Goal: Task Accomplishment & Management: Complete application form

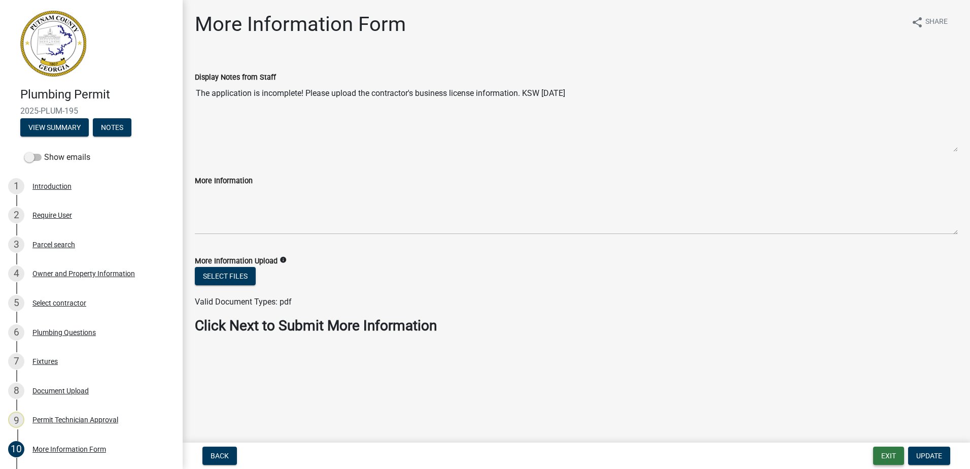
click at [884, 456] on button "Exit" at bounding box center [888, 455] width 31 height 18
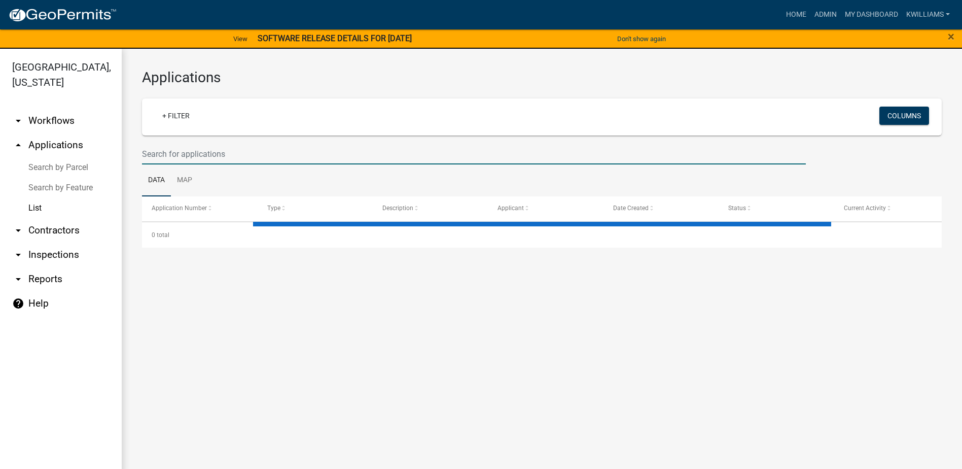
click at [190, 153] on input "text" at bounding box center [474, 154] width 664 height 21
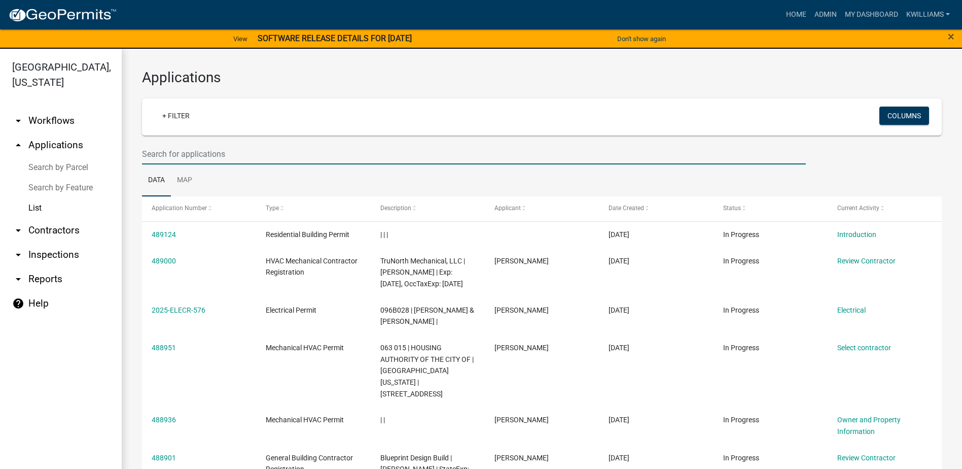
click at [56, 249] on link "arrow_drop_down Inspections" at bounding box center [61, 254] width 122 height 24
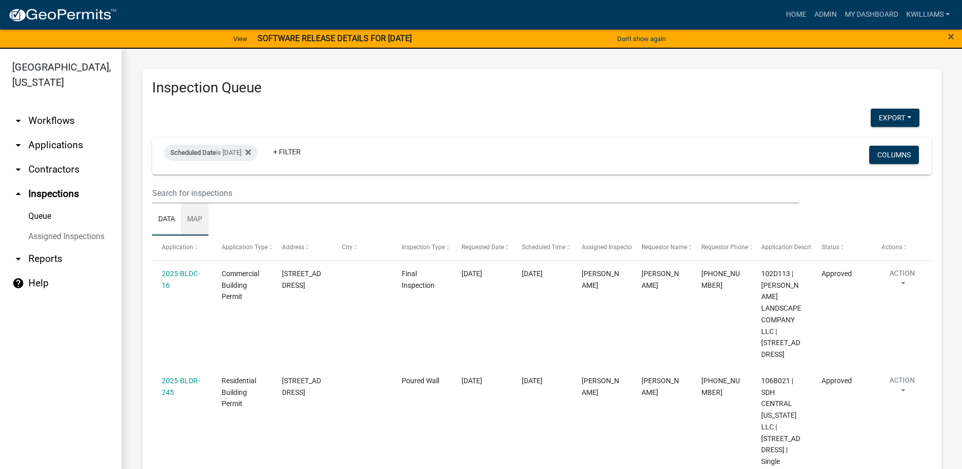
click at [196, 211] on link "Map" at bounding box center [194, 219] width 27 height 32
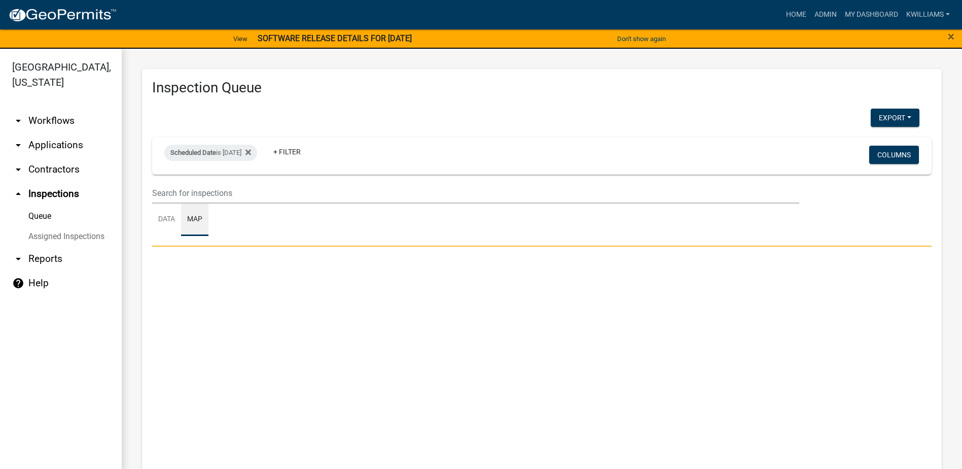
click at [196, 203] on link "Map" at bounding box center [194, 219] width 27 height 32
drag, startPoint x: 267, startPoint y: 150, endPoint x: 244, endPoint y: 165, distance: 27.7
click at [251, 150] on icon at bounding box center [248, 152] width 6 height 8
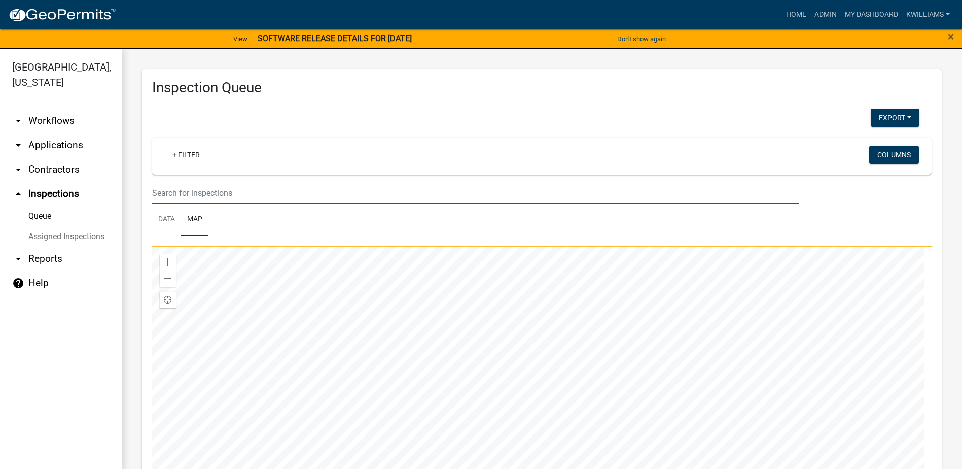
click at [209, 190] on input "text" at bounding box center [475, 193] width 647 height 21
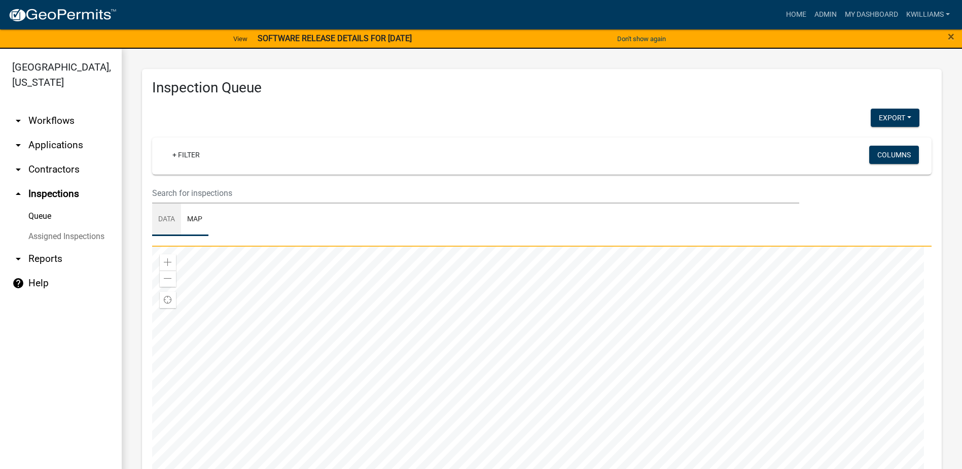
drag, startPoint x: 160, startPoint y: 217, endPoint x: 166, endPoint y: 199, distance: 18.5
click at [161, 217] on link "Data" at bounding box center [166, 219] width 29 height 32
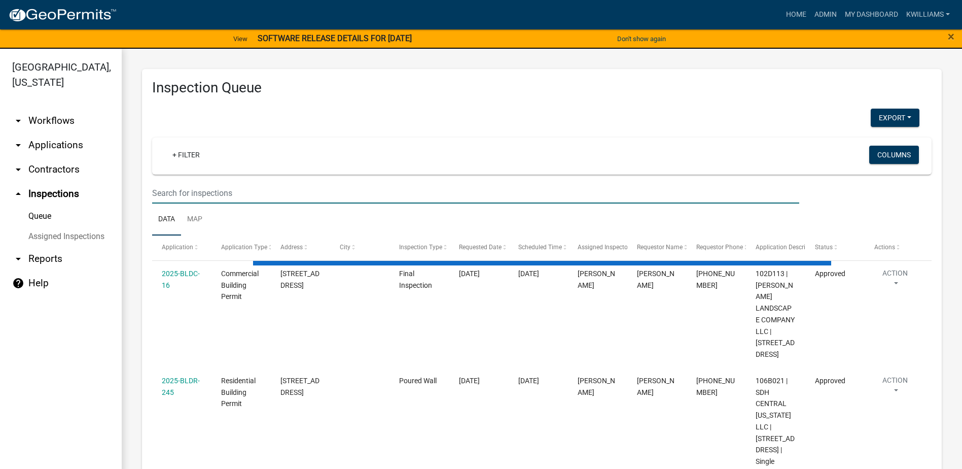
click at [166, 189] on input "text" at bounding box center [475, 193] width 647 height 21
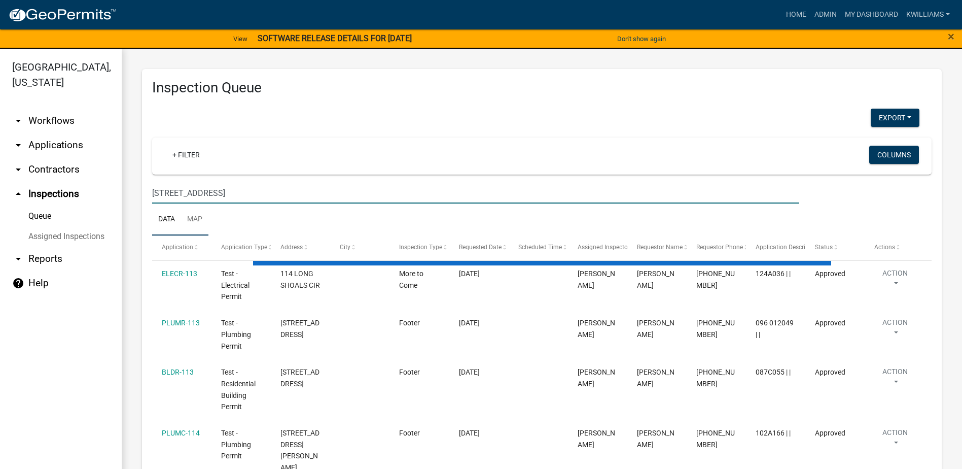
type input "140 harmony bay dr"
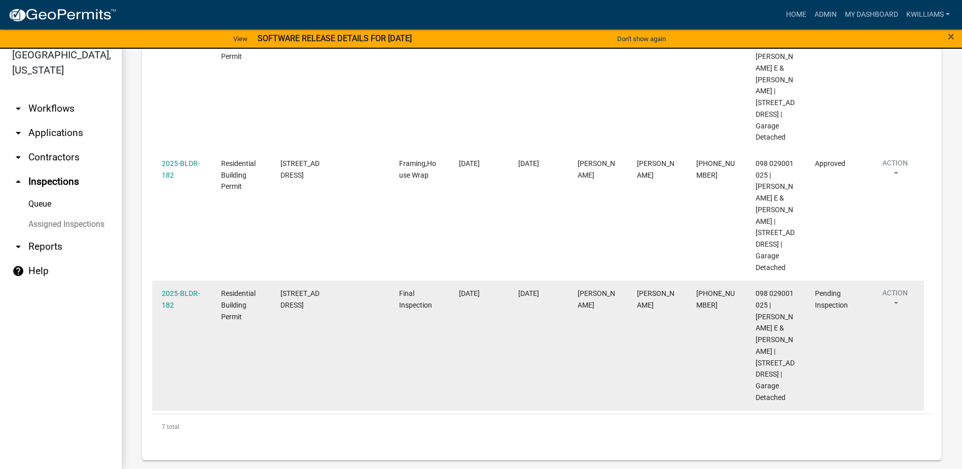
scroll to position [582, 0]
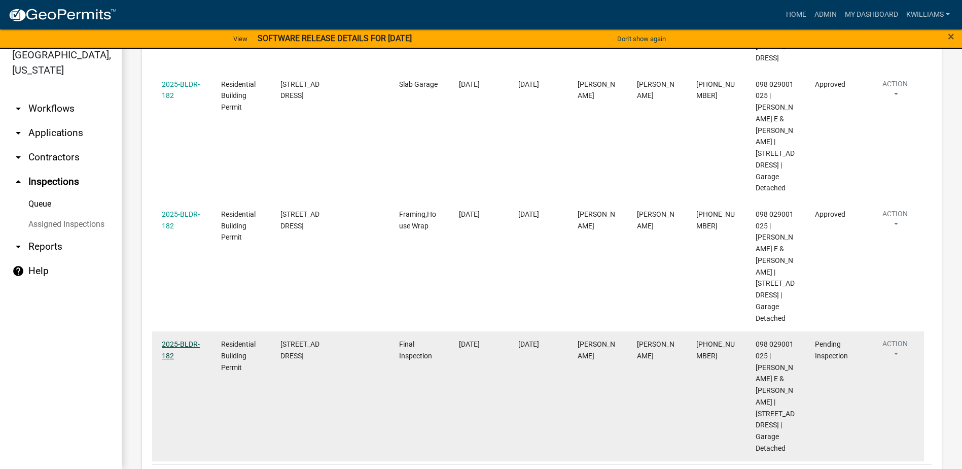
click at [181, 340] on link "2025-BLDR-182" at bounding box center [181, 350] width 38 height 20
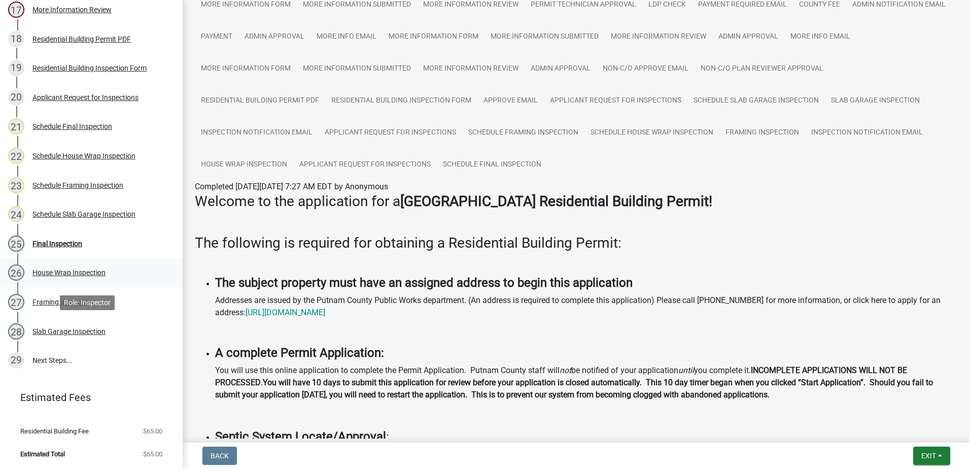
scroll to position [644, 0]
click at [85, 181] on div "Schedule Framing Inspection" at bounding box center [77, 184] width 91 height 7
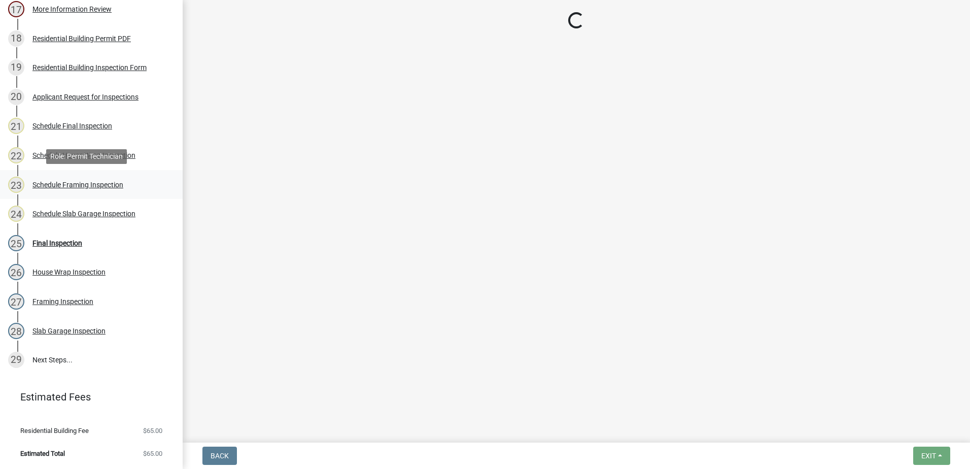
select select "a0ea4169-8540-4a2c-b9f4-cf4c1ffdeb95"
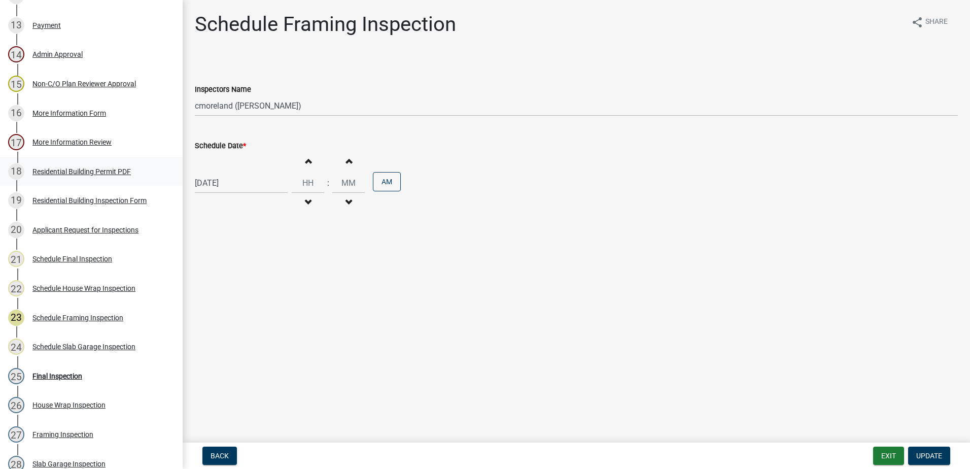
scroll to position [492, 0]
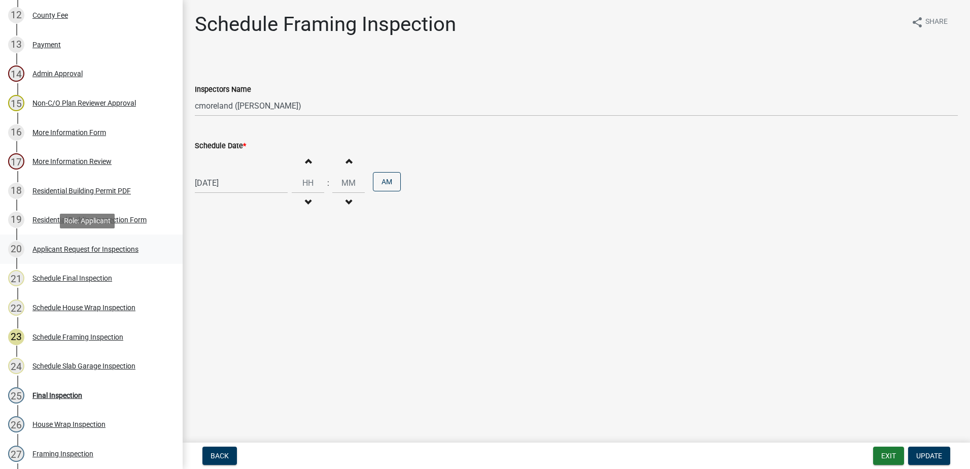
click at [69, 250] on div "Applicant Request for Inspections" at bounding box center [85, 248] width 106 height 7
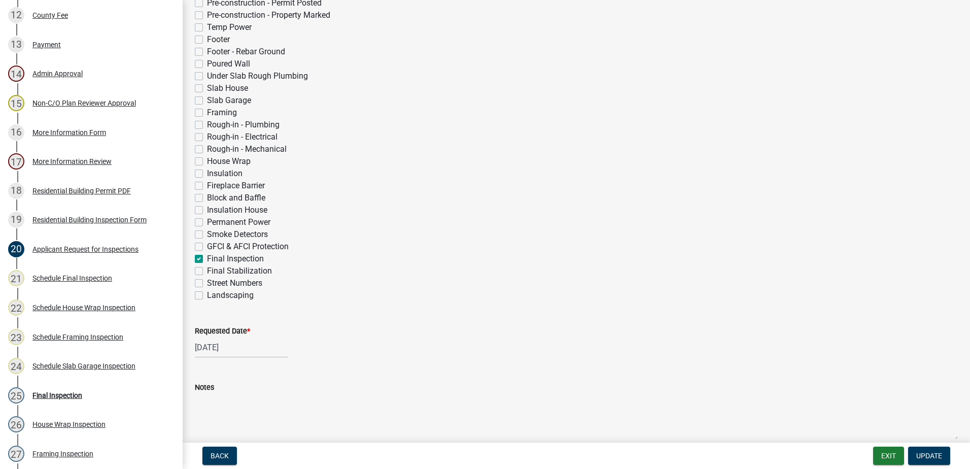
scroll to position [304, 0]
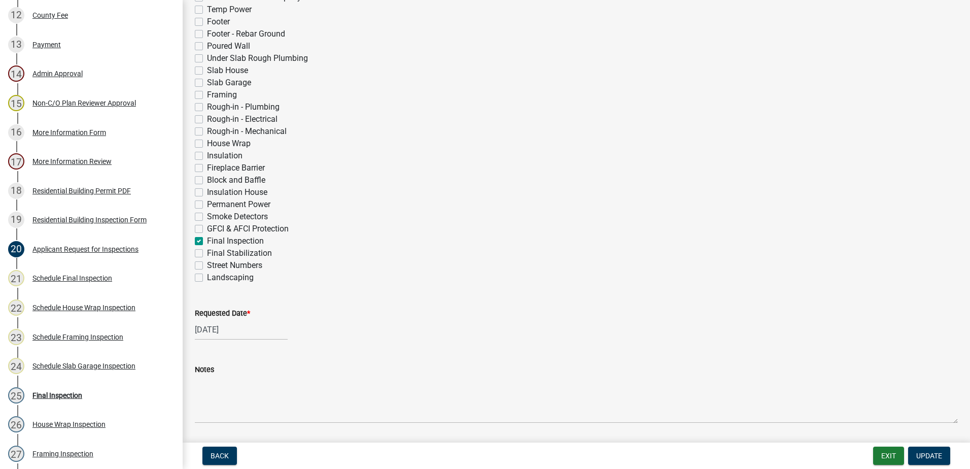
click at [207, 226] on label "GFCI & AFCI Protection" at bounding box center [248, 229] width 82 height 12
click at [207, 226] on input "GFCI & AFCI Protection" at bounding box center [210, 226] width 7 height 7
checkbox input "true"
checkbox input "false"
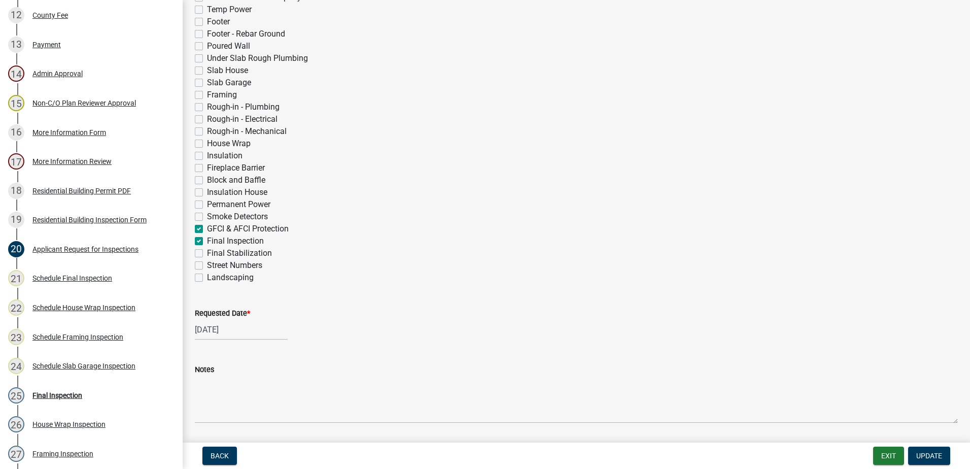
checkbox input "false"
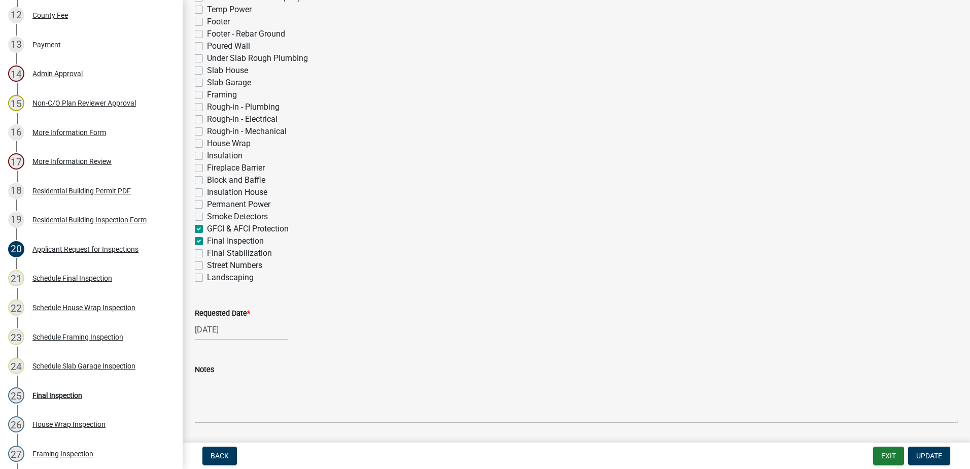
checkbox input "false"
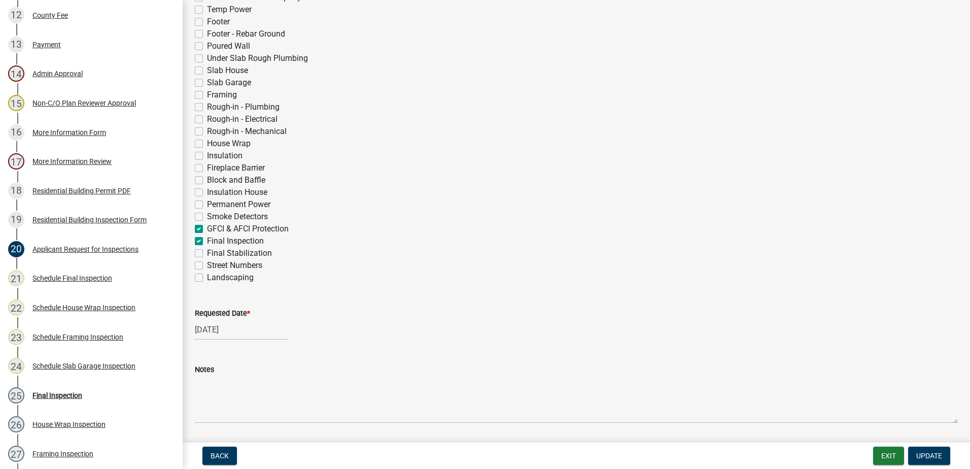
checkbox input "false"
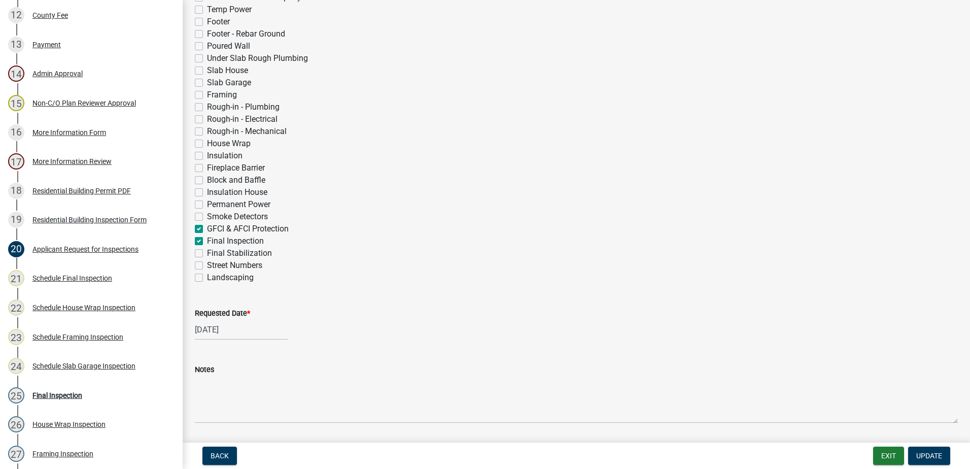
checkbox input "false"
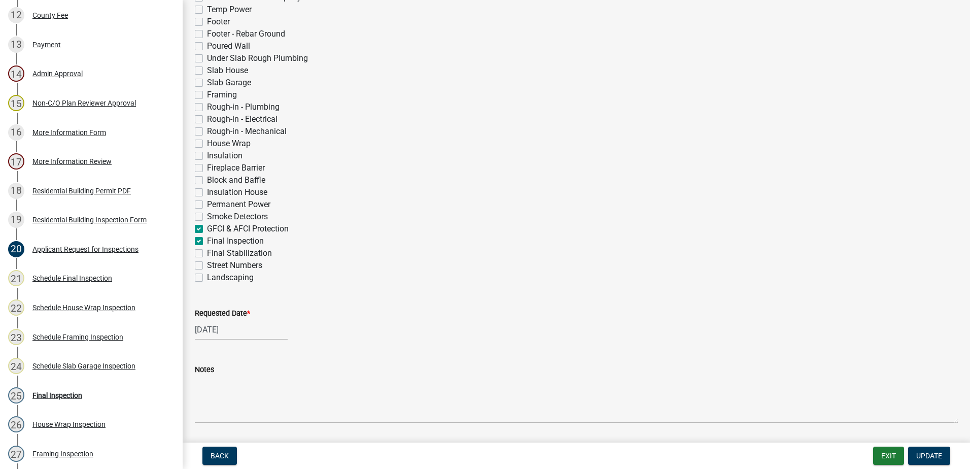
checkbox input "false"
checkbox input "true"
checkbox input "false"
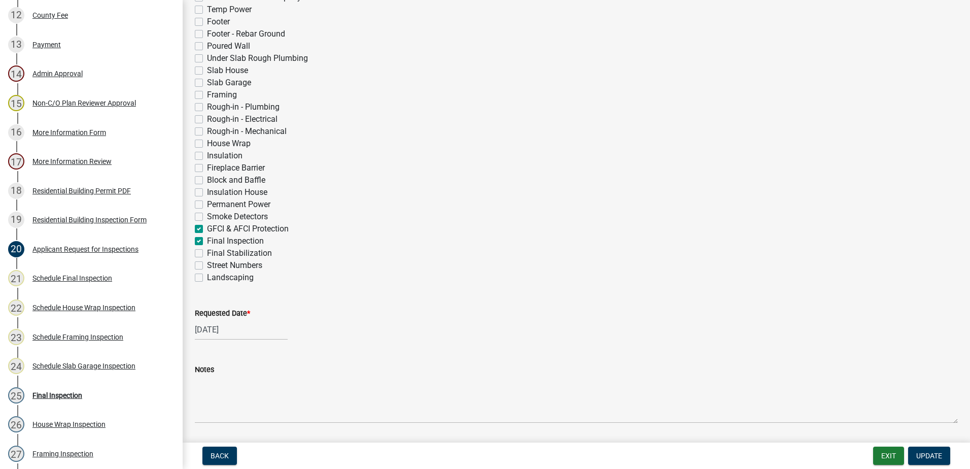
checkbox input "false"
click at [203, 214] on div "Smoke Detectors" at bounding box center [576, 216] width 763 height 12
click at [207, 216] on label "Smoke Detectors" at bounding box center [237, 216] width 61 height 12
click at [207, 216] on input "Smoke Detectors" at bounding box center [210, 213] width 7 height 7
checkbox input "true"
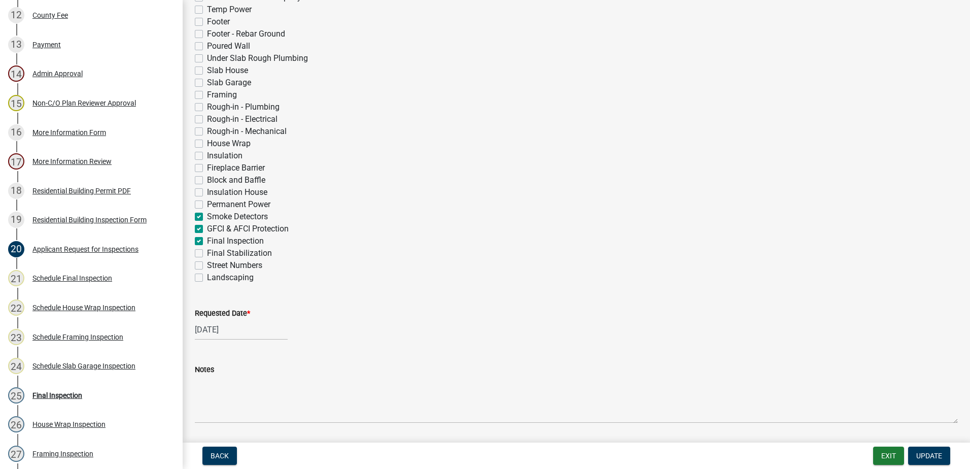
checkbox input "false"
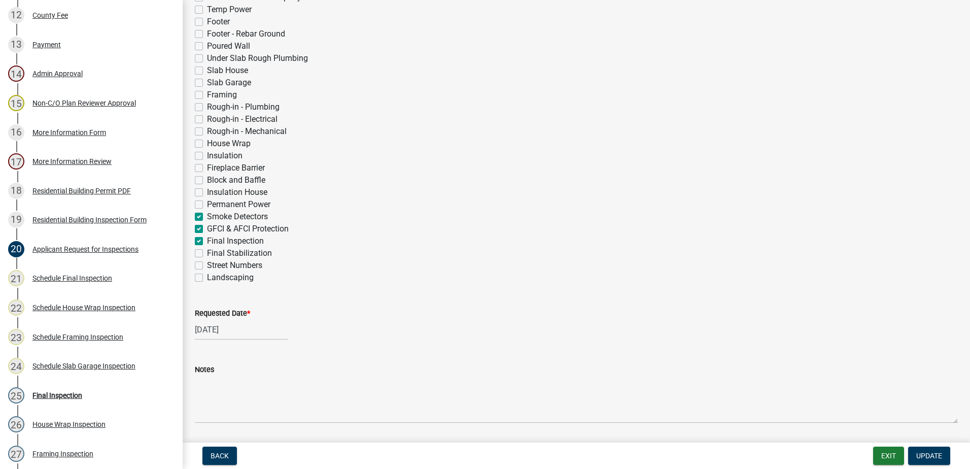
checkbox input "false"
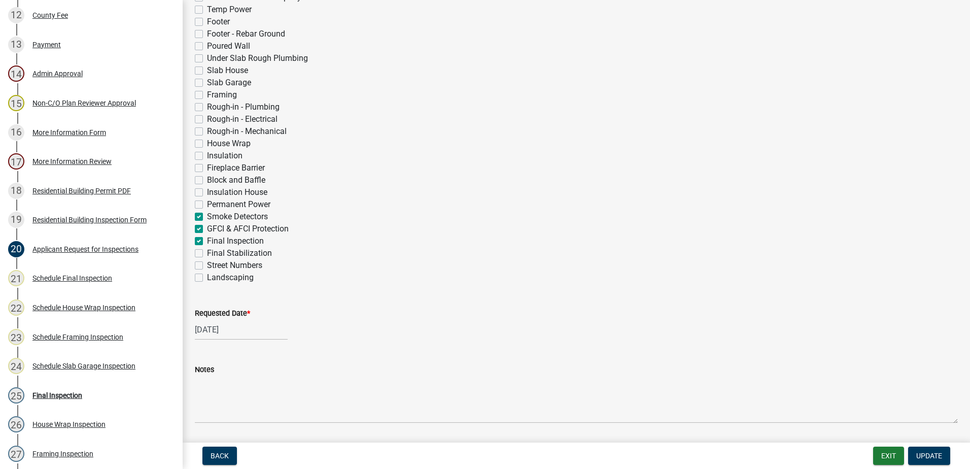
checkbox input "false"
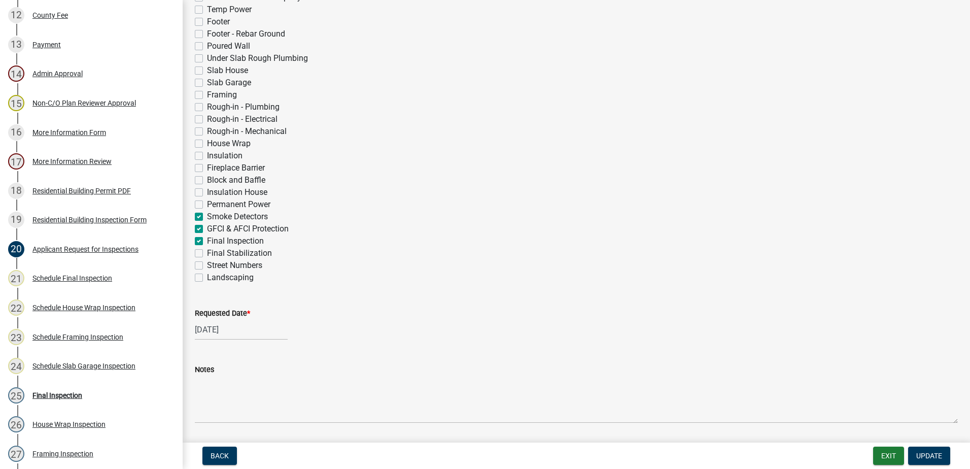
checkbox input "false"
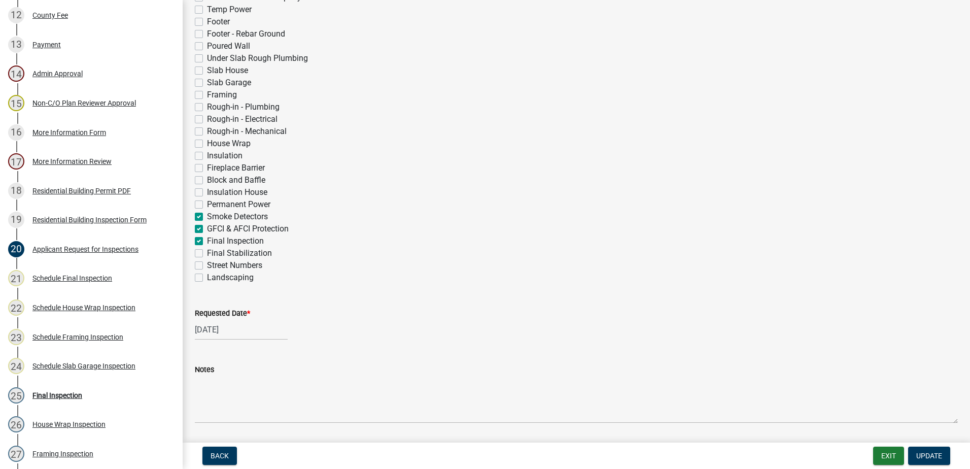
checkbox input "false"
checkbox input "true"
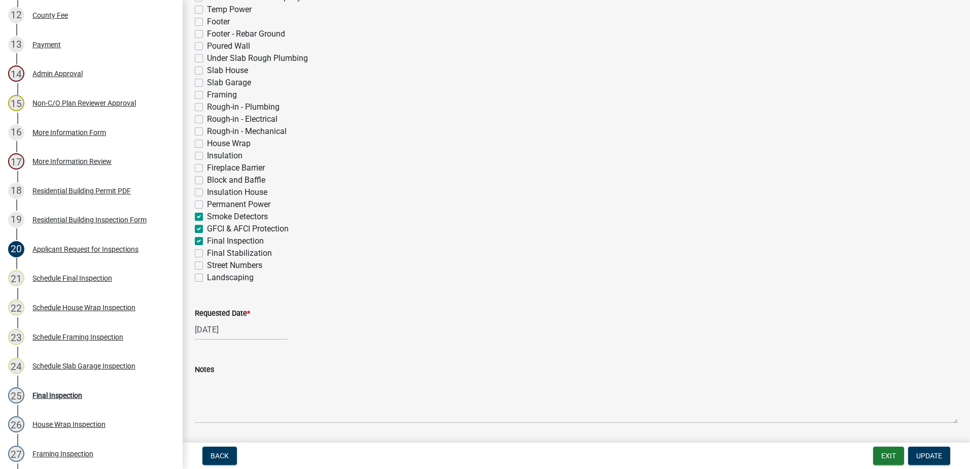
checkbox input "false"
click at [207, 255] on label "Final Stabilization" at bounding box center [239, 253] width 65 height 12
click at [207, 254] on input "Final Stabilization" at bounding box center [210, 250] width 7 height 7
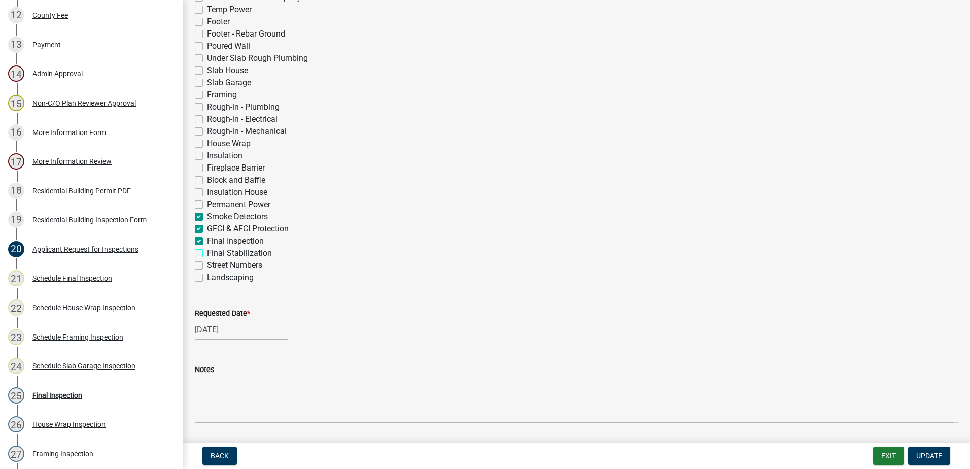
checkbox input "true"
checkbox input "false"
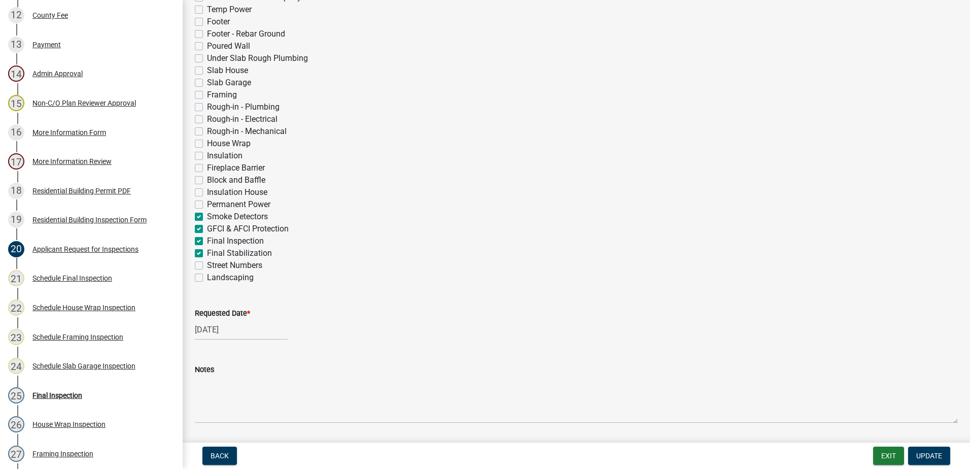
checkbox input "false"
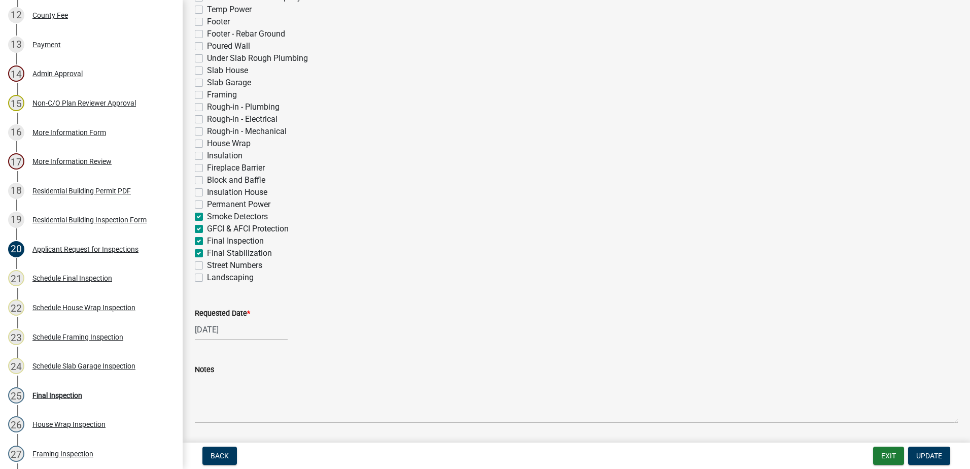
checkbox input "false"
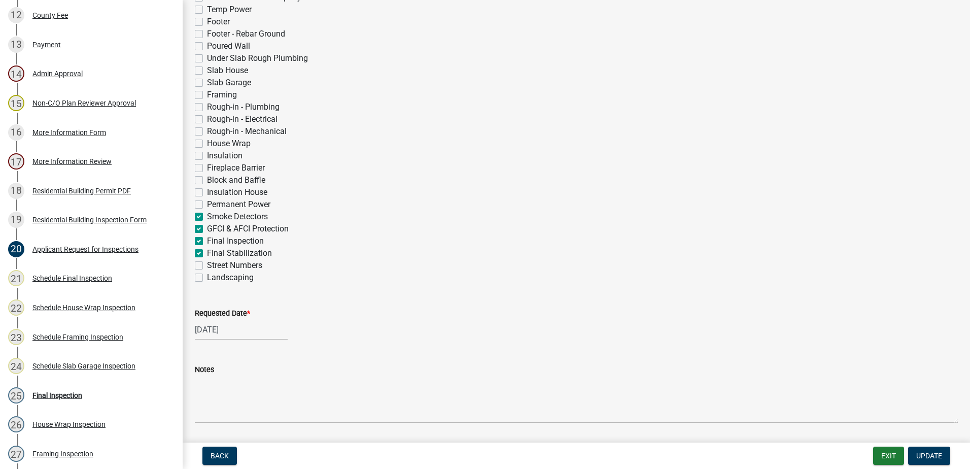
checkbox input "false"
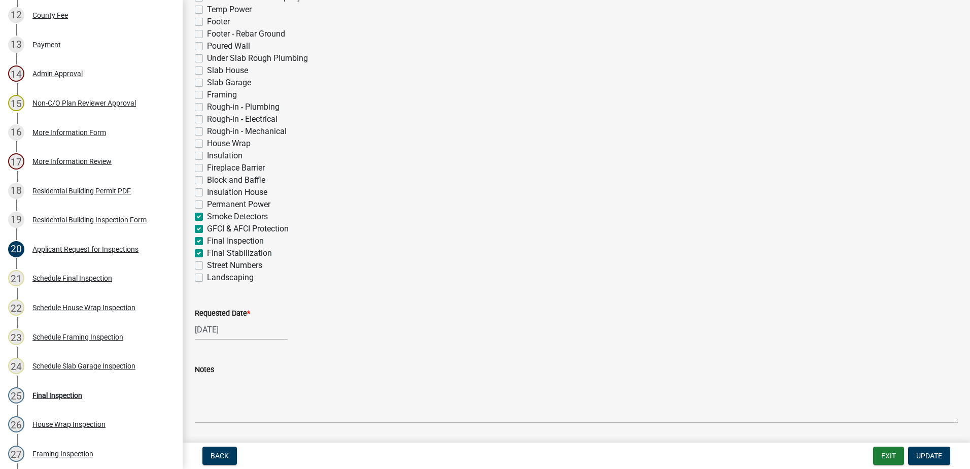
checkbox input "false"
checkbox input "true"
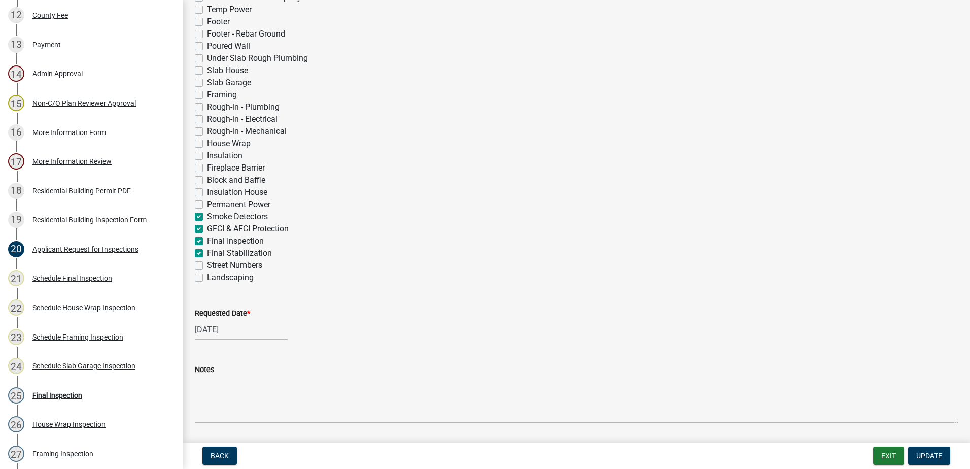
checkbox input "true"
checkbox input "false"
click at [207, 264] on label "Street Numbers" at bounding box center [234, 265] width 55 height 12
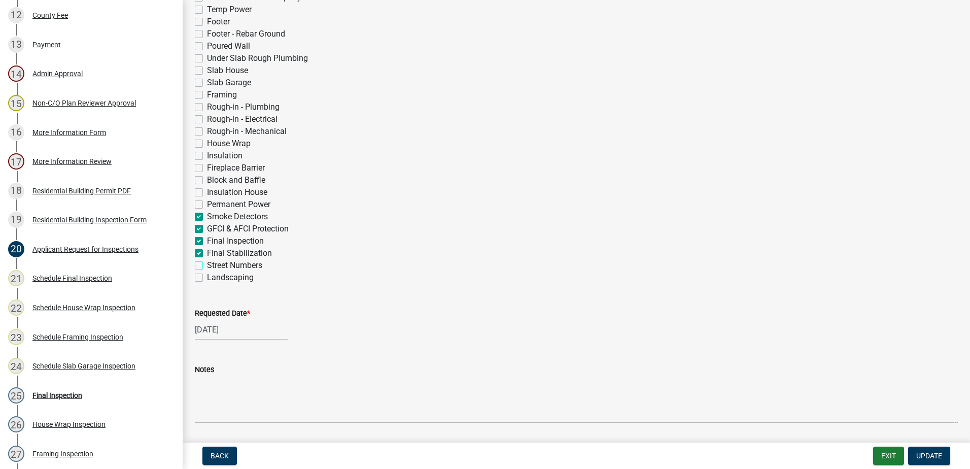
click at [207, 264] on input "Street Numbers" at bounding box center [210, 262] width 7 height 7
checkbox input "true"
checkbox input "false"
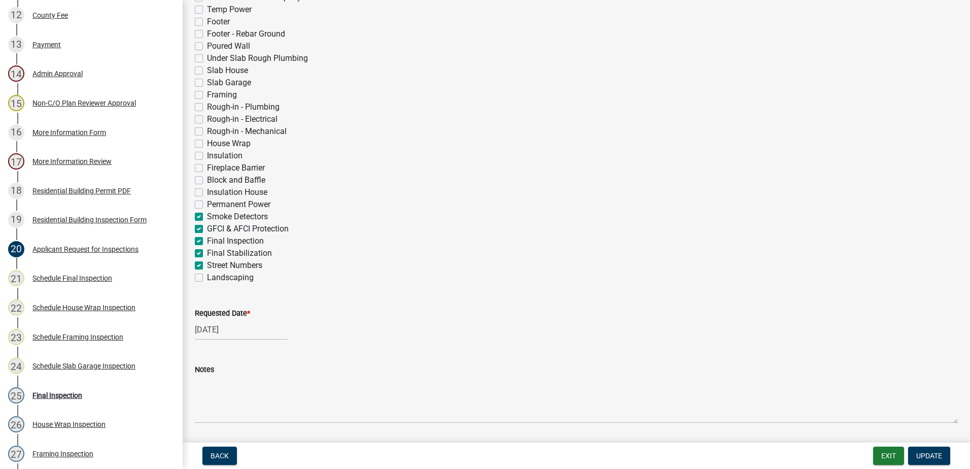
checkbox input "false"
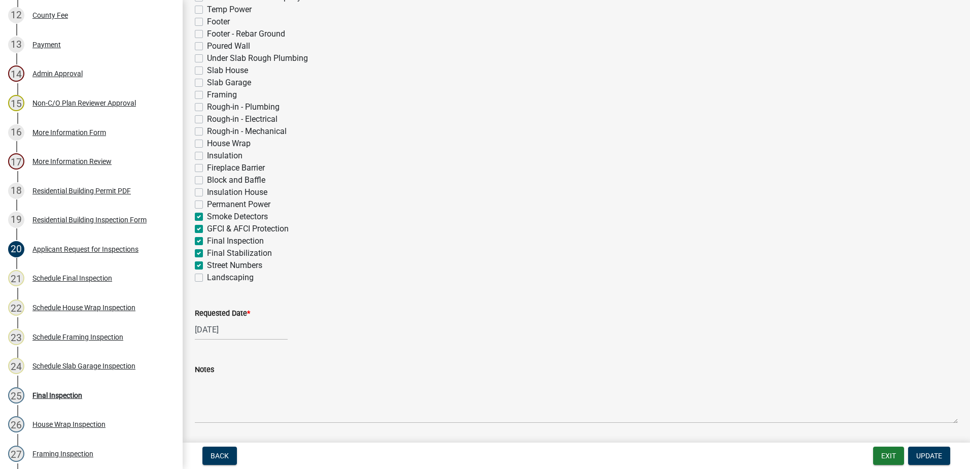
checkbox input "false"
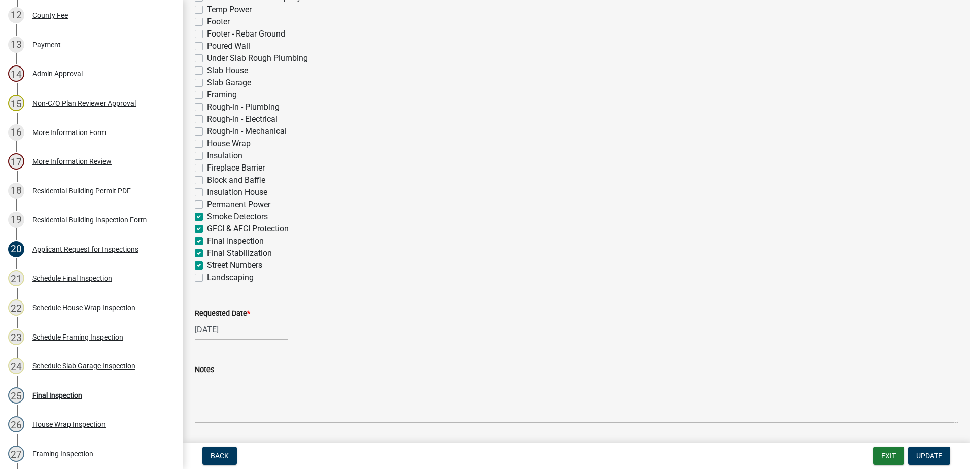
checkbox input "false"
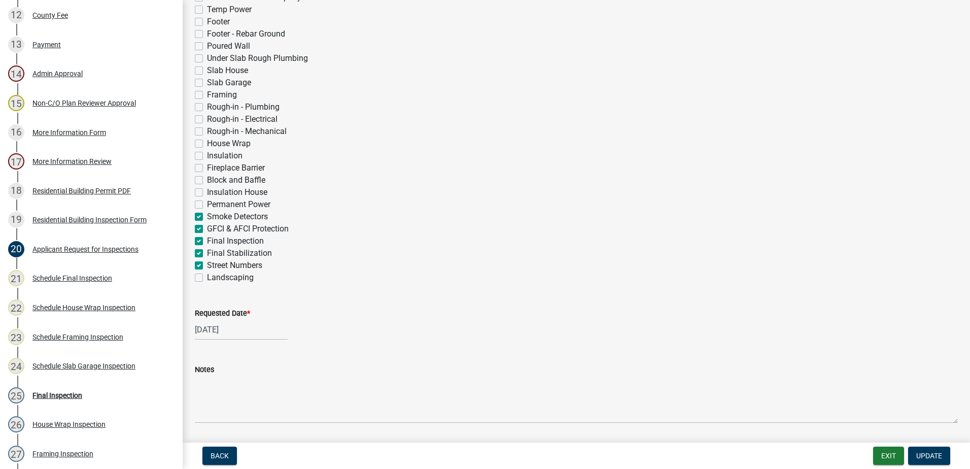
checkbox input "false"
checkbox input "true"
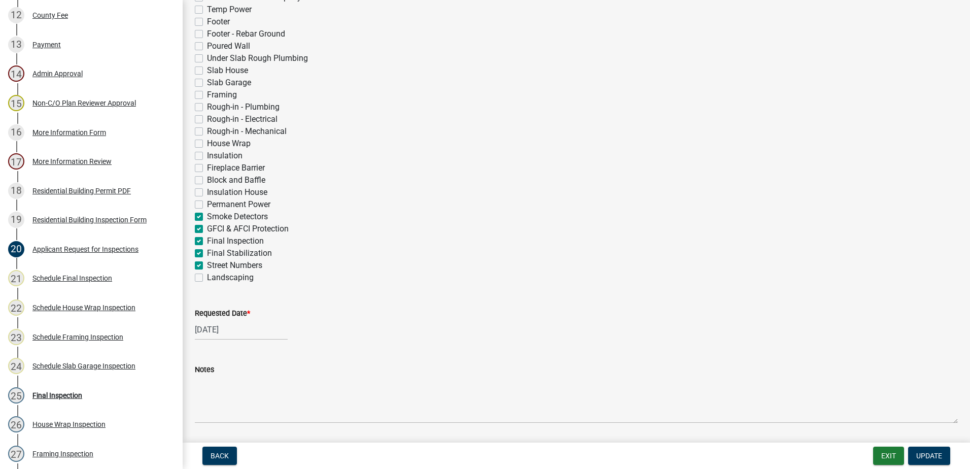
checkbox input "true"
click at [207, 274] on label "Landscaping" at bounding box center [230, 277] width 47 height 12
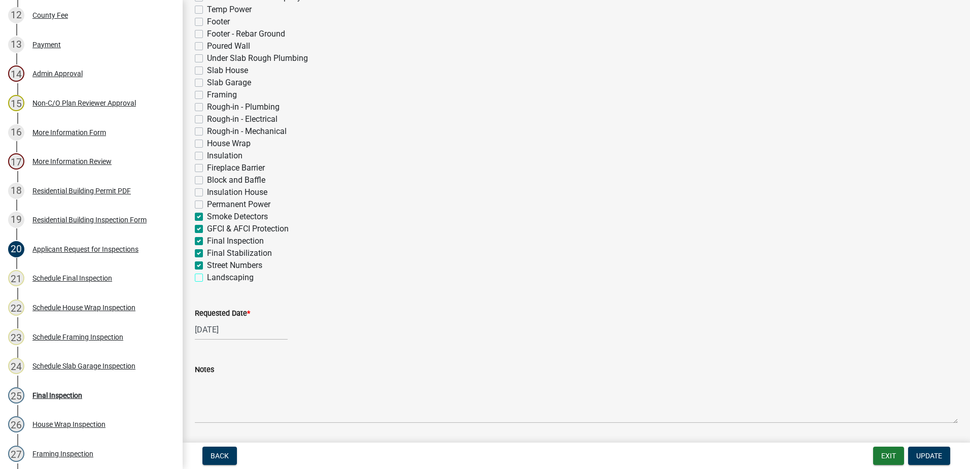
click at [207, 274] on input "Landscaping" at bounding box center [210, 274] width 7 height 7
checkbox input "true"
checkbox input "false"
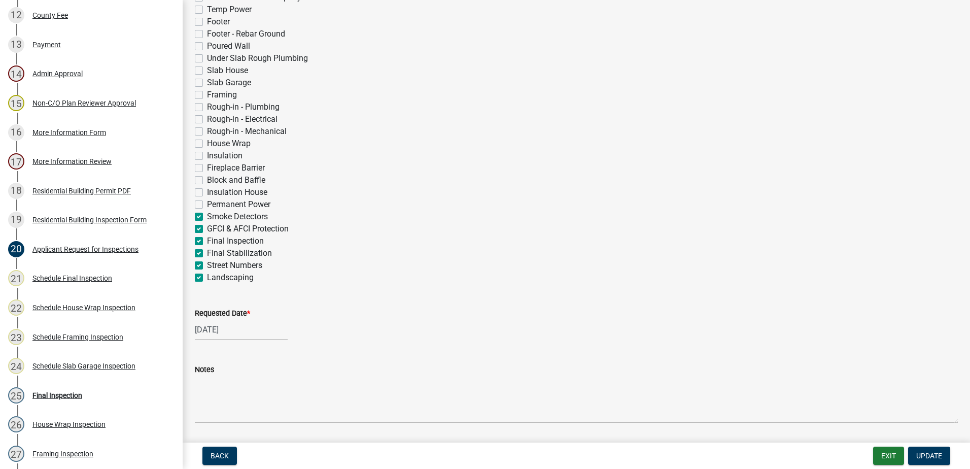
checkbox input "false"
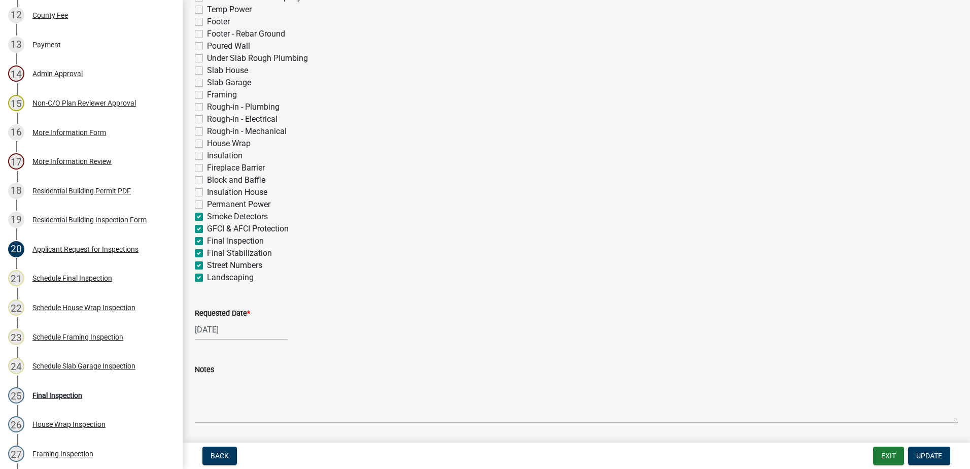
checkbox input "false"
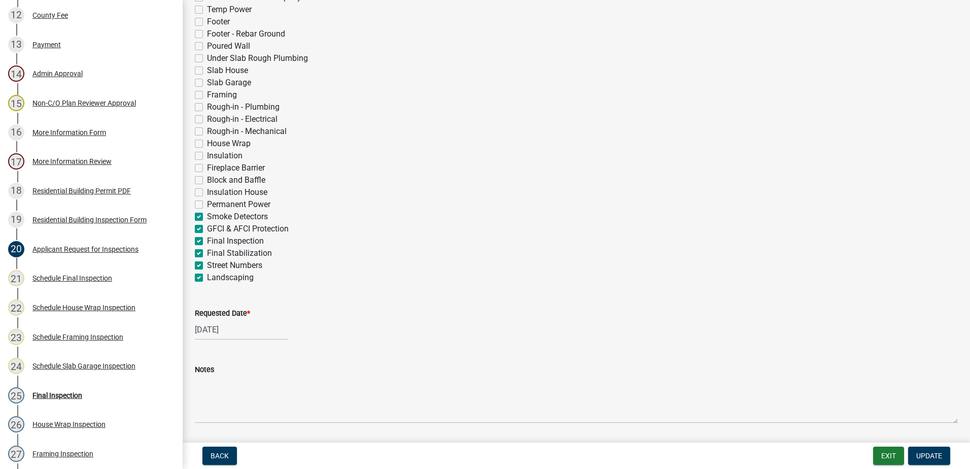
checkbox input "false"
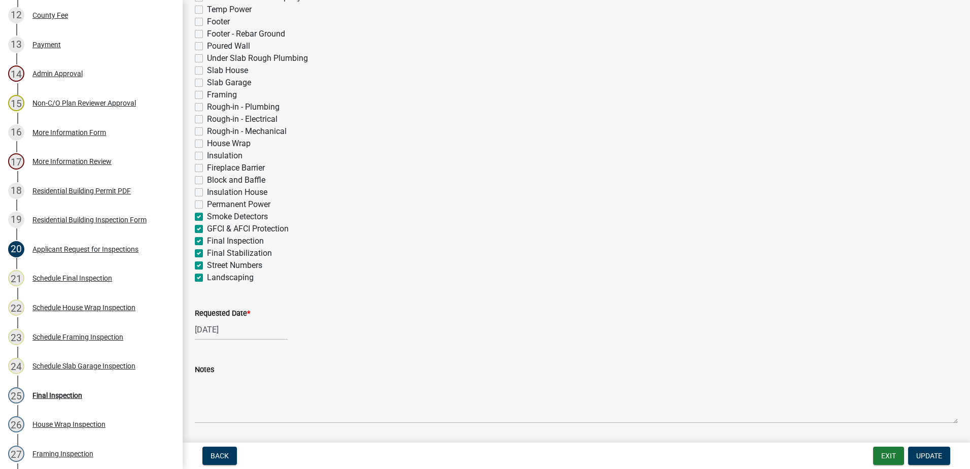
checkbox input "false"
checkbox input "true"
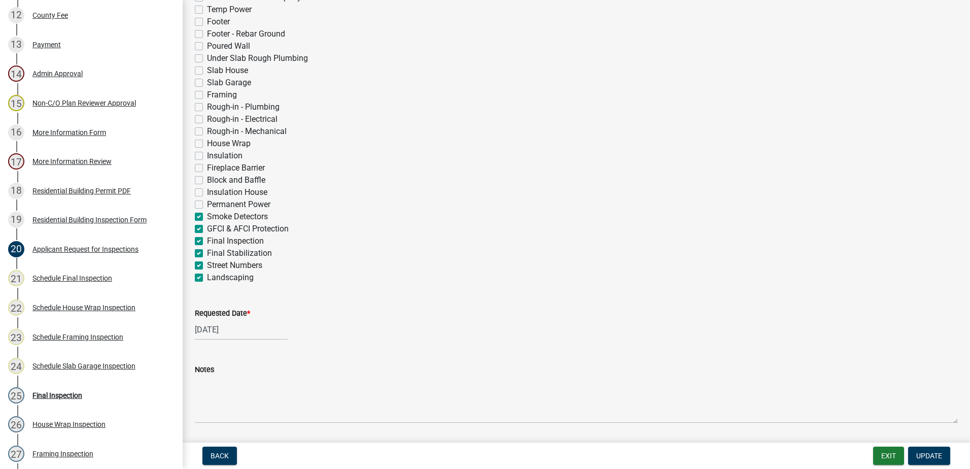
checkbox input "true"
click at [207, 274] on label "Landscaping" at bounding box center [230, 277] width 47 height 12
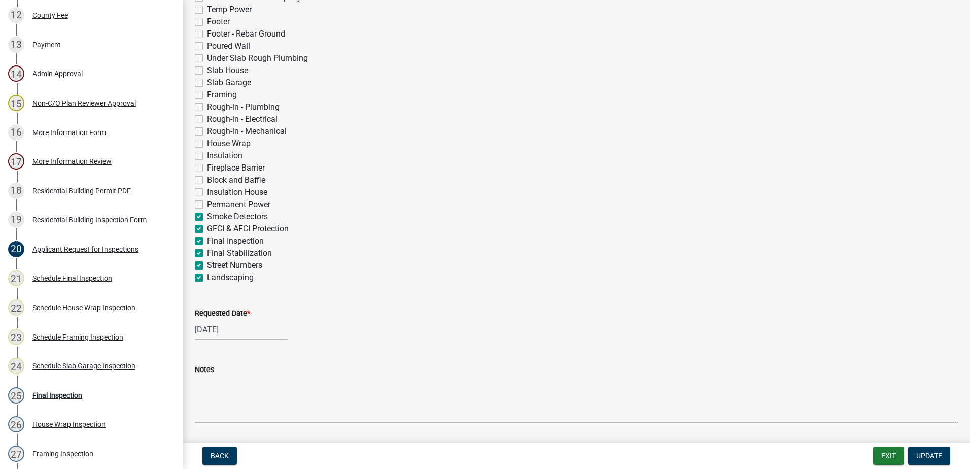
click at [207, 274] on input "Landscaping" at bounding box center [210, 274] width 7 height 7
checkbox input "false"
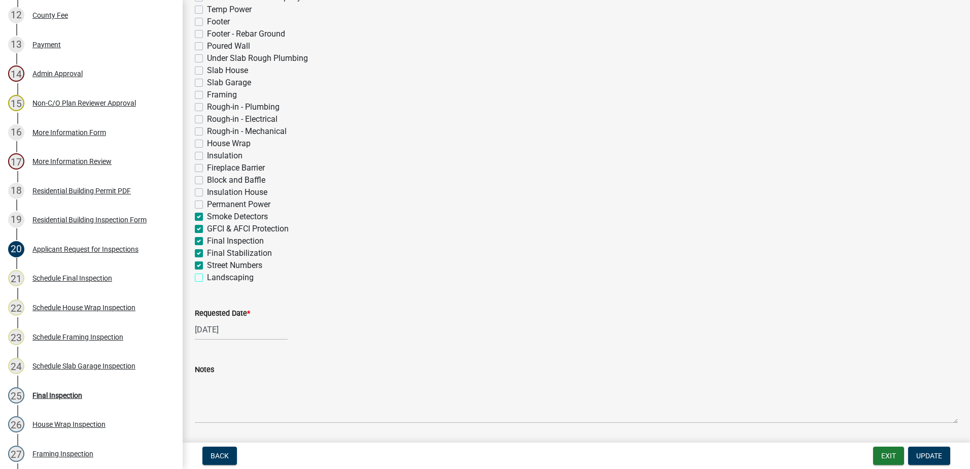
checkbox input "false"
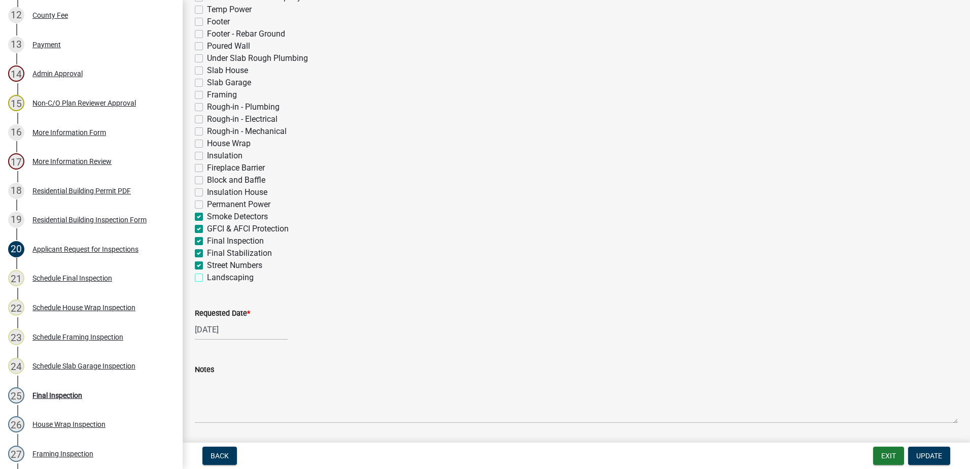
checkbox input "false"
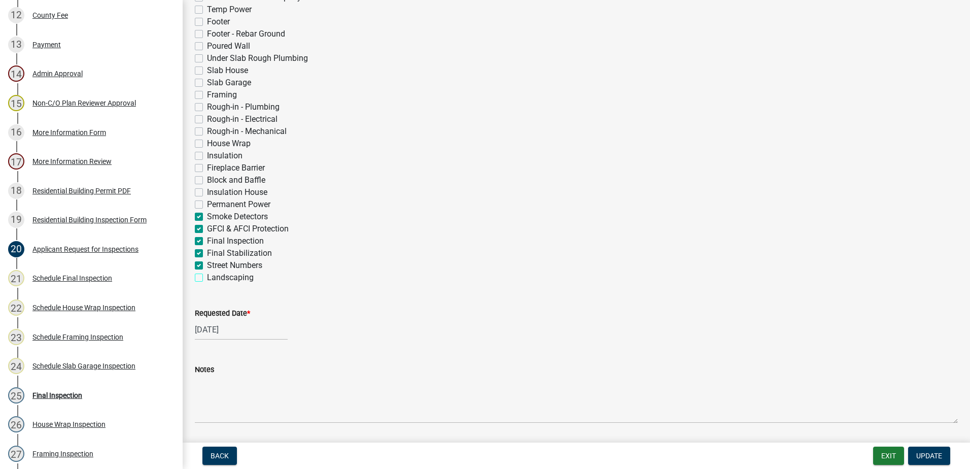
checkbox input "false"
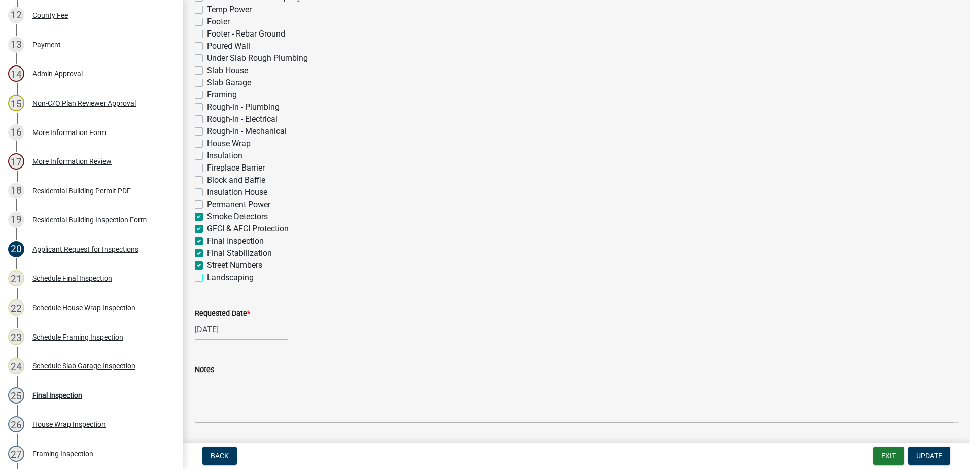
checkbox input "false"
checkbox input "true"
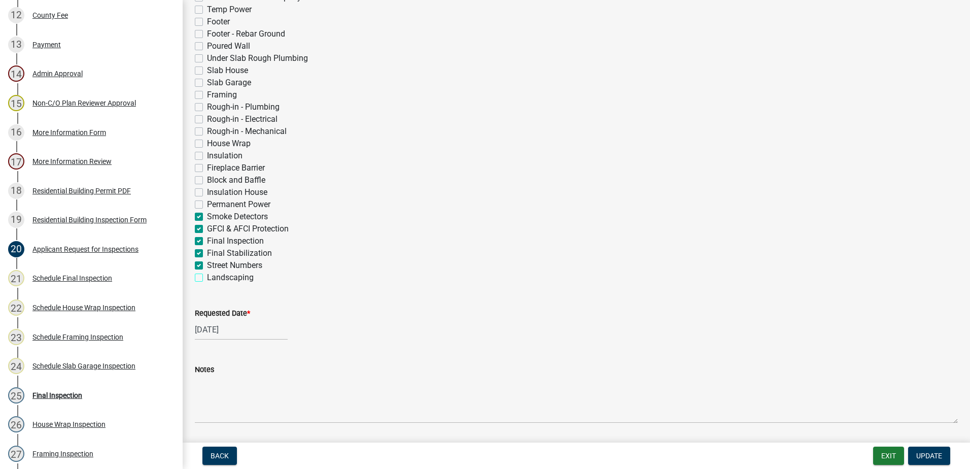
checkbox input "true"
checkbox input "false"
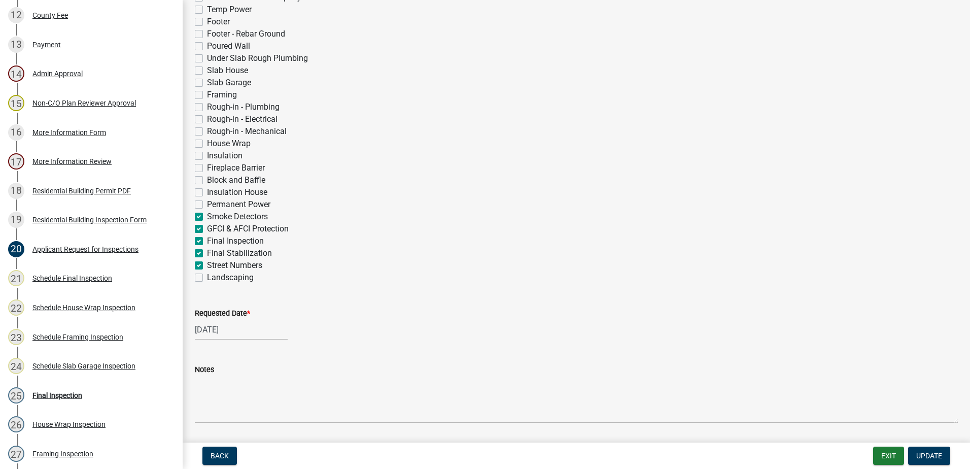
click at [207, 265] on label "Street Numbers" at bounding box center [234, 265] width 55 height 12
click at [207, 265] on input "Street Numbers" at bounding box center [210, 262] width 7 height 7
checkbox input "false"
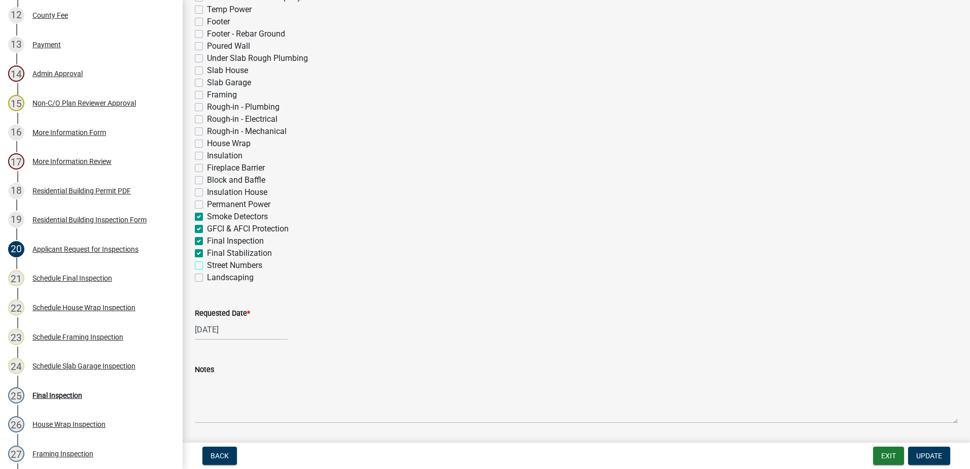
checkbox input "false"
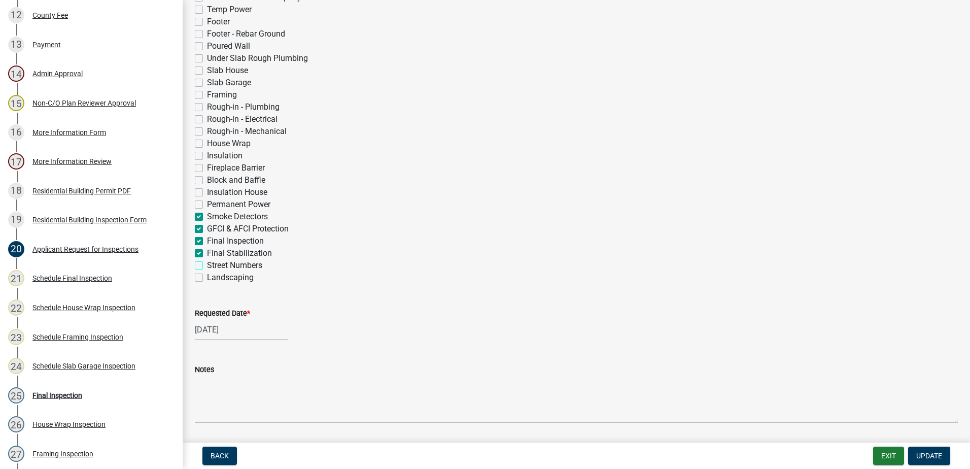
checkbox input "false"
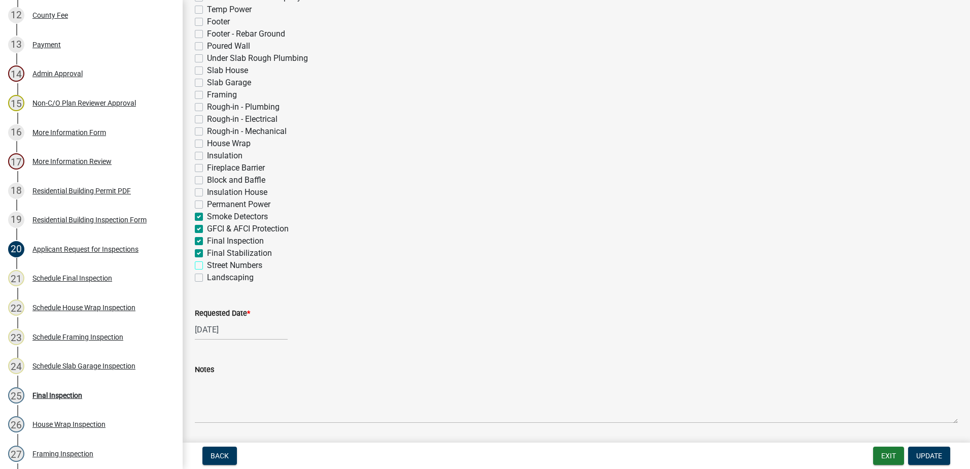
checkbox input "false"
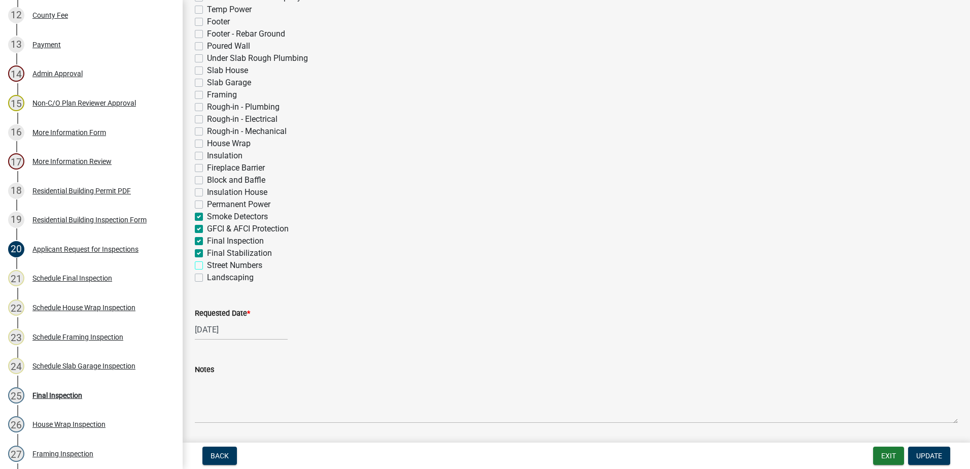
checkbox input "false"
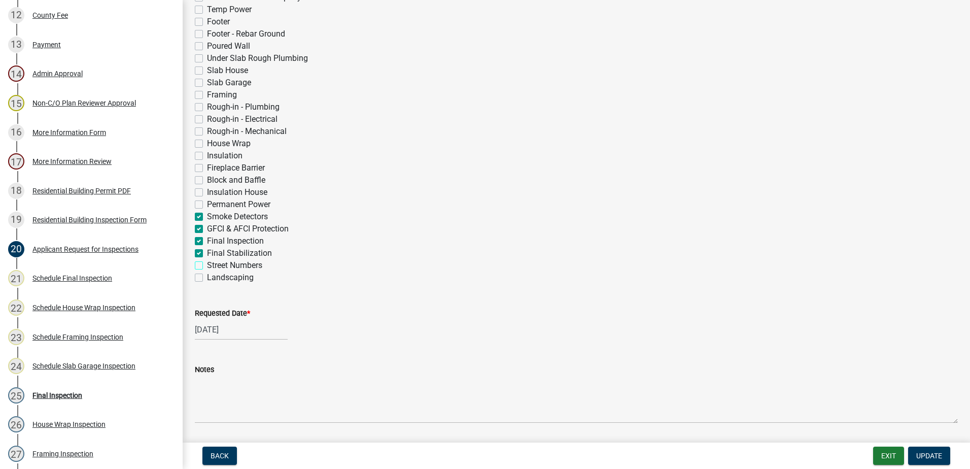
checkbox input "true"
click at [197, 247] on div "Final Stabilization" at bounding box center [576, 253] width 763 height 12
drag, startPoint x: 197, startPoint y: 247, endPoint x: 197, endPoint y: 237, distance: 9.6
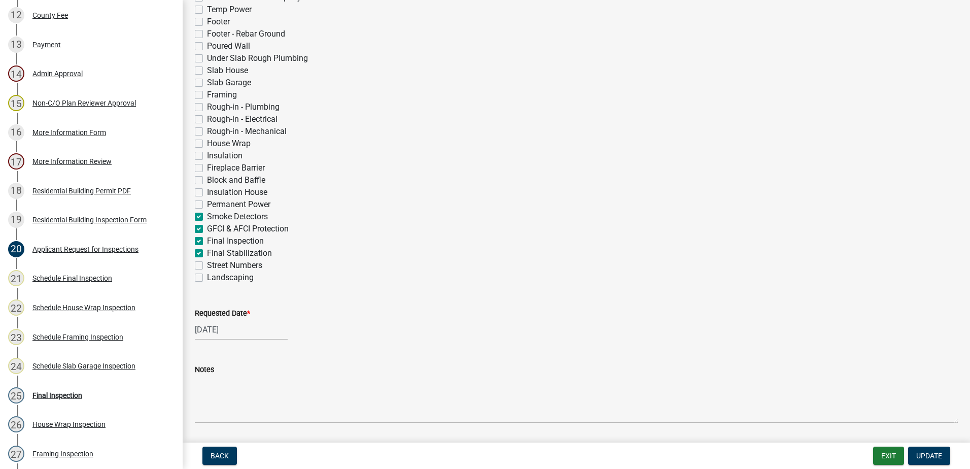
click at [207, 237] on label "Final Inspection" at bounding box center [235, 241] width 57 height 12
click at [207, 237] on input "Final Inspection" at bounding box center [210, 238] width 7 height 7
click at [201, 224] on div "GFCI & AFCI Protection" at bounding box center [576, 229] width 763 height 12
click at [199, 212] on div "Smoke Detectors" at bounding box center [576, 216] width 763 height 12
drag, startPoint x: 199, startPoint y: 212, endPoint x: 197, endPoint y: 230, distance: 18.3
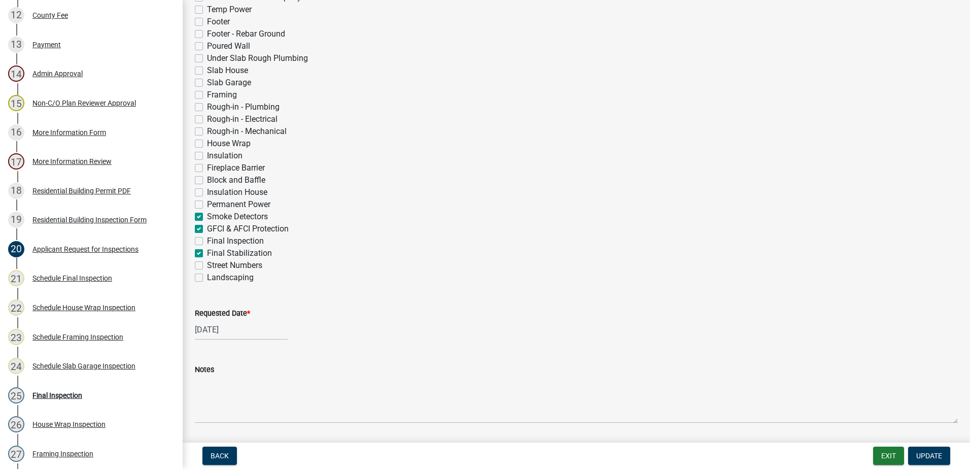
click at [207, 230] on label "GFCI & AFCI Protection" at bounding box center [248, 229] width 82 height 12
click at [207, 229] on input "GFCI & AFCI Protection" at bounding box center [210, 226] width 7 height 7
click at [207, 255] on label "Final Stabilization" at bounding box center [239, 253] width 65 height 12
click at [207, 254] on input "Final Stabilization" at bounding box center [210, 250] width 7 height 7
click at [207, 241] on label "Final Inspection" at bounding box center [235, 241] width 57 height 12
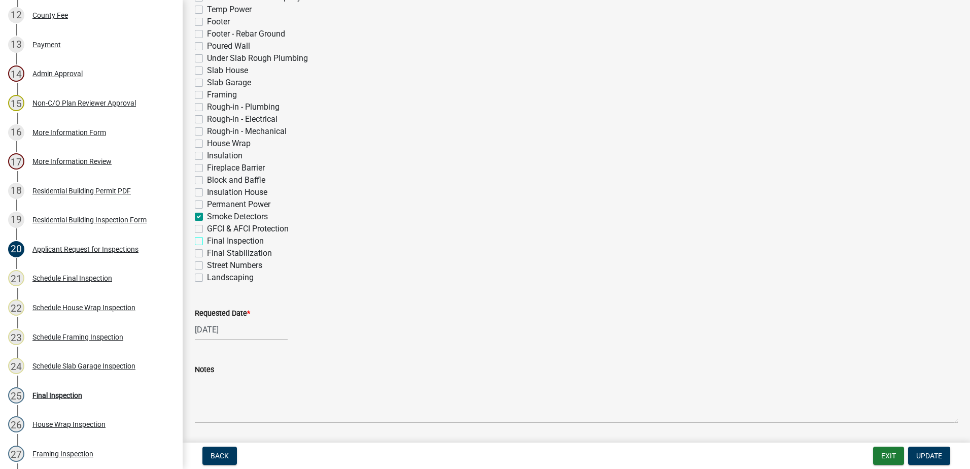
click at [207, 241] on input "Final Inspection" at bounding box center [210, 238] width 7 height 7
click at [207, 217] on label "Smoke Detectors" at bounding box center [237, 216] width 61 height 12
click at [207, 217] on input "Smoke Detectors" at bounding box center [210, 213] width 7 height 7
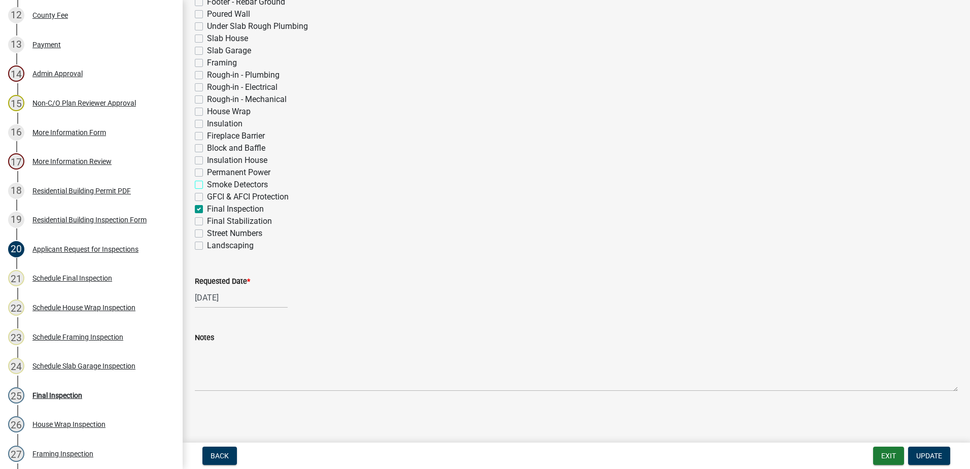
scroll to position [337, 0]
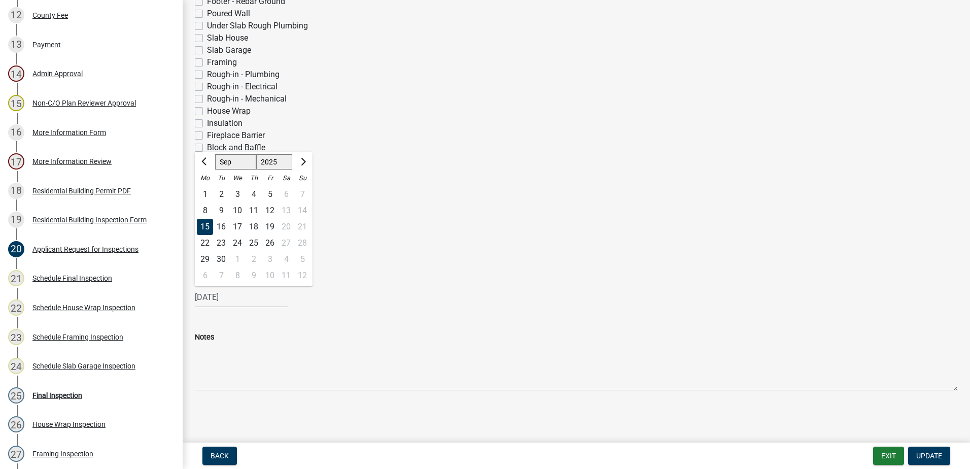
click at [224, 296] on input "09/15/2025" at bounding box center [241, 297] width 93 height 21
click at [302, 162] on span "Next month" at bounding box center [302, 162] width 8 height 8
click at [214, 210] on div "6 7 8 9 10 11 12" at bounding box center [254, 210] width 118 height 16
click at [220, 210] on div "7" at bounding box center [221, 210] width 16 height 16
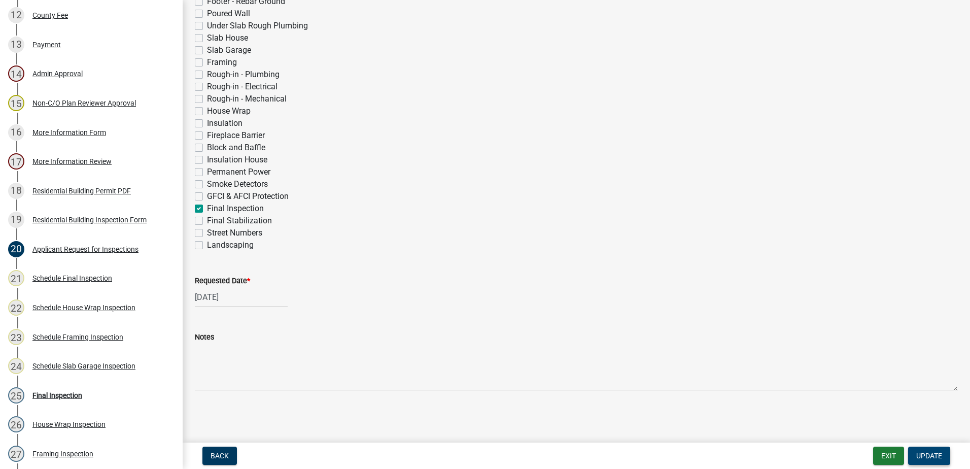
click at [940, 455] on span "Update" at bounding box center [929, 455] width 26 height 8
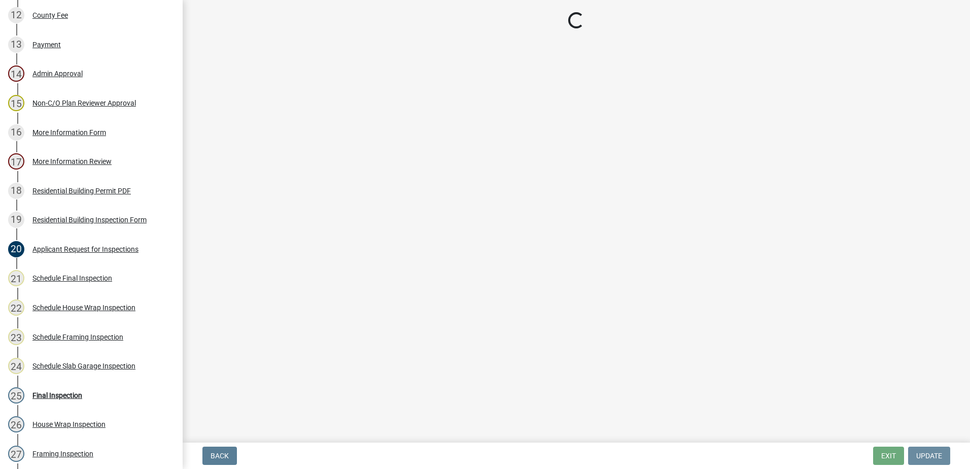
scroll to position [0, 0]
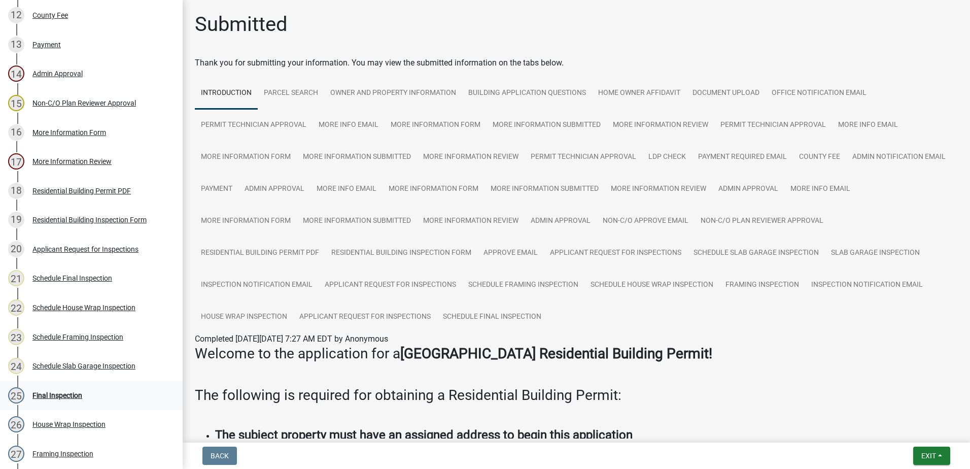
click at [48, 390] on div "25 Final Inspection" at bounding box center [87, 395] width 158 height 16
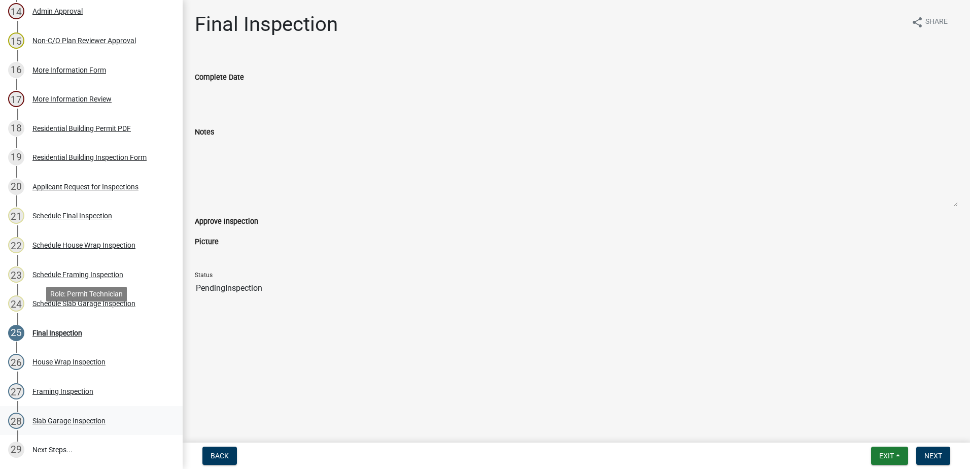
scroll to position [644, 0]
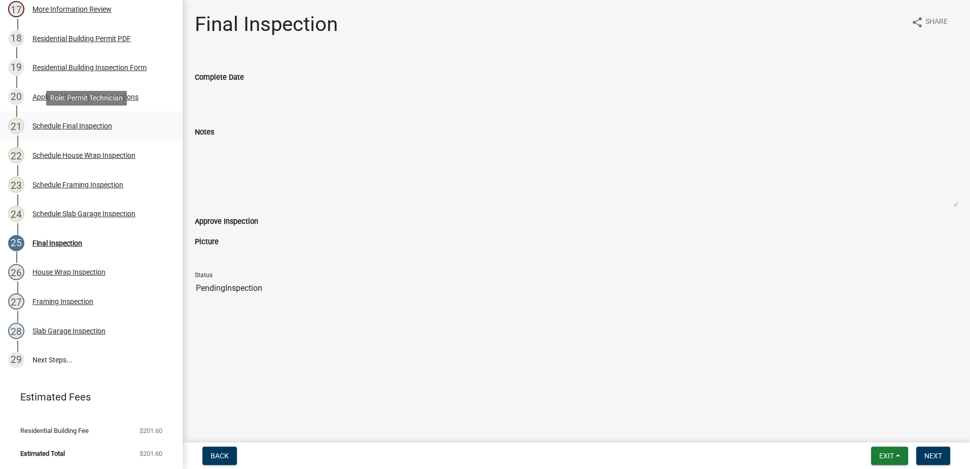
click at [66, 127] on div "Schedule Final Inspection" at bounding box center [72, 125] width 80 height 7
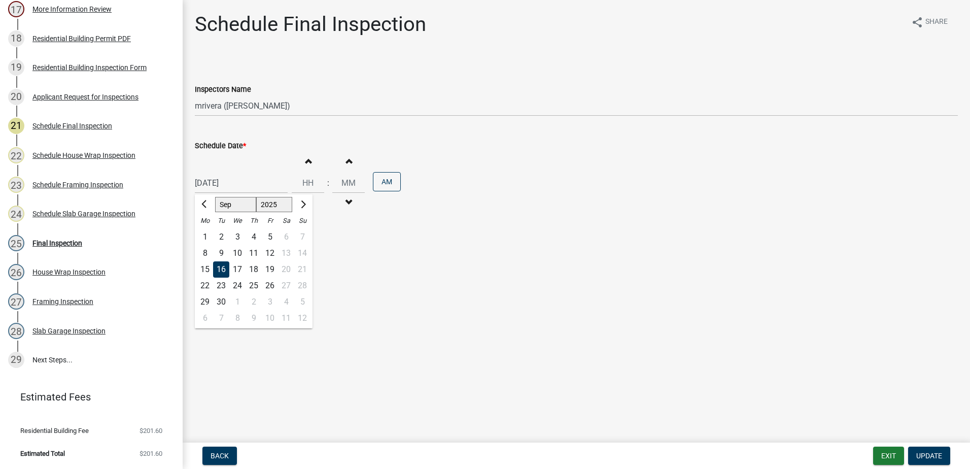
click at [213, 188] on div "09/16/2025 Jan Feb Mar Apr May Jun Jul Aug Sep Oct Nov Dec 1525 1526 1527 1528 …" at bounding box center [241, 182] width 93 height 21
click at [305, 207] on button "Next month" at bounding box center [302, 204] width 12 height 16
click at [234, 256] on div "8" at bounding box center [237, 253] width 16 height 16
click at [931, 456] on span "Update" at bounding box center [929, 455] width 26 height 8
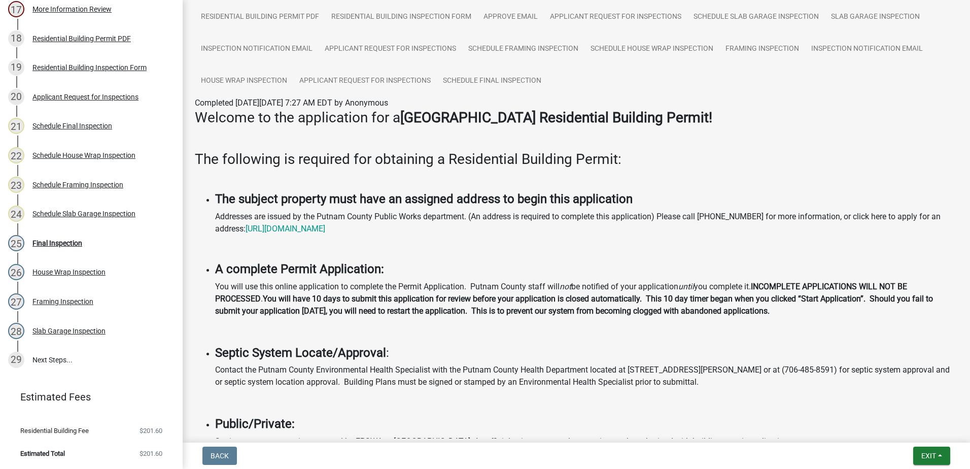
scroll to position [254, 0]
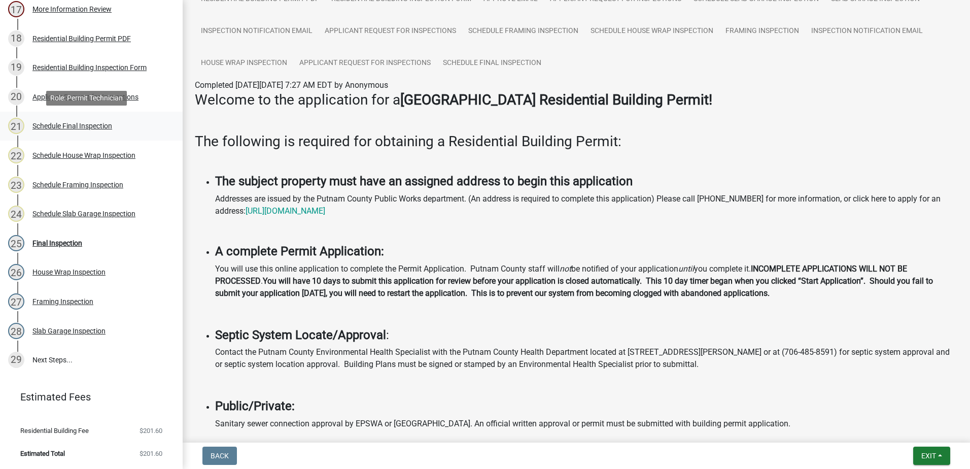
click at [39, 123] on div "Schedule Final Inspection" at bounding box center [72, 125] width 80 height 7
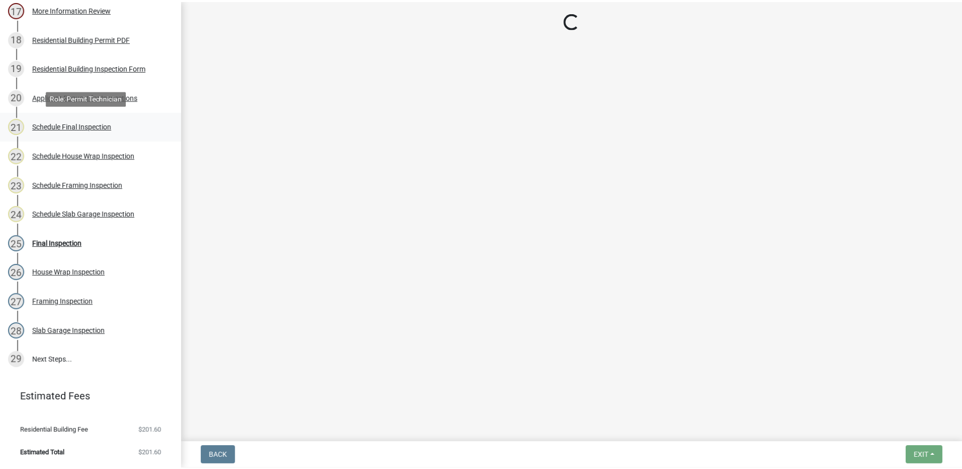
scroll to position [0, 0]
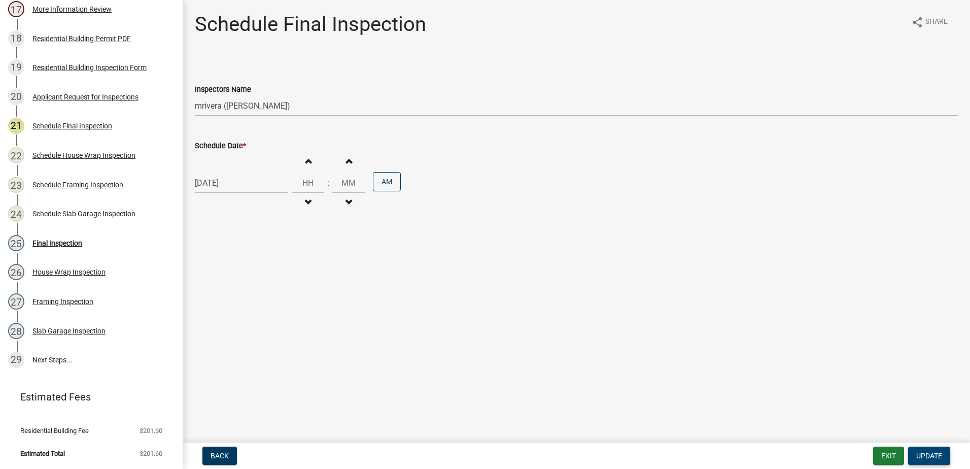
click at [930, 450] on button "Update" at bounding box center [929, 455] width 42 height 18
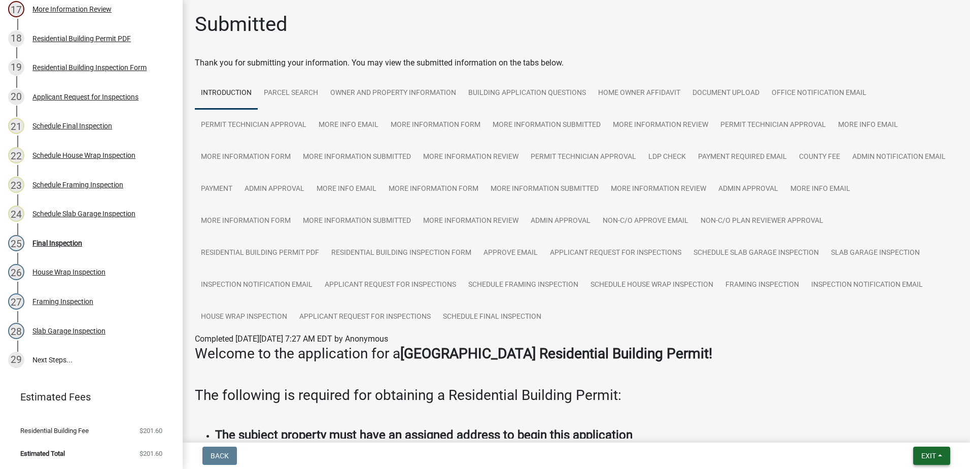
click at [922, 454] on span "Exit" at bounding box center [928, 455] width 15 height 8
click at [918, 429] on button "Save & Exit" at bounding box center [909, 429] width 81 height 24
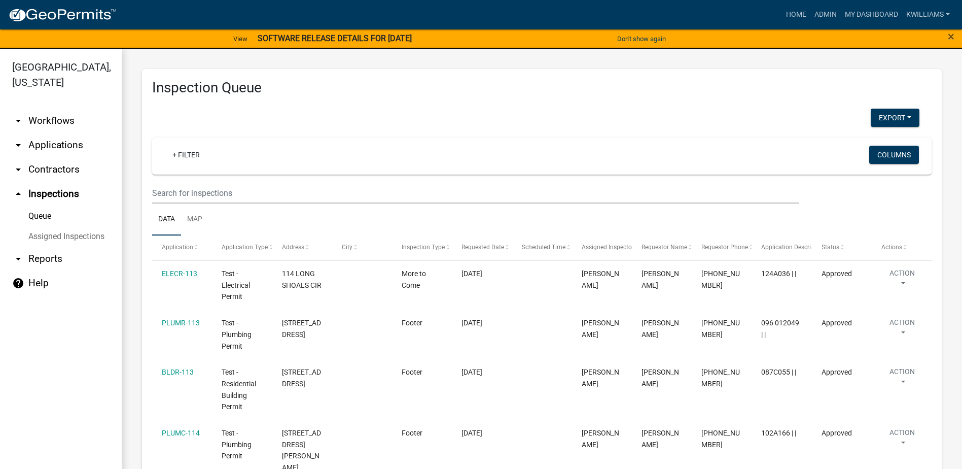
click at [75, 140] on link "arrow_drop_down Applications" at bounding box center [61, 145] width 122 height 24
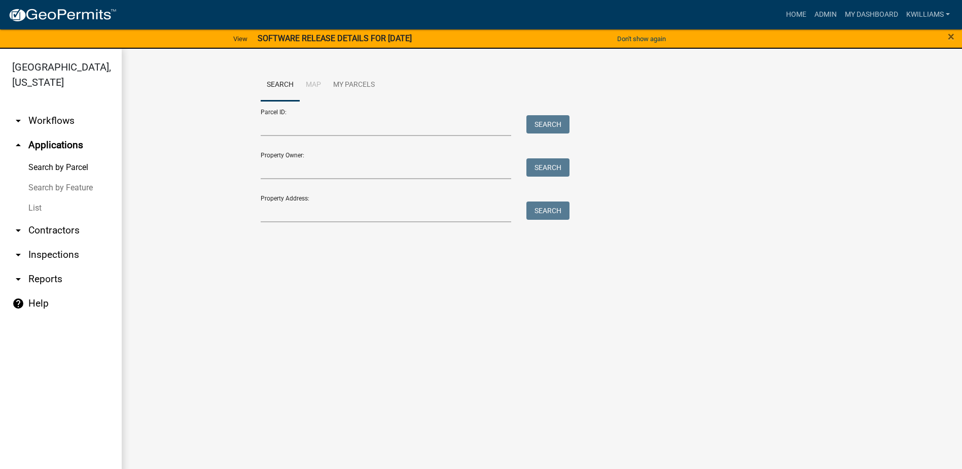
click at [40, 197] on link "Search by Feature" at bounding box center [61, 188] width 122 height 20
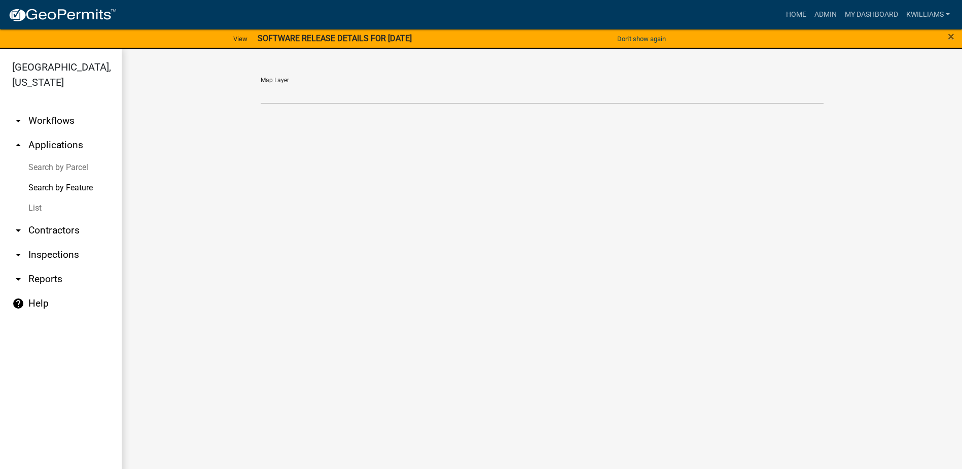
click at [41, 142] on link "arrow_drop_up Applications" at bounding box center [61, 145] width 122 height 24
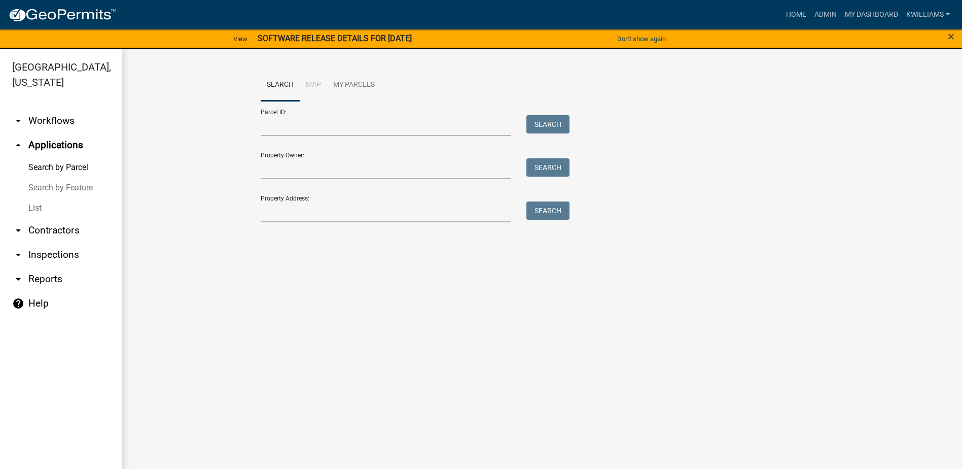
click at [32, 209] on link "List" at bounding box center [61, 208] width 122 height 20
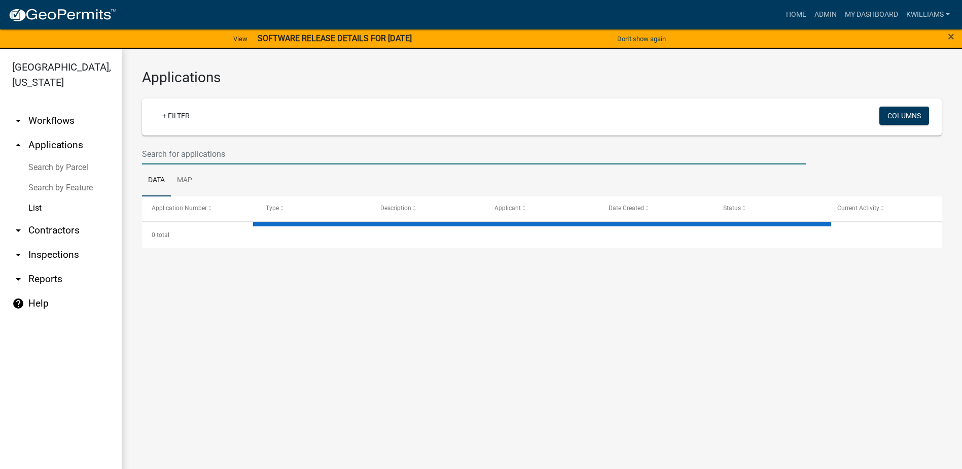
click at [155, 152] on input "text" at bounding box center [474, 154] width 664 height 21
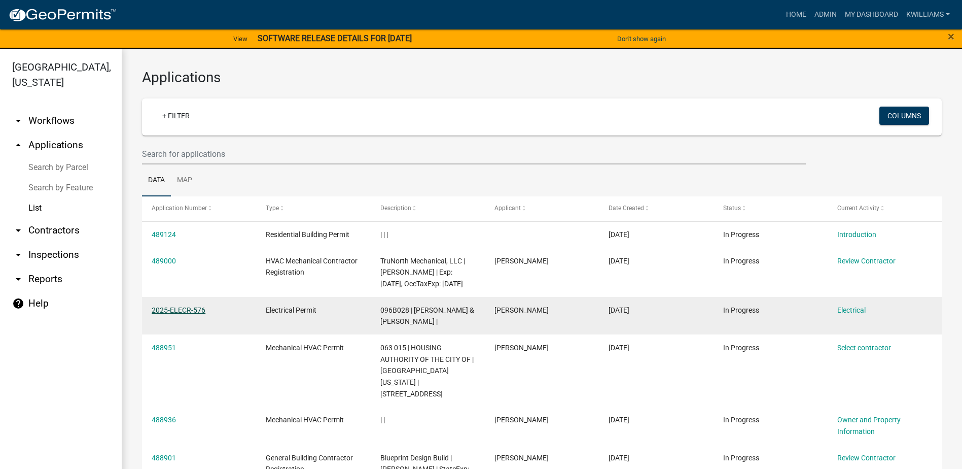
click at [186, 314] on link "2025-ELECR-576" at bounding box center [179, 310] width 54 height 8
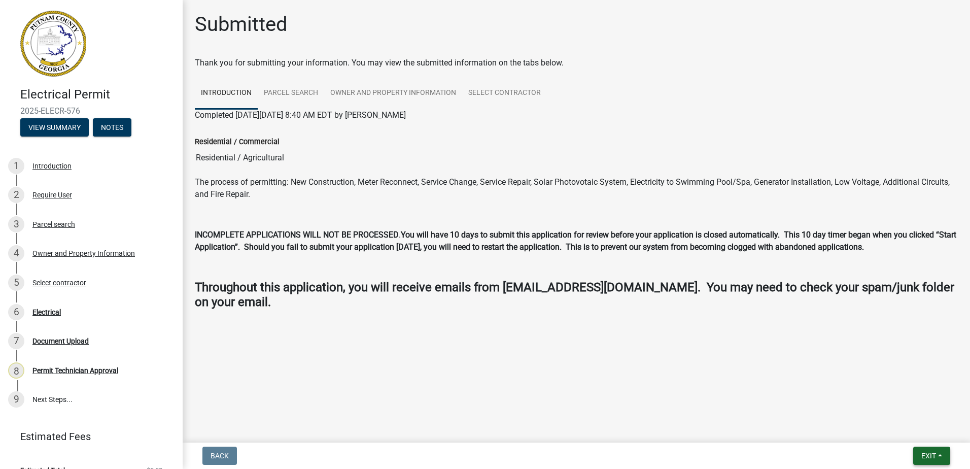
click at [926, 454] on span "Exit" at bounding box center [928, 455] width 15 height 8
click at [912, 432] on button "Save & Exit" at bounding box center [909, 429] width 81 height 24
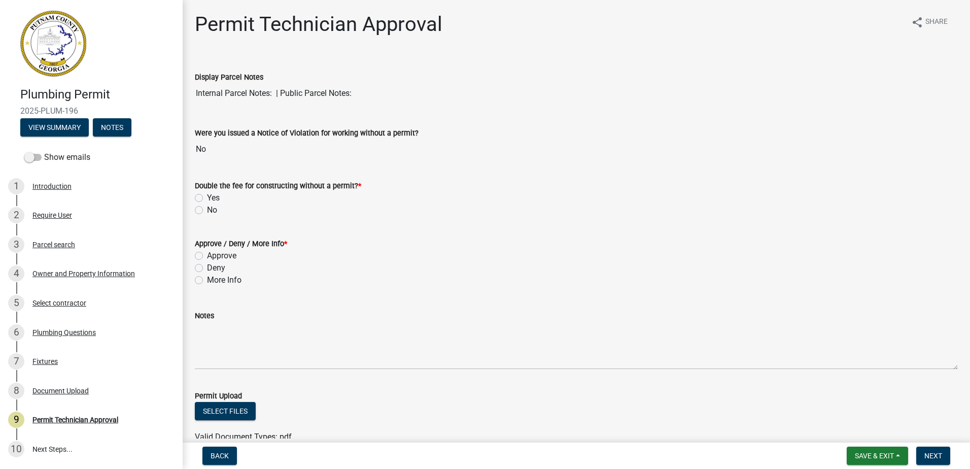
scroll to position [51, 0]
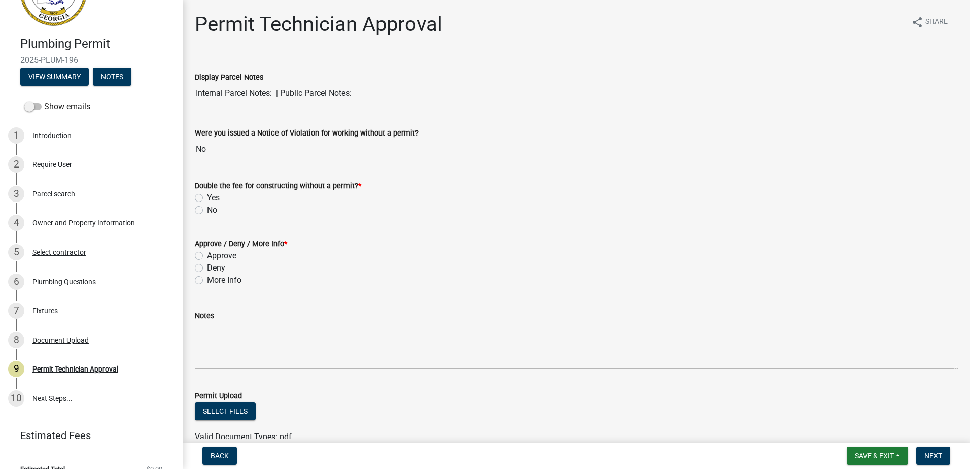
click at [207, 279] on label "More Info" at bounding box center [224, 280] width 34 height 12
click at [207, 279] on input "More Info" at bounding box center [210, 277] width 7 height 7
radio input "true"
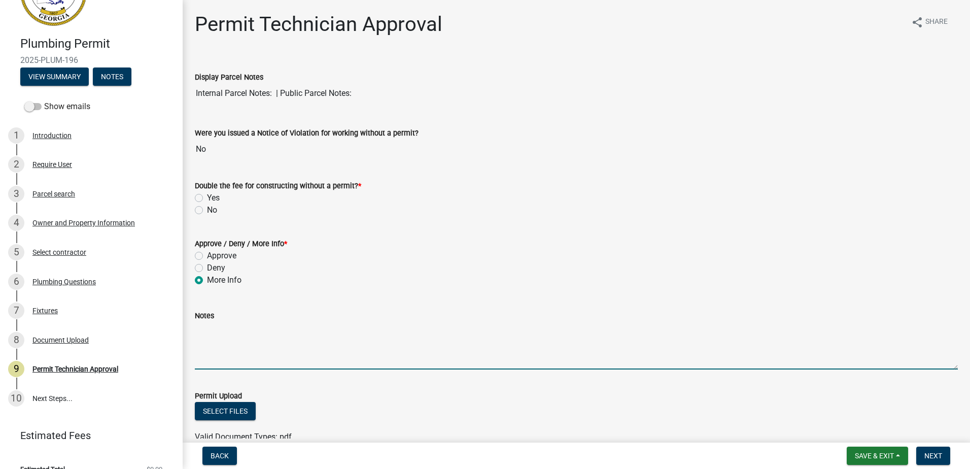
click at [225, 353] on textarea "Notes" at bounding box center [576, 346] width 763 height 48
paste textarea "087B150"
type textarea "087B150"
drag, startPoint x: 143, startPoint y: 333, endPoint x: 95, endPoint y: 317, distance: 50.4
click at [85, 323] on div "Plumbing Permit 2025-PLUM-196 View Summary Notes Show emails 1 Introduction 2 R…" at bounding box center [485, 234] width 970 height 469
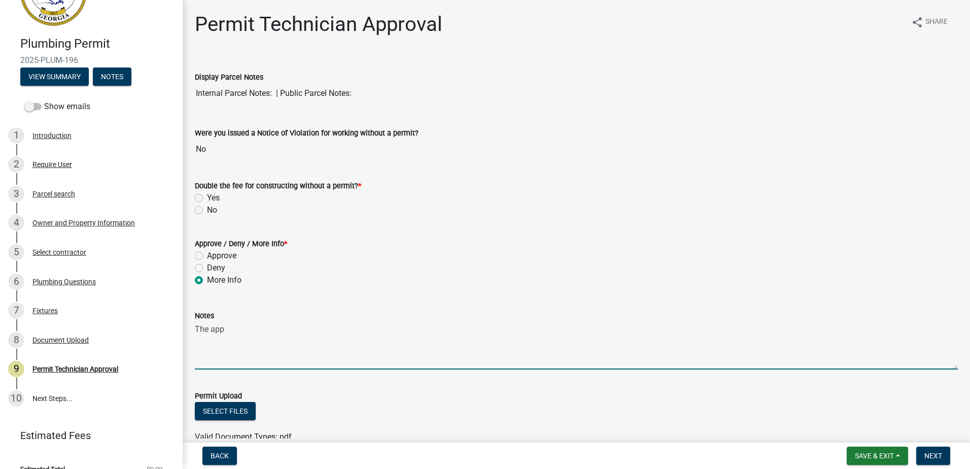
click at [341, 331] on textarea "The app" at bounding box center [576, 346] width 763 height 48
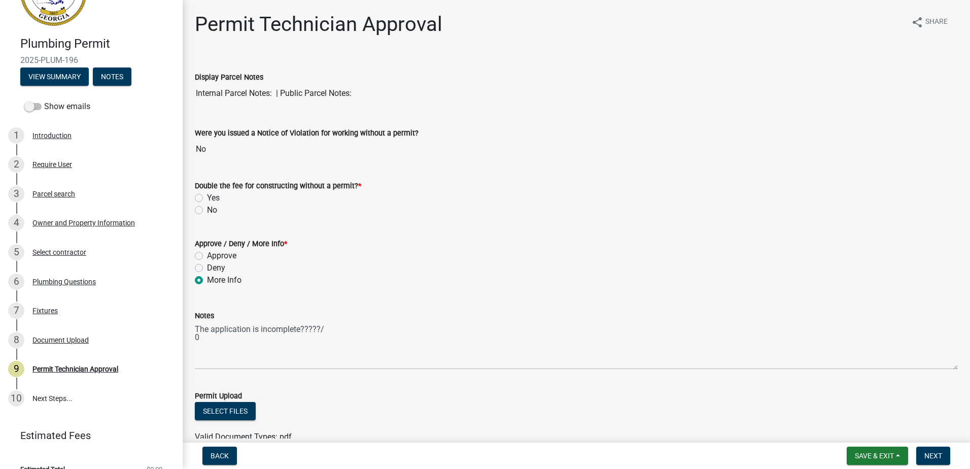
drag, startPoint x: 495, startPoint y: 228, endPoint x: 491, endPoint y: 233, distance: 6.5
click at [491, 232] on form "Approve / Deny / More Info * Approve Deny More Info" at bounding box center [576, 255] width 763 height 61
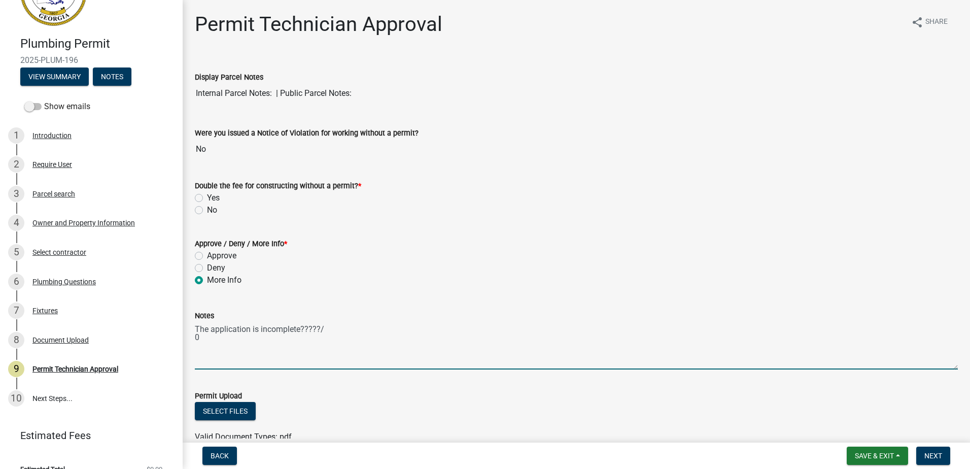
click at [398, 345] on textarea "The application is incomplete?????/ 0" at bounding box center [576, 346] width 763 height 48
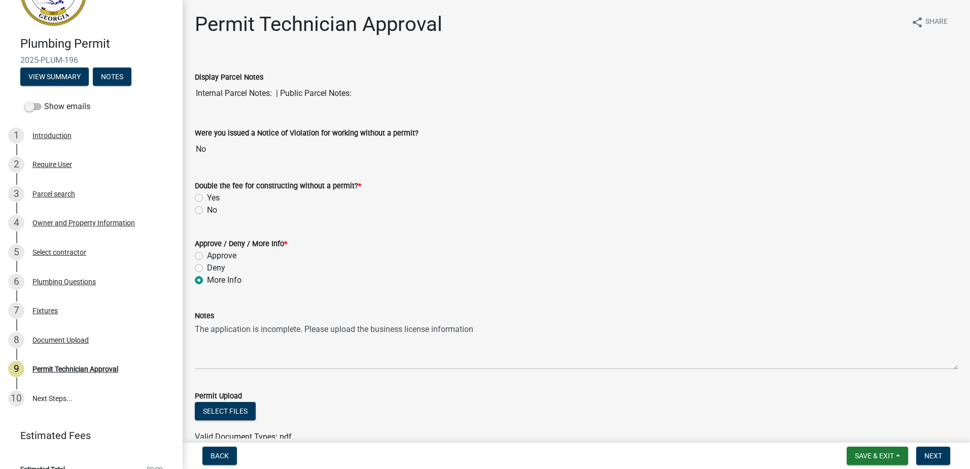
drag, startPoint x: 213, startPoint y: 344, endPoint x: 514, endPoint y: 238, distance: 319.4
click at [517, 242] on div "Approve / Deny / More Info *" at bounding box center [576, 243] width 763 height 12
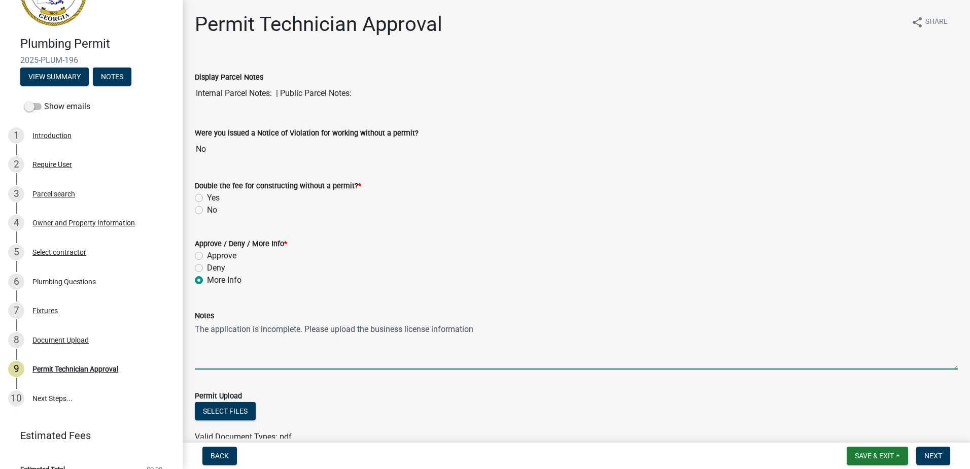
click at [493, 334] on textarea "The application is incomplete. Please upload the business license information" at bounding box center [576, 346] width 763 height 48
drag, startPoint x: 544, startPoint y: 330, endPoint x: 524, endPoint y: 330, distance: 20.3
click at [524, 330] on textarea "The application is incomplete. Please upload the business license information […" at bounding box center [576, 346] width 763 height 48
click at [588, 322] on textarea "The application is incomplete. Please upload the business license information K…" at bounding box center [576, 346] width 763 height 48
click at [495, 325] on textarea "The application is incomplete. Please upload the business license information K…" at bounding box center [576, 346] width 763 height 48
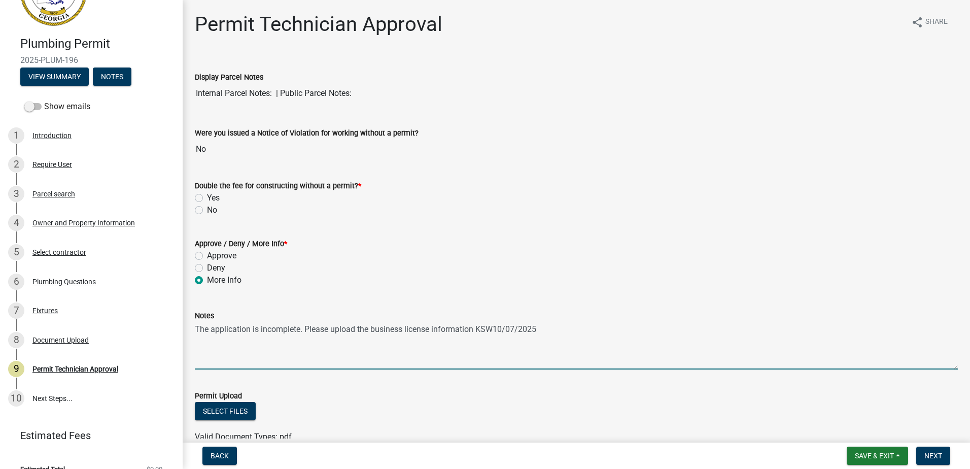
click at [498, 327] on textarea "The application is incomplete. Please upload the business license information K…" at bounding box center [576, 346] width 763 height 48
click at [495, 329] on textarea "The application is incomplete. Please upload the business license information K…" at bounding box center [576, 346] width 763 height 48
click at [474, 331] on textarea "The application is incomplete. Please upload the business license information K…" at bounding box center [576, 346] width 763 height 48
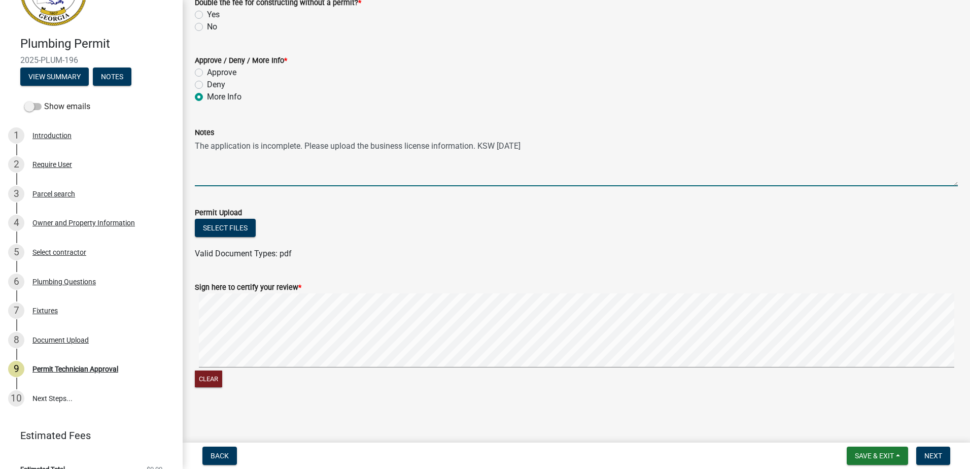
type textarea "The application is incomplete. Please upload the business license information. …"
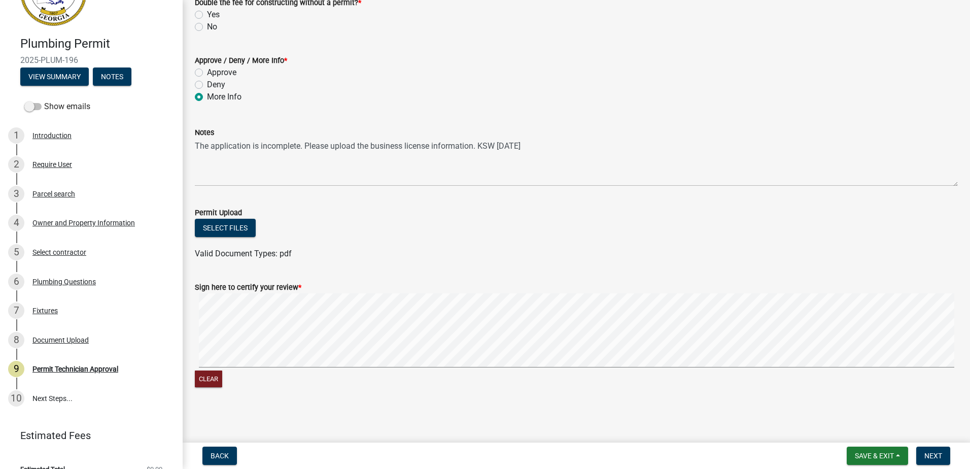
click at [196, 329] on div "Sign here to certify your review * Clear" at bounding box center [576, 329] width 778 height 121
click at [935, 452] on span "Next" at bounding box center [933, 455] width 18 height 8
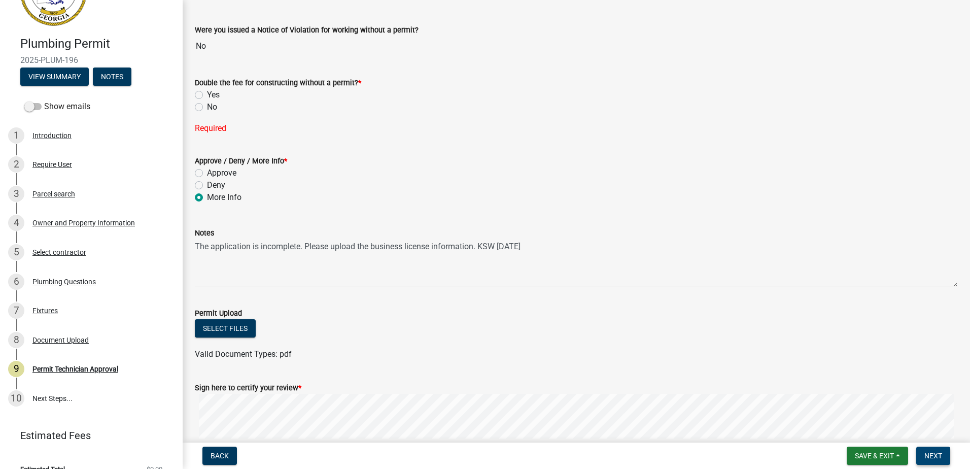
scroll to position [0, 0]
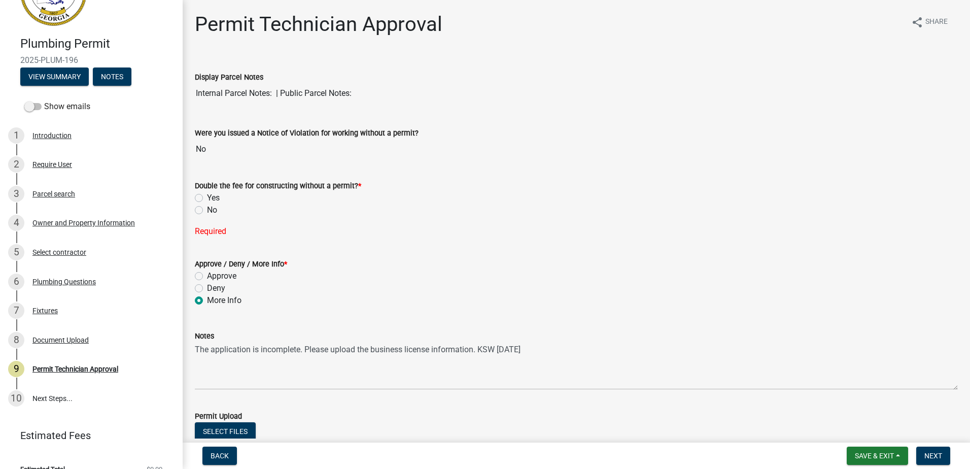
click at [207, 209] on label "No" at bounding box center [212, 210] width 10 height 12
click at [207, 209] on input "No" at bounding box center [210, 207] width 7 height 7
radio input "true"
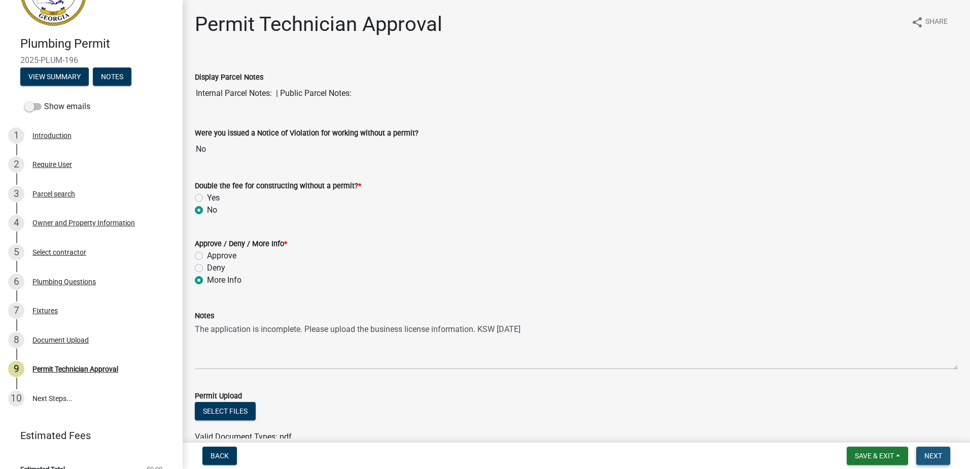
click at [941, 454] on span "Next" at bounding box center [933, 455] width 18 height 8
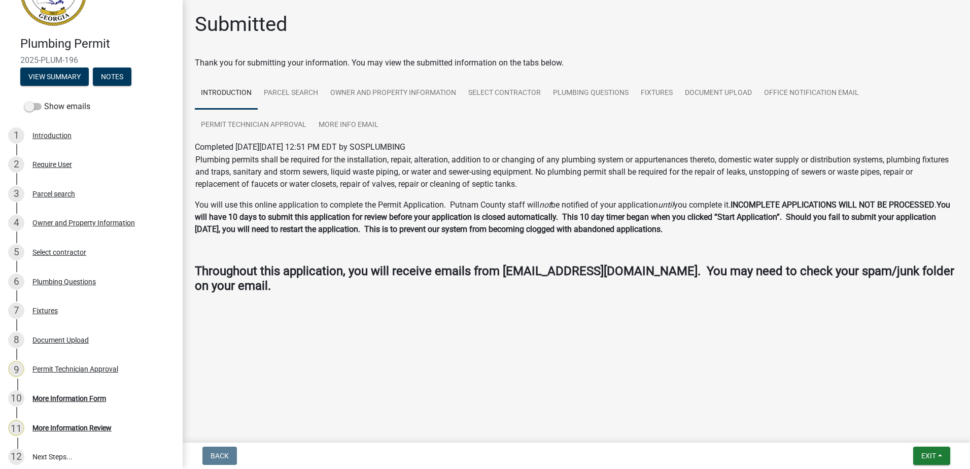
click at [918, 444] on nav "Back Exit Save Save & Exit" at bounding box center [576, 455] width 787 height 26
drag, startPoint x: 924, startPoint y: 453, endPoint x: 916, endPoint y: 441, distance: 14.5
click at [924, 452] on span "Exit" at bounding box center [928, 455] width 15 height 8
click at [906, 428] on button "Save & Exit" at bounding box center [909, 429] width 81 height 24
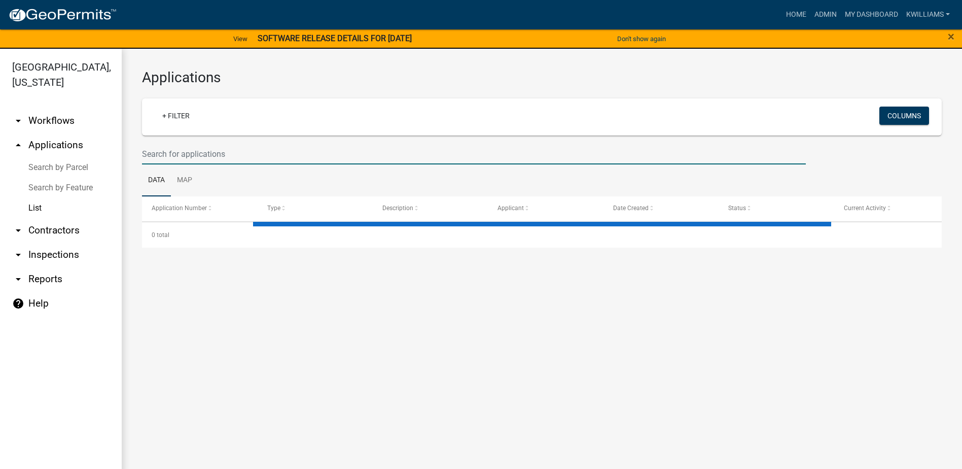
click at [161, 156] on input "text" at bounding box center [474, 154] width 664 height 21
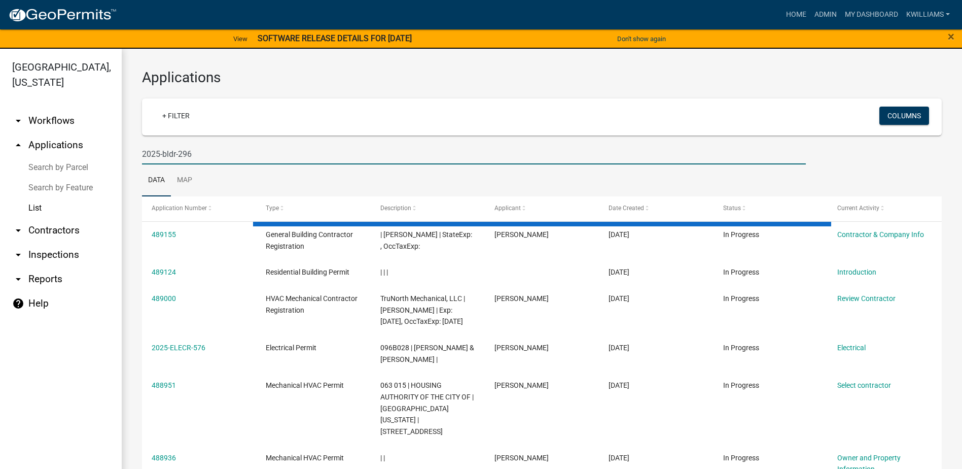
type input "2025-bldr-296"
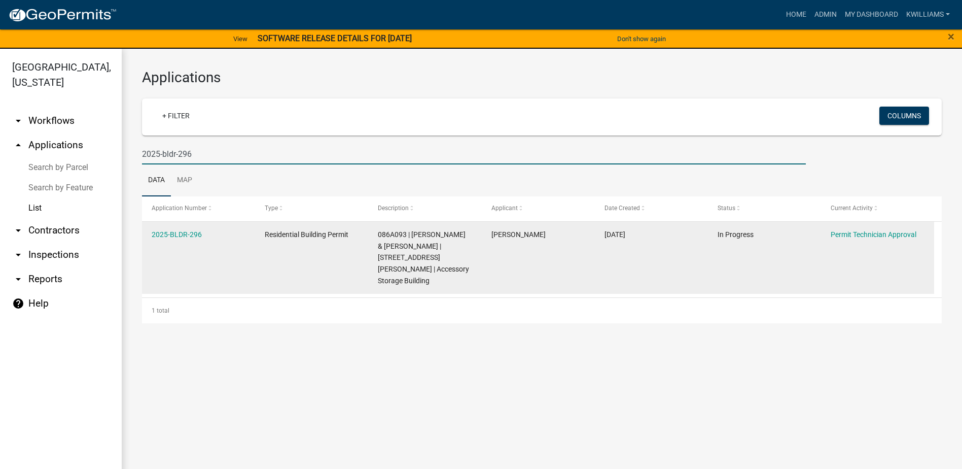
drag, startPoint x: 175, startPoint y: 250, endPoint x: 168, endPoint y: 268, distance: 20.3
click at [168, 268] on datatable-body-cell "2025-BLDR-296" at bounding box center [198, 258] width 113 height 73
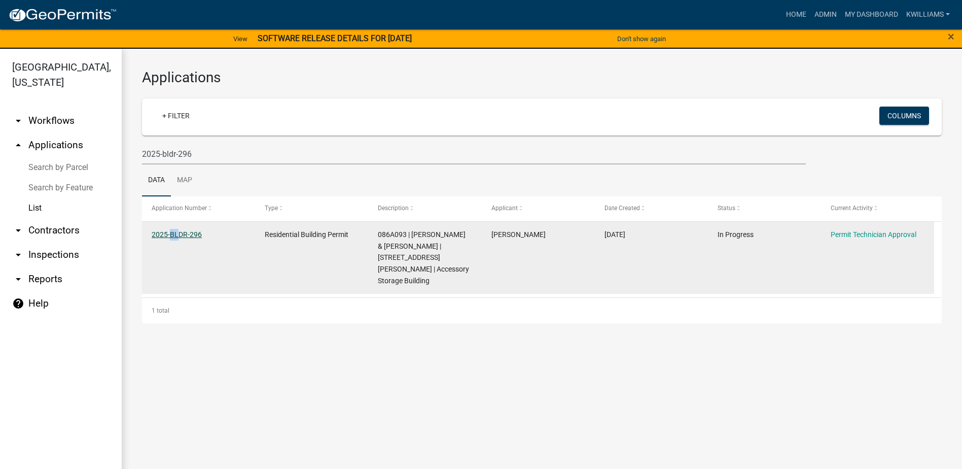
click at [184, 231] on link "2025-BLDR-296" at bounding box center [177, 234] width 50 height 8
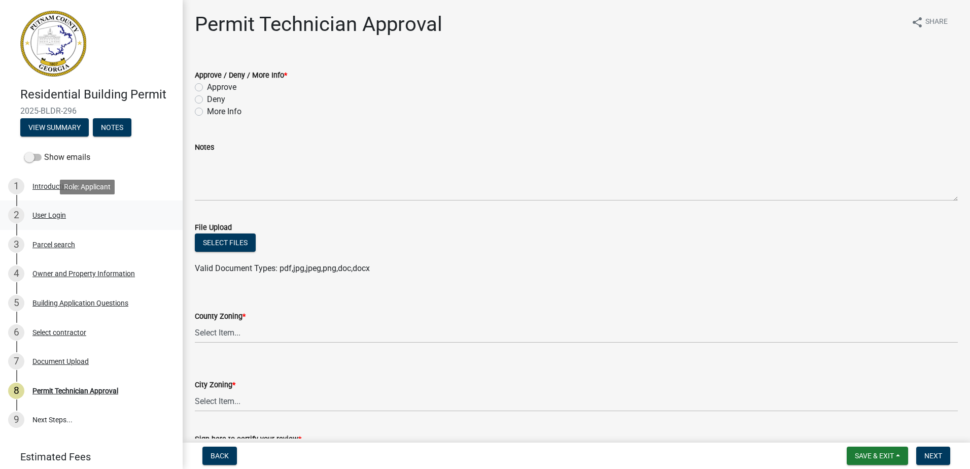
click at [40, 220] on div "2 User Login" at bounding box center [87, 215] width 158 height 16
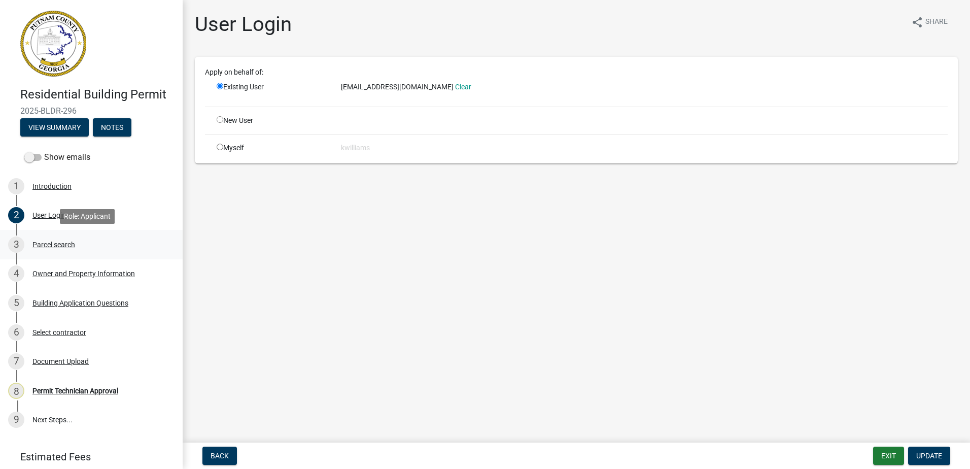
click at [52, 241] on div "Parcel search" at bounding box center [53, 244] width 43 height 7
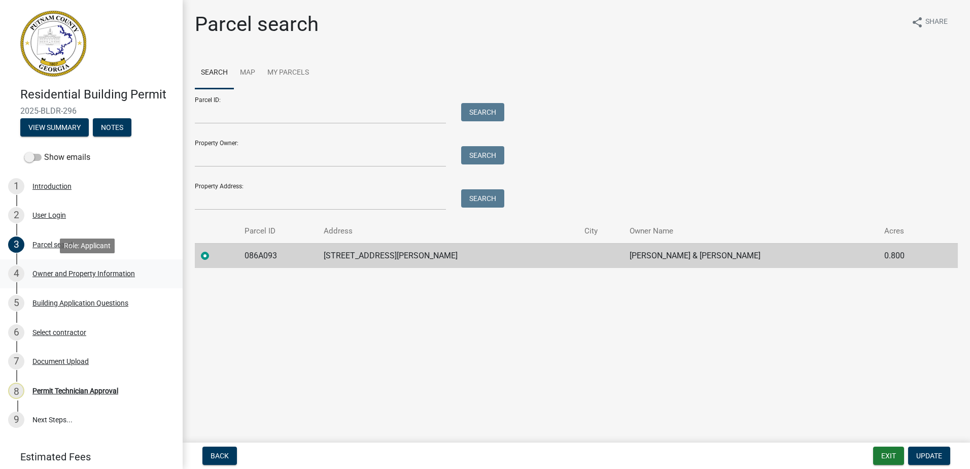
click at [61, 263] on link "4 Owner and Property Information" at bounding box center [91, 273] width 183 height 29
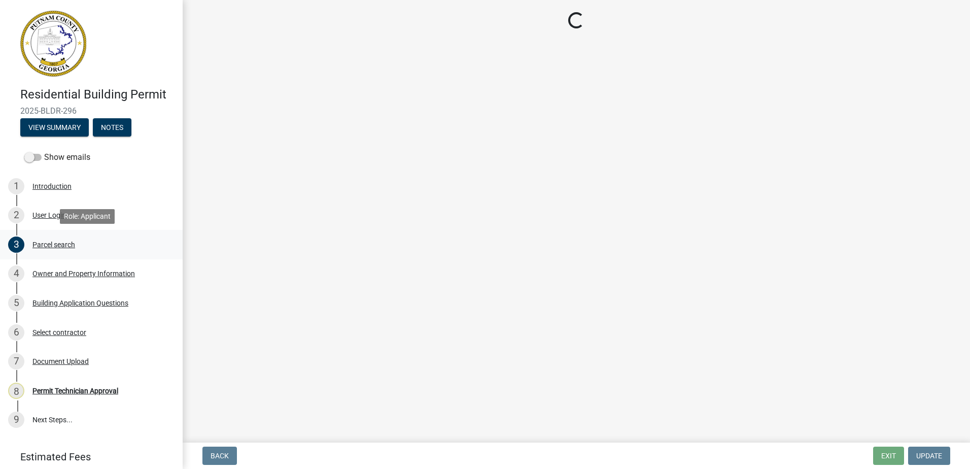
select select "34fe85c2-5f76-4343-b6bb-8ca387e0bed7"
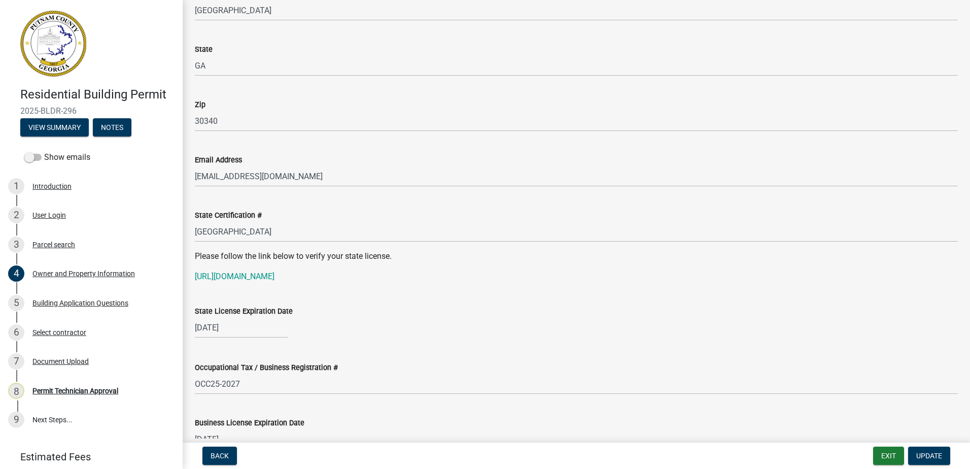
scroll to position [1116, 0]
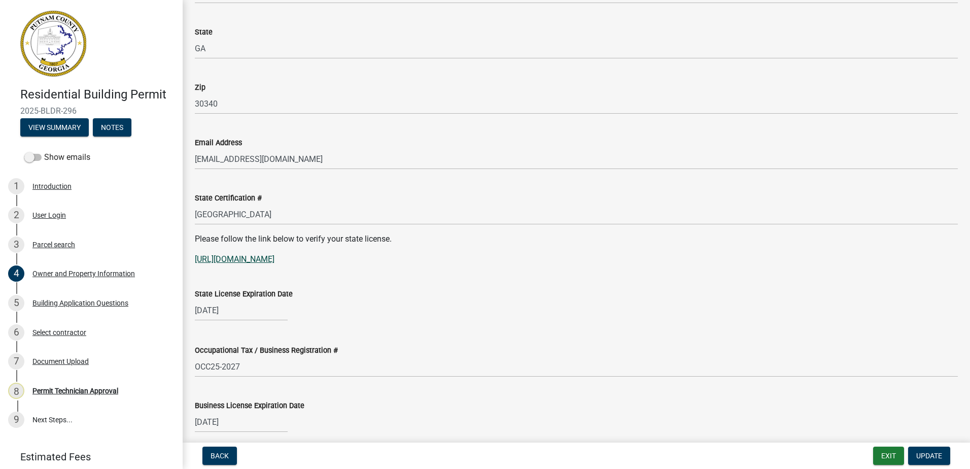
click at [274, 260] on link "[URL][DOMAIN_NAME]" at bounding box center [235, 259] width 80 height 10
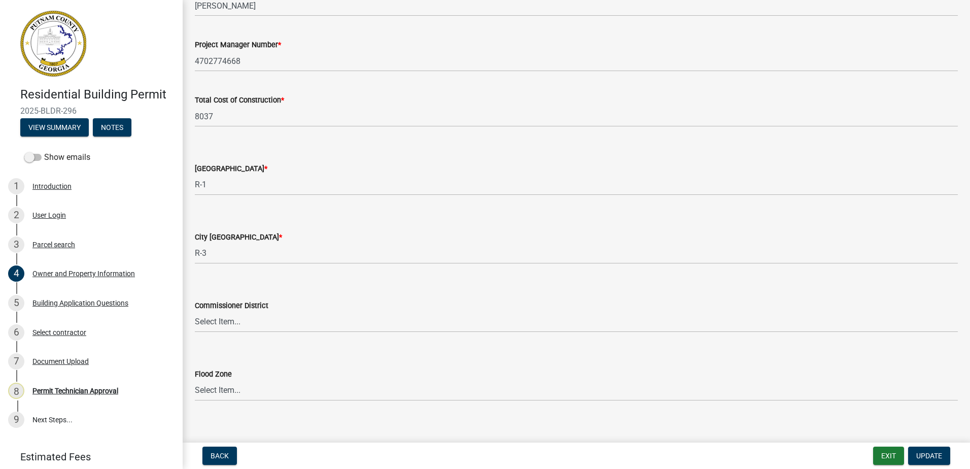
scroll to position [1655, 0]
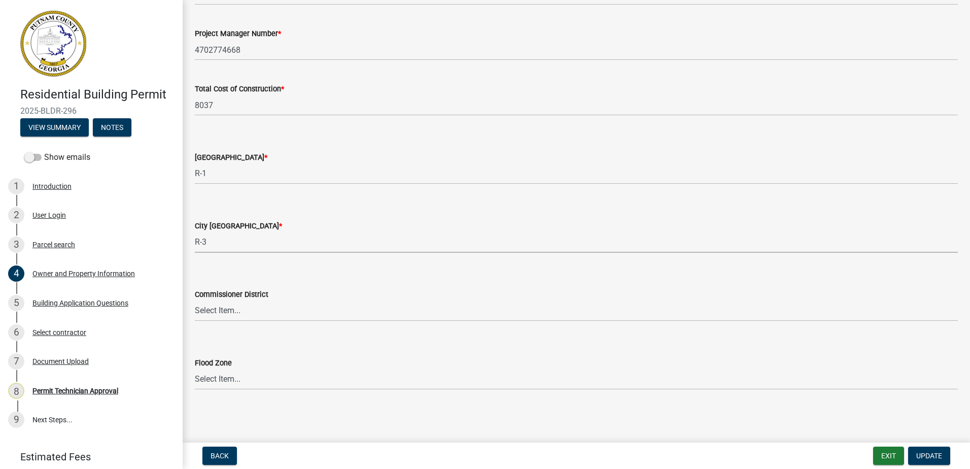
click at [216, 247] on select "Select Item... A-1 A-2 R-1 R-2 R-3 R-4 MHP C-1 C-2 I-1 I-2 DB FH H-P N/A" at bounding box center [576, 242] width 763 height 21
click at [195, 232] on select "Select Item... A-1 A-2 R-1 R-2 R-3 R-4 MHP C-1 C-2 I-1 I-2 DB FH H-P N/A" at bounding box center [576, 242] width 763 height 21
select select "83394b22-4a11-496c-8e5c-75ade2e72faf"
click at [245, 322] on wm-data-entity-input "Commissioner District Select Item... District 1 District 2 District 3 District 4" at bounding box center [576, 296] width 763 height 68
click at [232, 310] on select "Select Item... District 1 District 2 District 3 District 4" at bounding box center [576, 310] width 763 height 21
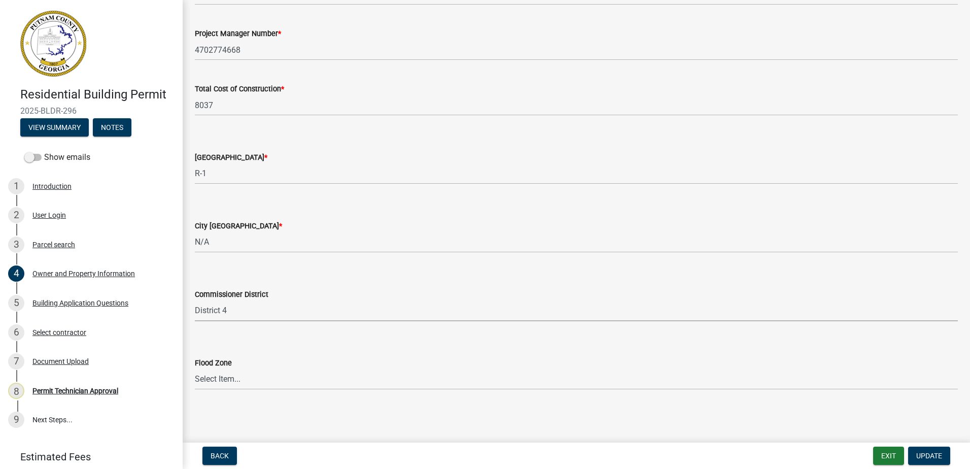
click at [195, 300] on select "Select Item... District 1 District 2 District 3 District 4" at bounding box center [576, 310] width 763 height 21
select select "295c155f-de53-4b68-9fdd-08c8883e9b6f"
click at [279, 386] on select "Select Item... Zone A Zone V Zone A99 Zone AE Zone AO Zone AH Zone VE Zone AR Z…" at bounding box center [576, 379] width 763 height 21
click at [195, 369] on select "Select Item... Zone A Zone V Zone A99 Zone AE Zone AO Zone AH Zone VE Zone AR Z…" at bounding box center [576, 379] width 763 height 21
select select "6f1acead-4b1a-4680-ba5d-beeb03d30465"
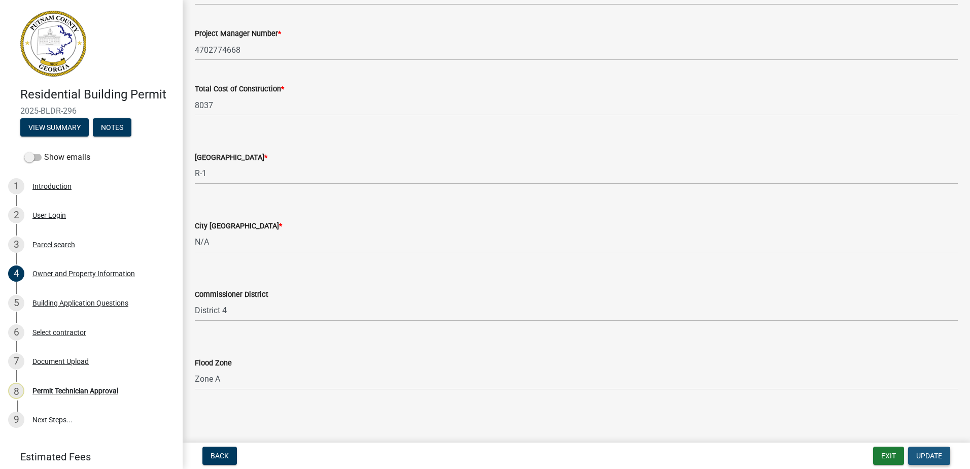
click at [937, 453] on span "Update" at bounding box center [929, 455] width 26 height 8
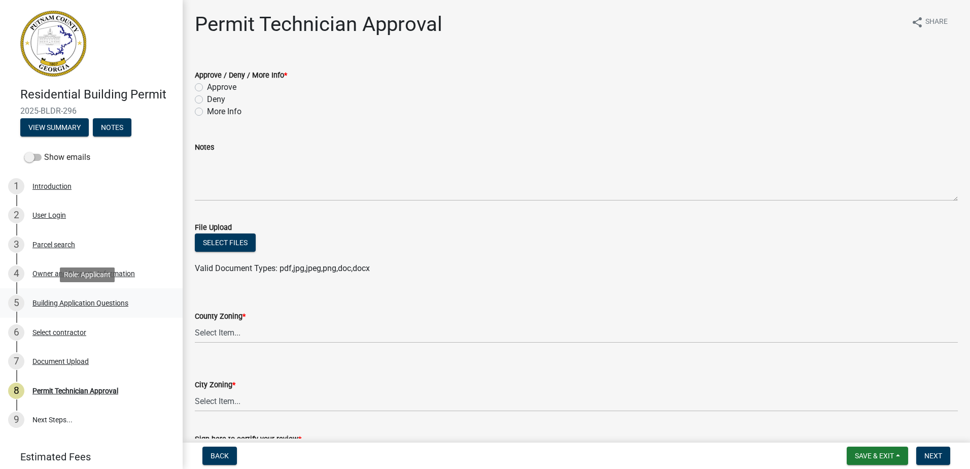
click at [57, 296] on div "5 Building Application Questions" at bounding box center [87, 303] width 158 height 16
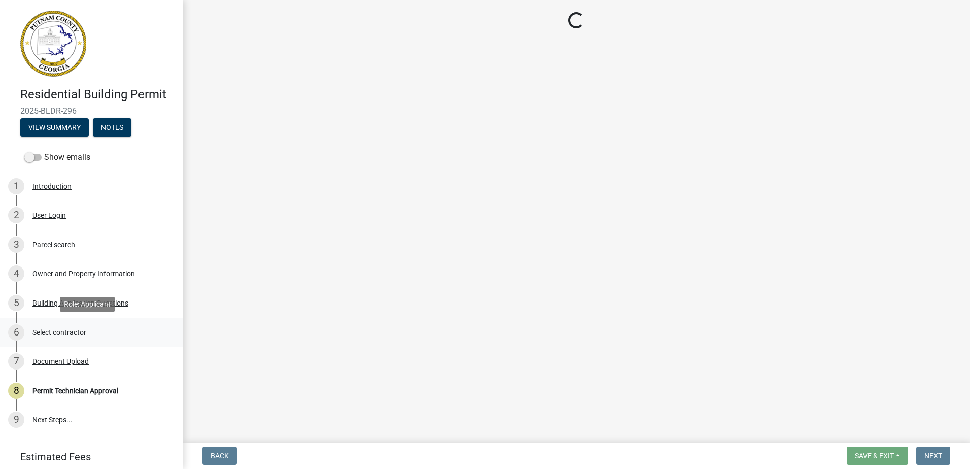
select select "88022258-0bd9-40f8-bafd-3512c074867d"
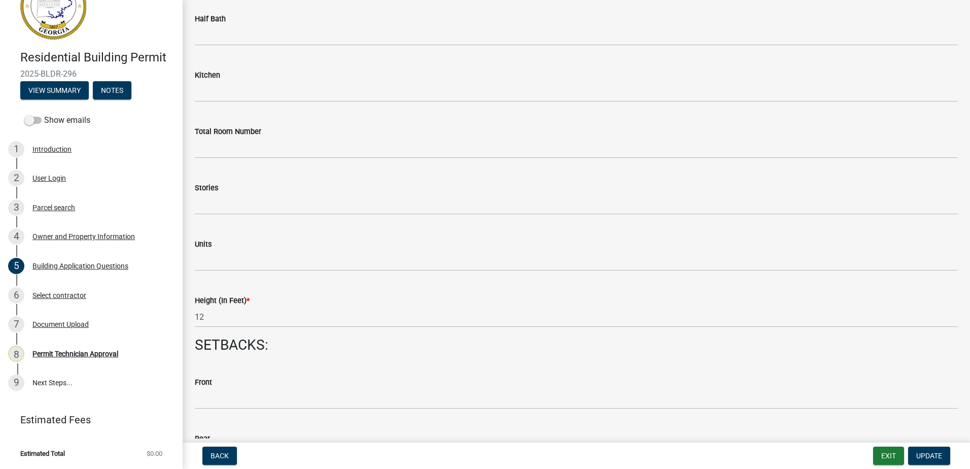
scroll to position [1116, 0]
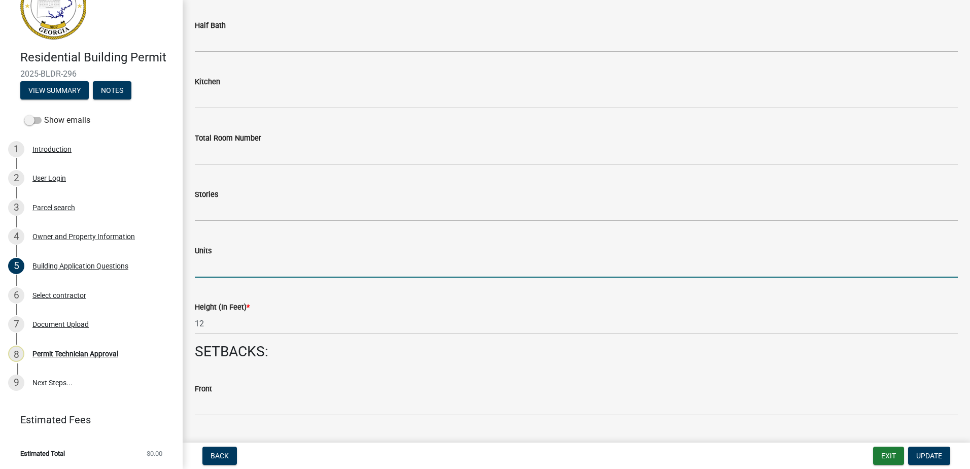
click at [203, 260] on input "text" at bounding box center [576, 267] width 763 height 21
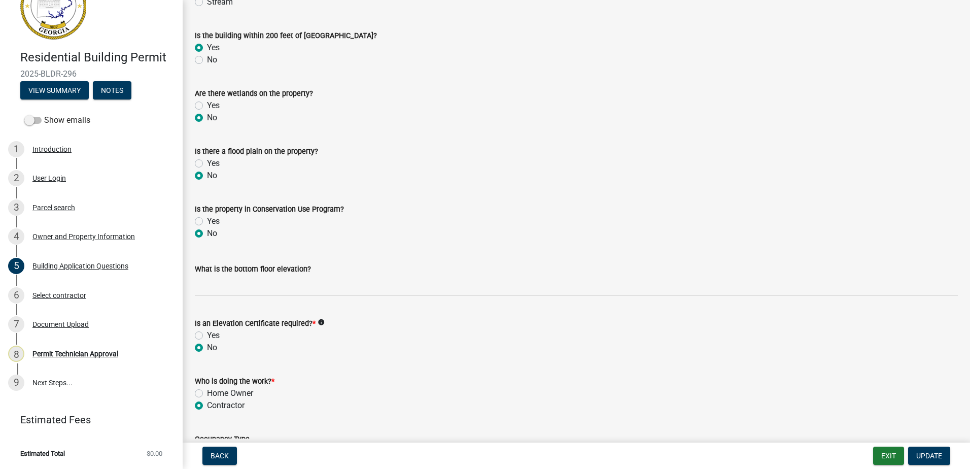
scroll to position [3652, 0]
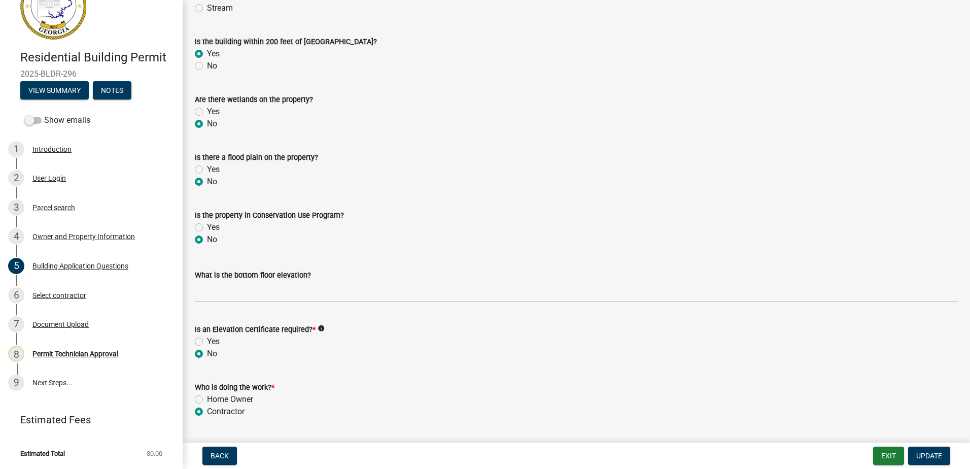
type input "1"
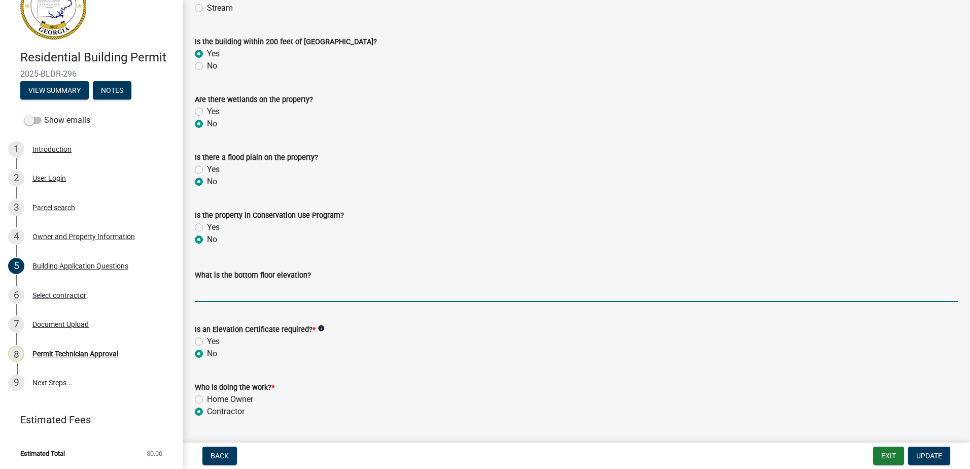
click at [209, 290] on input "text" at bounding box center [576, 291] width 763 height 21
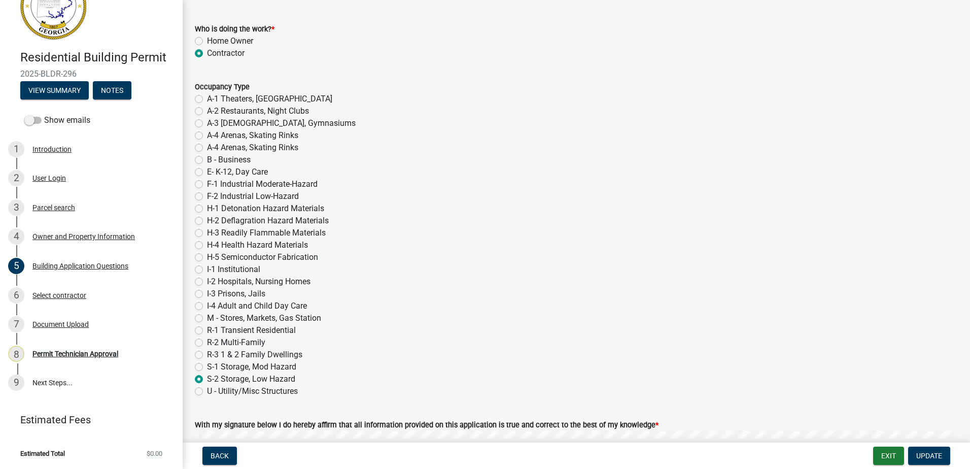
scroll to position [3756, 0]
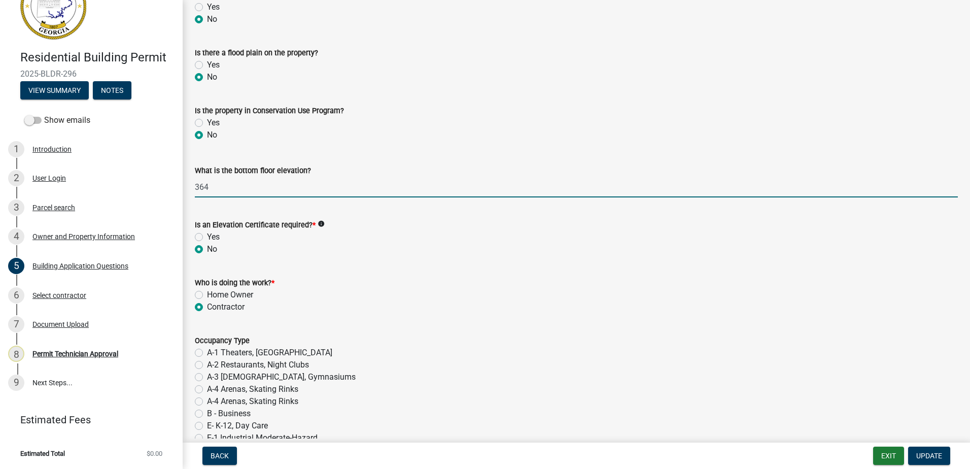
click at [204, 188] on input "364" at bounding box center [576, 187] width 763 height 21
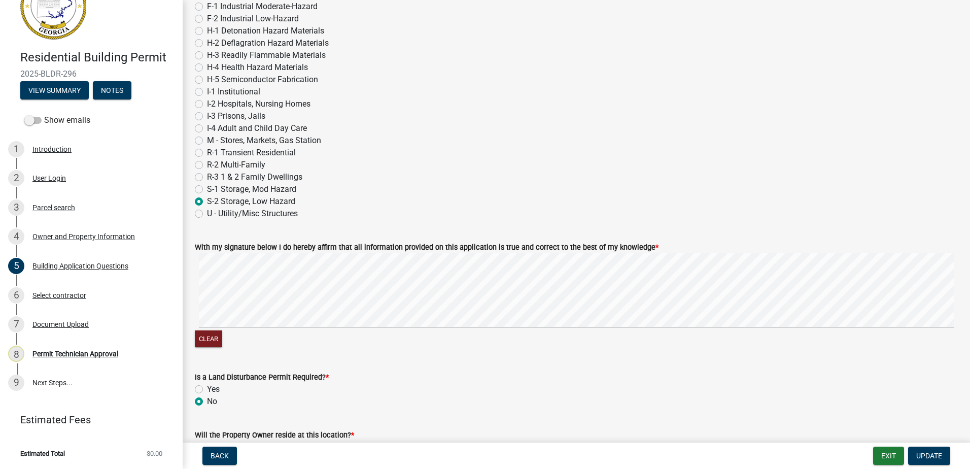
scroll to position [4264, 0]
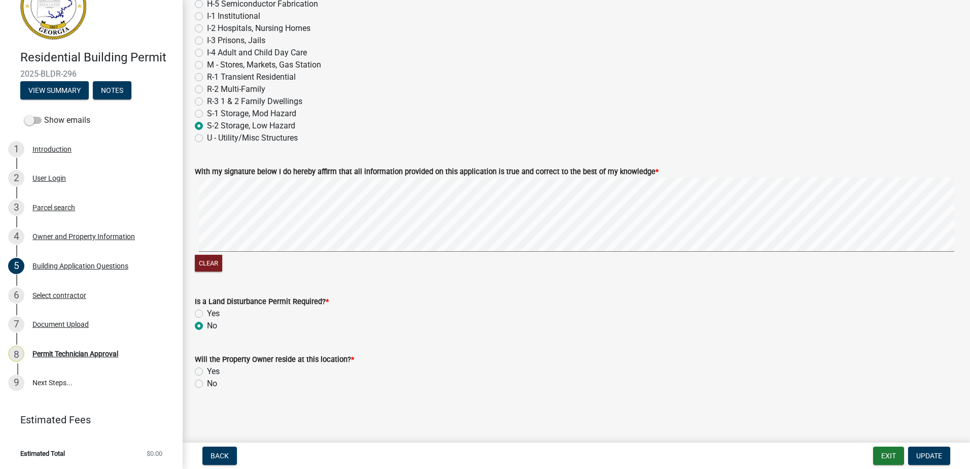
type input "354"
click at [207, 372] on label "Yes" at bounding box center [213, 371] width 13 height 12
click at [207, 372] on input "Yes" at bounding box center [210, 368] width 7 height 7
radio input "true"
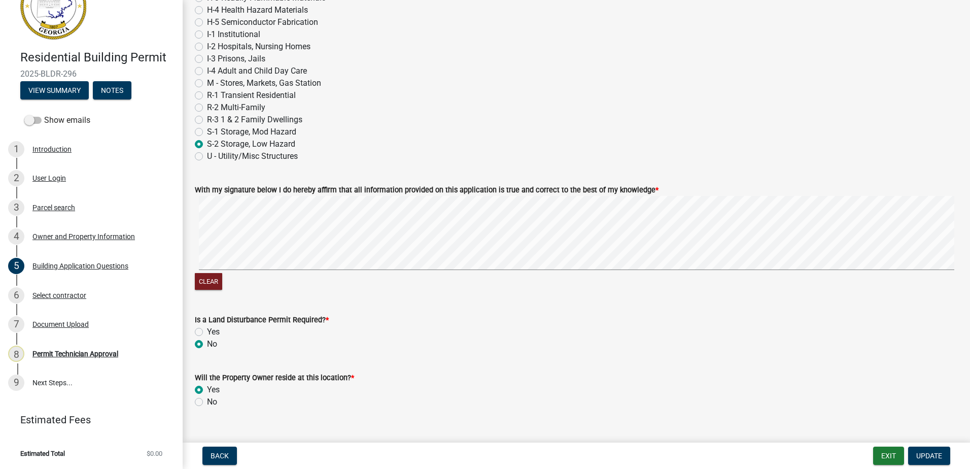
scroll to position [4213, 0]
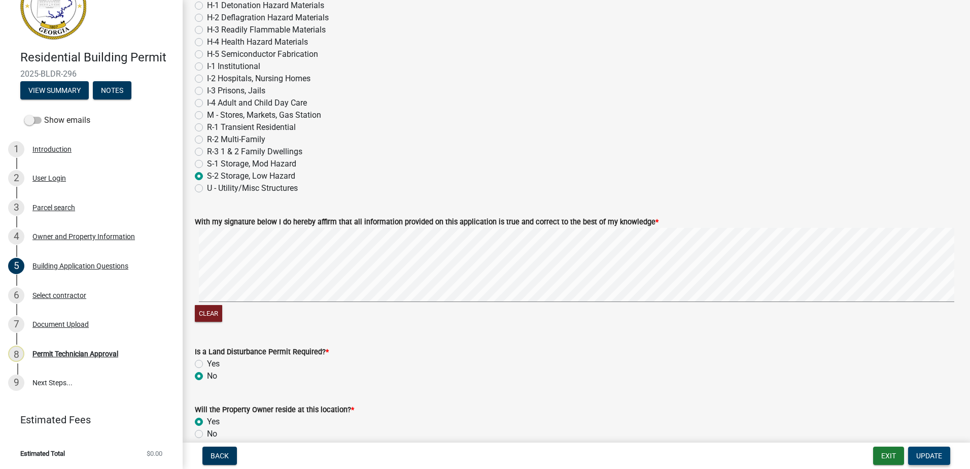
click at [920, 454] on span "Update" at bounding box center [929, 455] width 26 height 8
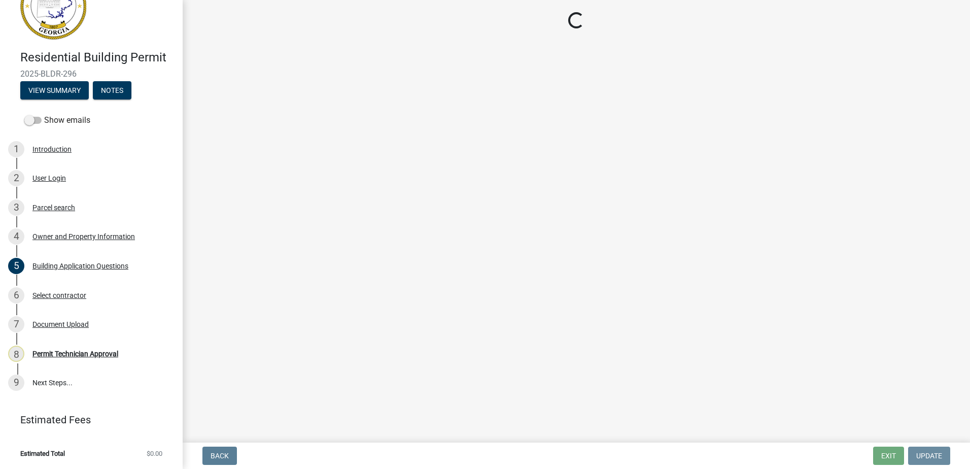
scroll to position [0, 0]
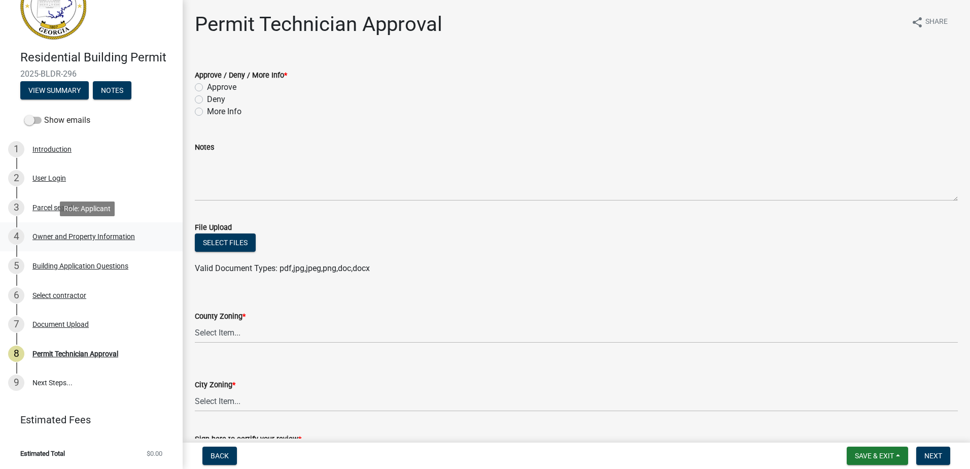
click at [103, 227] on link "4 Owner and Property Information" at bounding box center [91, 236] width 183 height 29
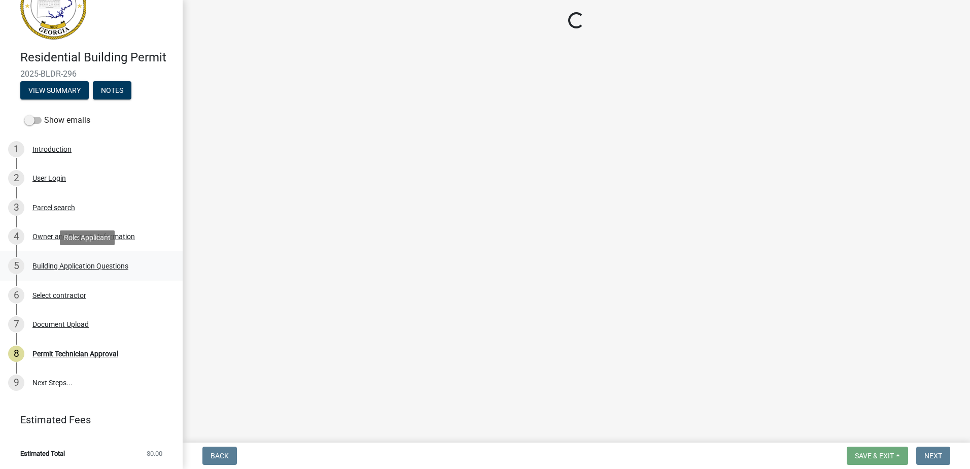
select select "34fe85c2-5f76-4343-b6bb-8ca387e0bed7"
select select "83394b22-4a11-496c-8e5c-75ade2e72faf"
select select "295c155f-de53-4b68-9fdd-08c8883e9b6f"
select select "6f1acead-4b1a-4680-ba5d-beeb03d30465"
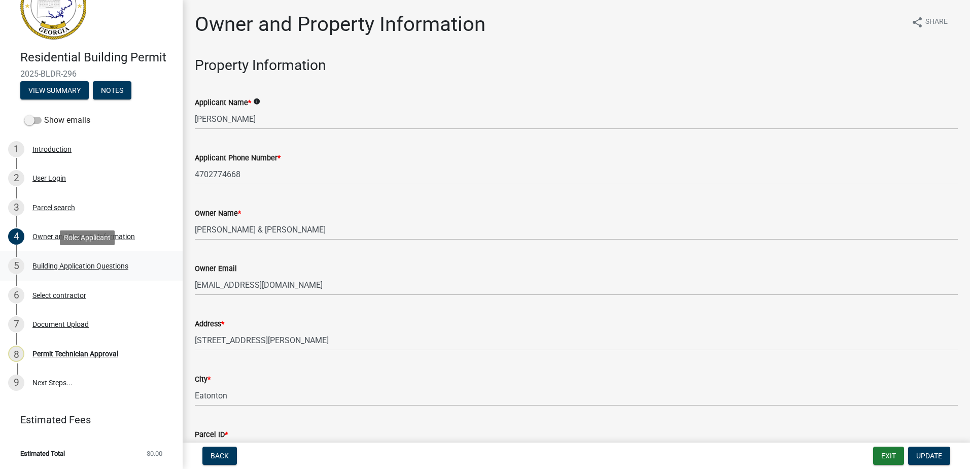
click at [117, 271] on div "5 Building Application Questions" at bounding box center [87, 266] width 158 height 16
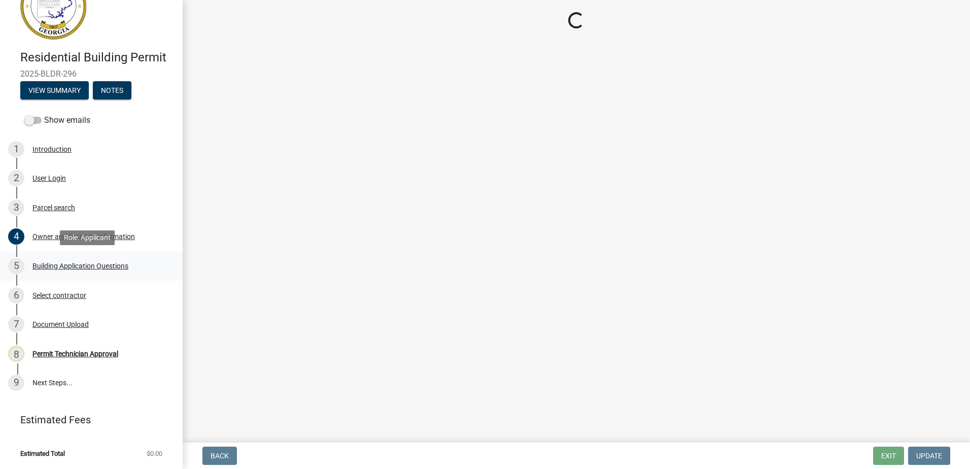
select select "88022258-0bd9-40f8-bafd-3512c074867d"
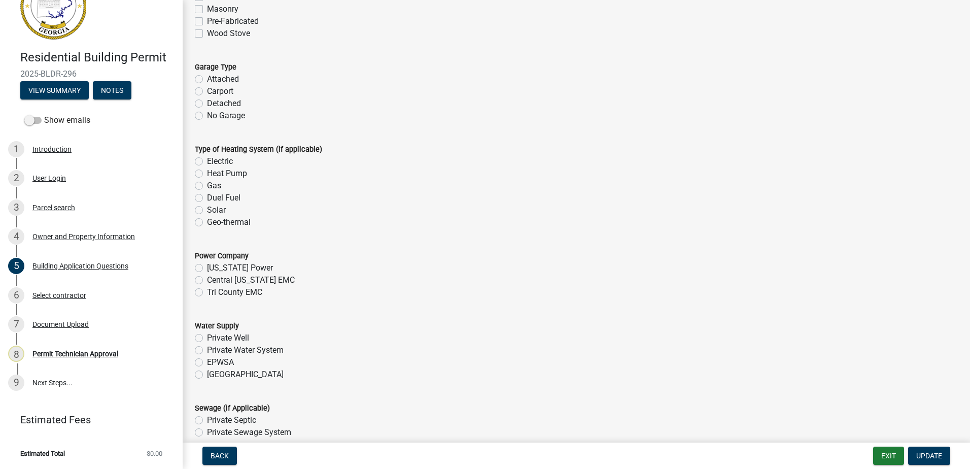
scroll to position [3043, 0]
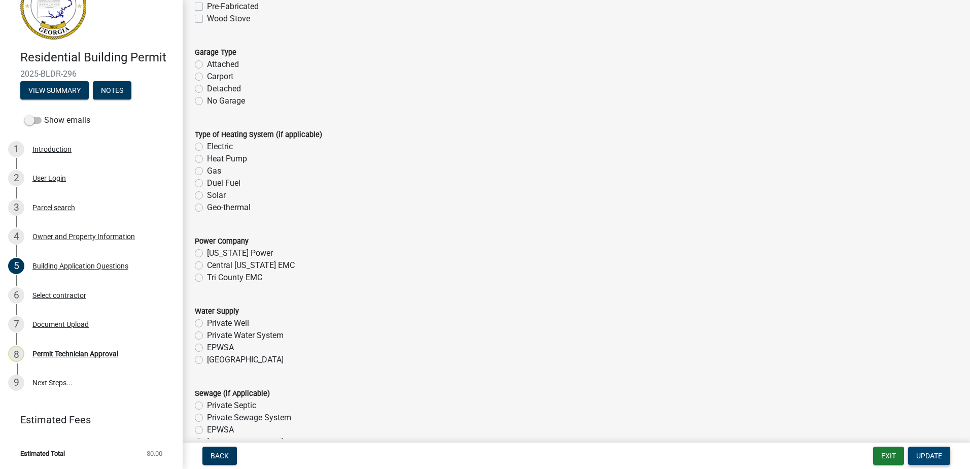
click at [937, 450] on button "Update" at bounding box center [929, 455] width 42 height 18
click at [925, 458] on span "Update" at bounding box center [929, 455] width 26 height 8
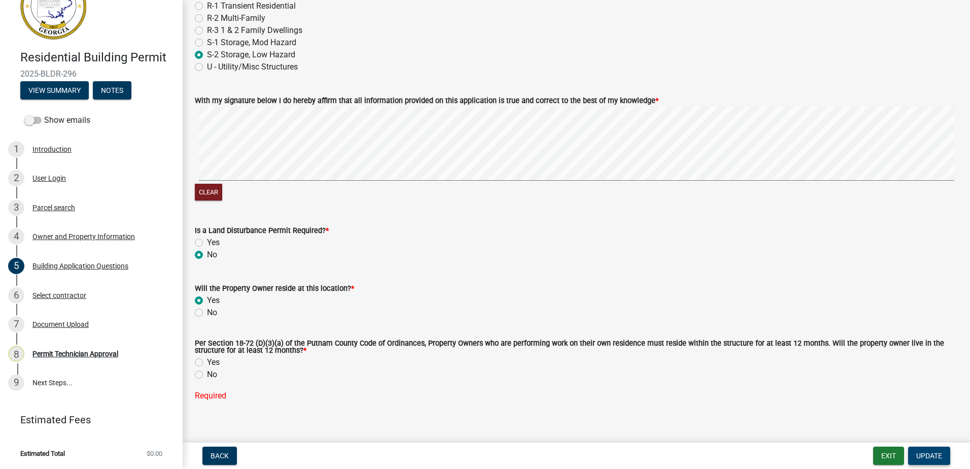
scroll to position [4346, 0]
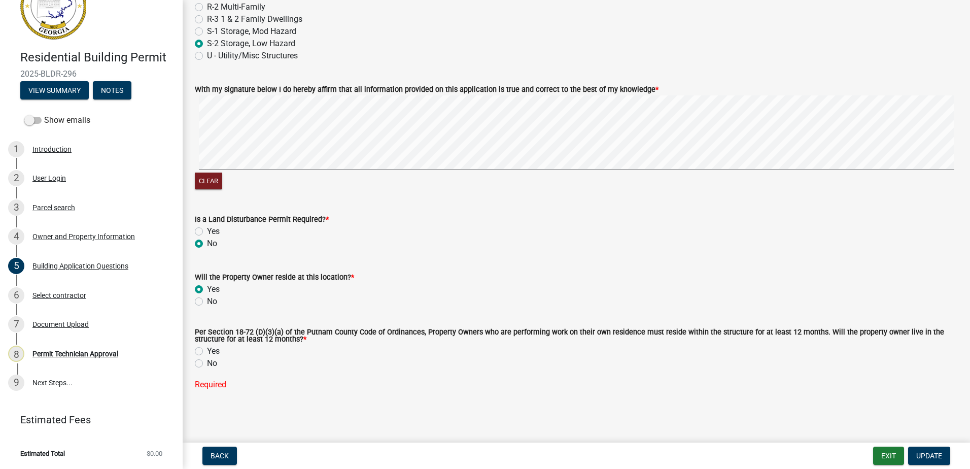
drag, startPoint x: 199, startPoint y: 351, endPoint x: 202, endPoint y: 345, distance: 6.1
click at [207, 351] on label "Yes" at bounding box center [213, 351] width 13 height 12
click at [207, 351] on input "Yes" at bounding box center [210, 348] width 7 height 7
radio input "true"
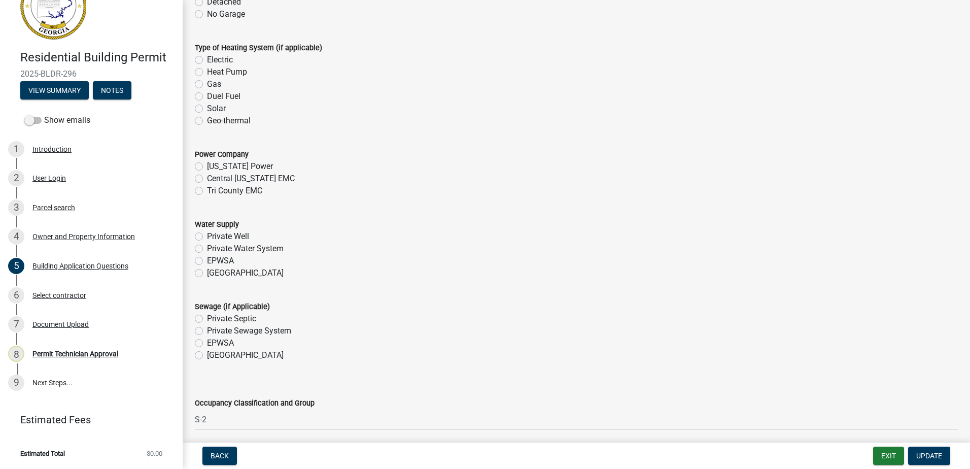
scroll to position [3109, 0]
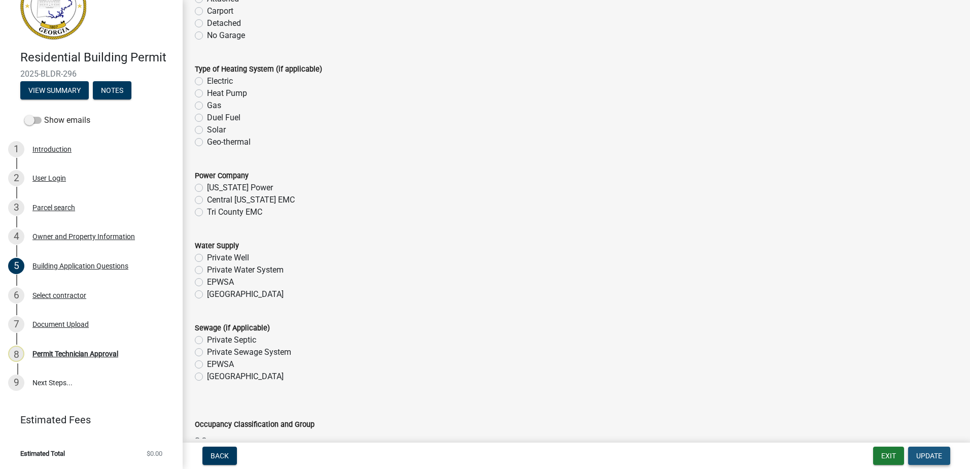
click at [930, 454] on span "Update" at bounding box center [929, 455] width 26 height 8
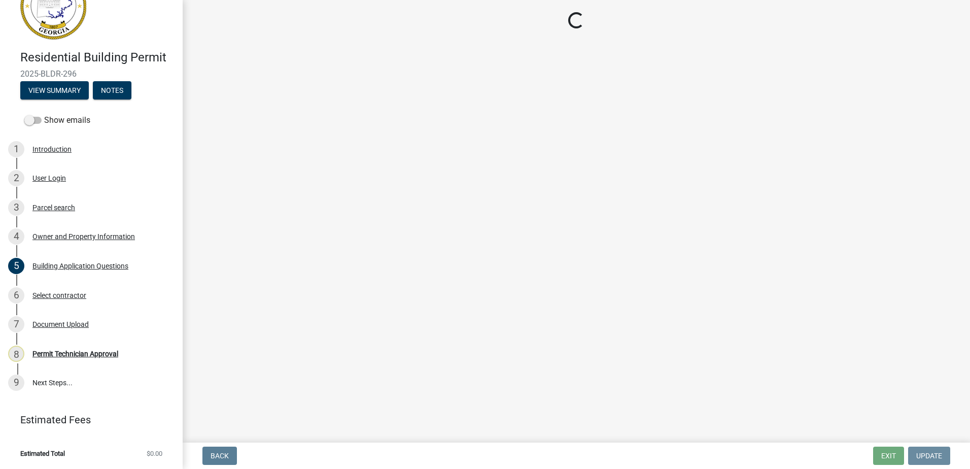
scroll to position [0, 0]
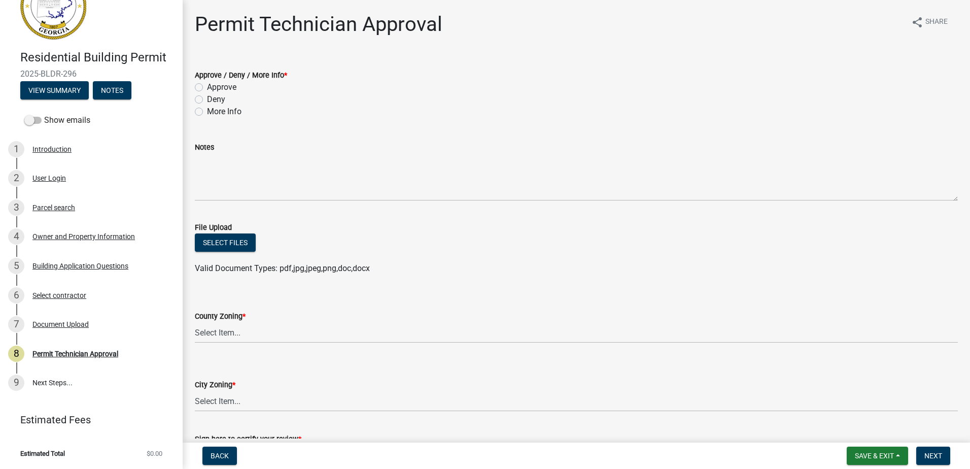
click at [203, 106] on div "More Info" at bounding box center [576, 112] width 763 height 12
click at [207, 108] on label "More Info" at bounding box center [224, 112] width 34 height 12
click at [207, 108] on input "More Info" at bounding box center [210, 109] width 7 height 7
radio input "true"
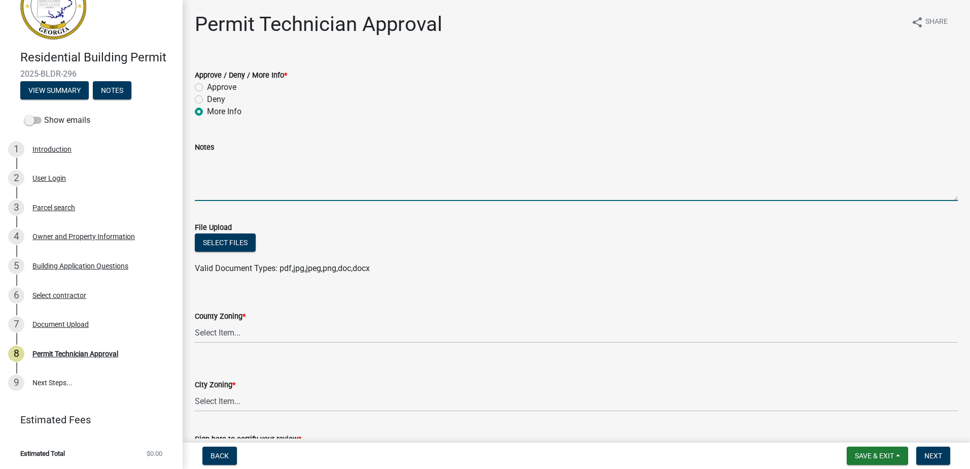
click at [215, 165] on textarea "Notes" at bounding box center [576, 177] width 763 height 48
type textarea "The applic"
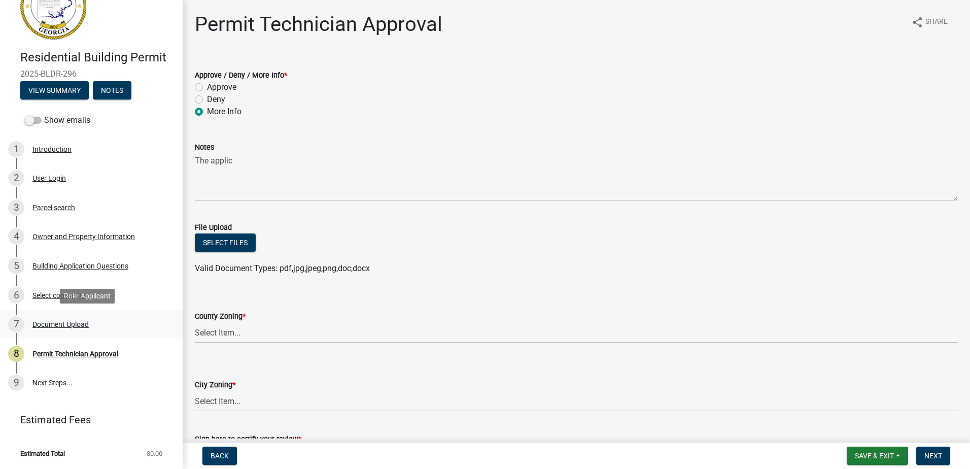
click at [51, 318] on div "7 Document Upload" at bounding box center [87, 324] width 158 height 16
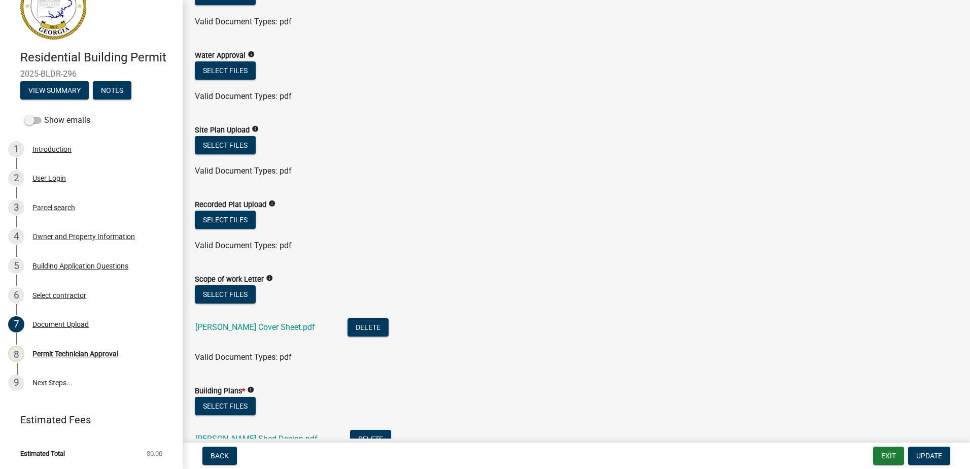
scroll to position [152, 0]
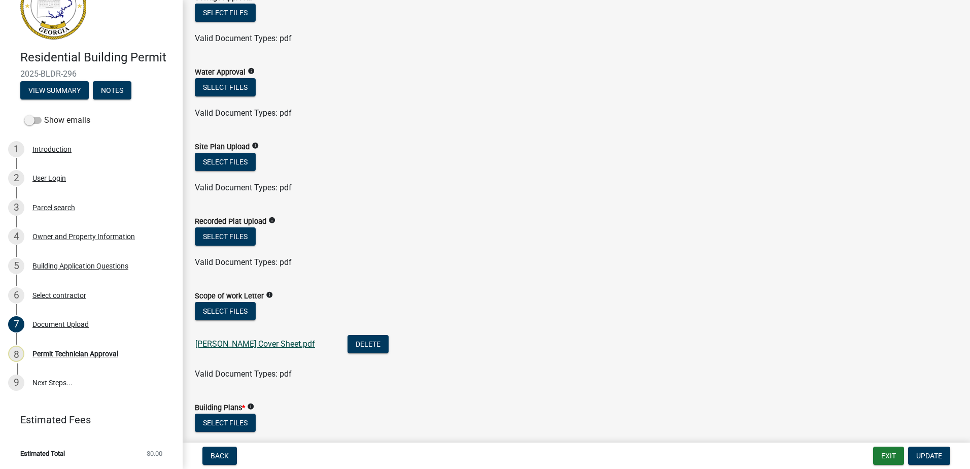
click at [220, 341] on link "[PERSON_NAME] Cover Sheet.pdf" at bounding box center [255, 344] width 120 height 10
click at [68, 264] on div "Building Application Questions" at bounding box center [80, 265] width 96 height 7
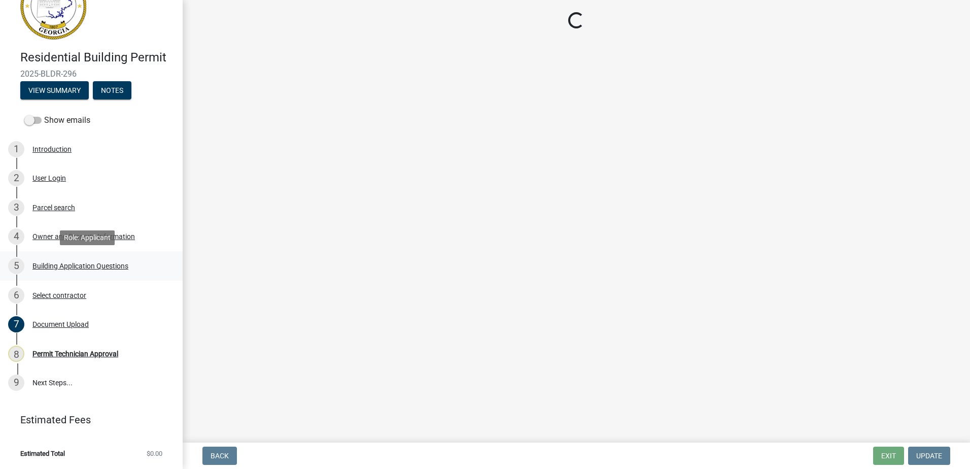
select select "88022258-0bd9-40f8-bafd-3512c074867d"
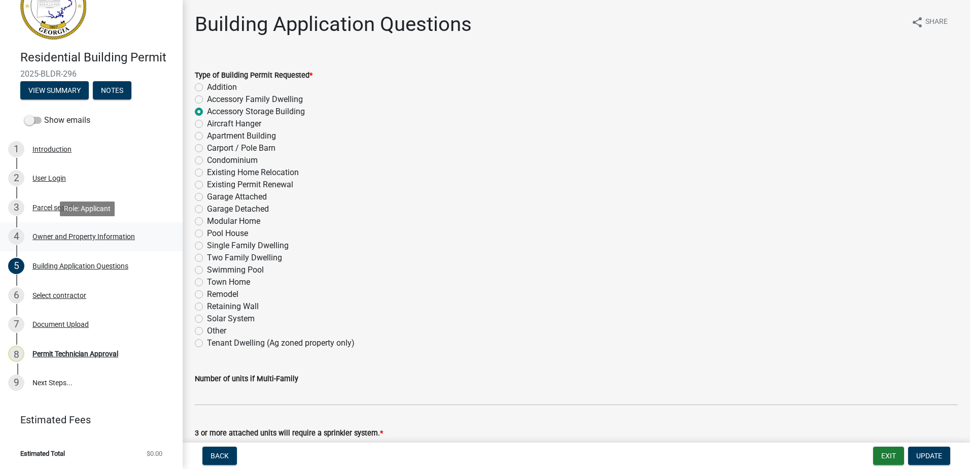
click at [55, 234] on div "Owner and Property Information" at bounding box center [83, 236] width 102 height 7
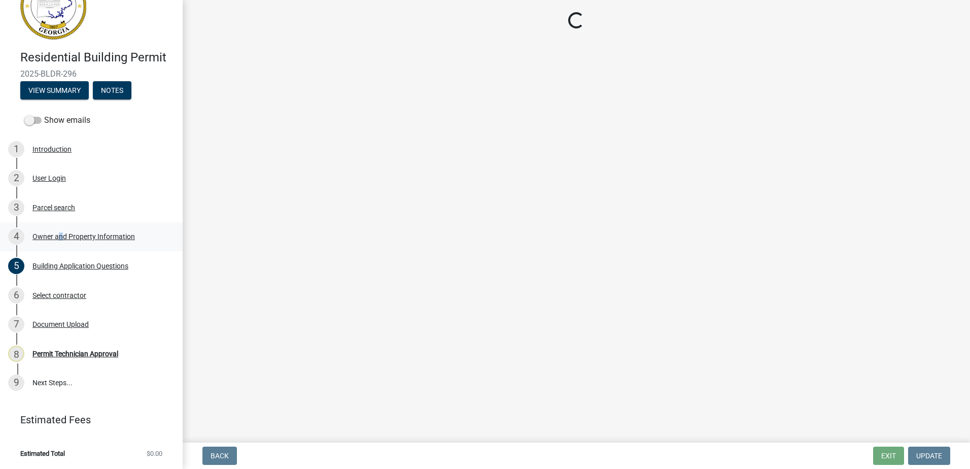
select select "34fe85c2-5f76-4343-b6bb-8ca387e0bed7"
select select "83394b22-4a11-496c-8e5c-75ade2e72faf"
select select "295c155f-de53-4b68-9fdd-08c8883e9b6f"
select select "6f1acead-4b1a-4680-ba5d-beeb03d30465"
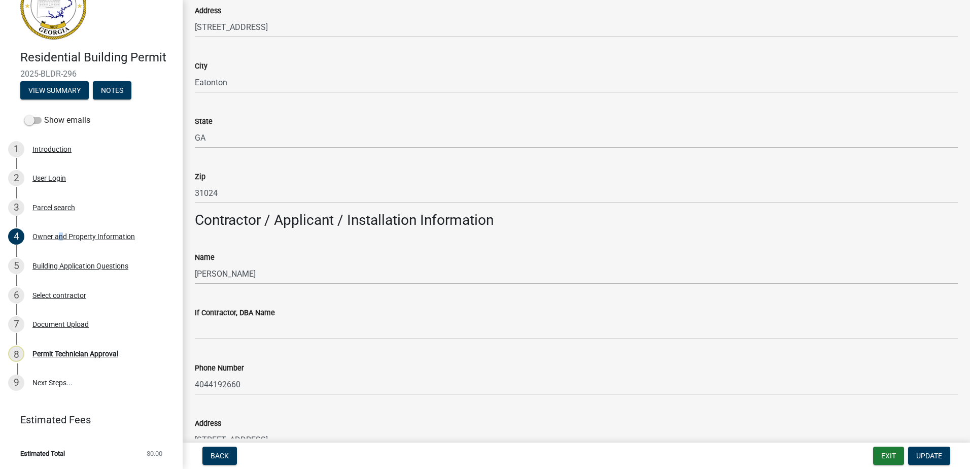
scroll to position [609, 0]
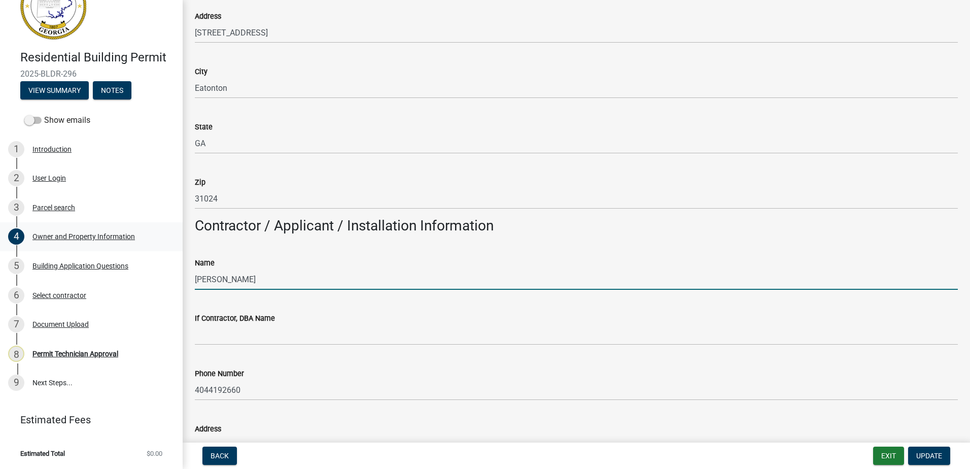
drag, startPoint x: 242, startPoint y: 272, endPoint x: 81, endPoint y: 248, distance: 162.6
click at [93, 251] on div "Residential Building Permit 2025-BLDR-296 View Summary Notes Show emails 1 Intr…" at bounding box center [485, 234] width 970 height 469
drag, startPoint x: 197, startPoint y: 276, endPoint x: 203, endPoint y: 271, distance: 7.6
click at [194, 274] on div "Name [PERSON_NAME]" at bounding box center [576, 265] width 778 height 47
click at [215, 278] on input "[PERSON_NAME]" at bounding box center [576, 279] width 763 height 21
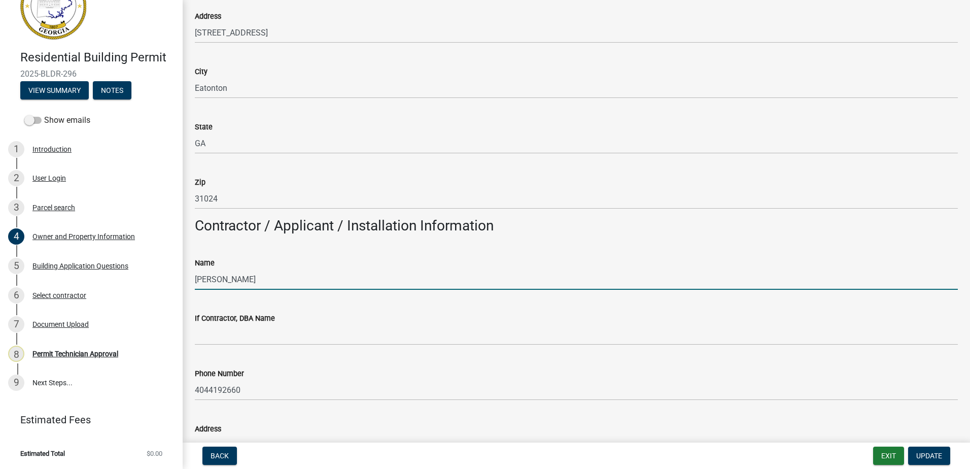
type input "[PERSON_NAME]"
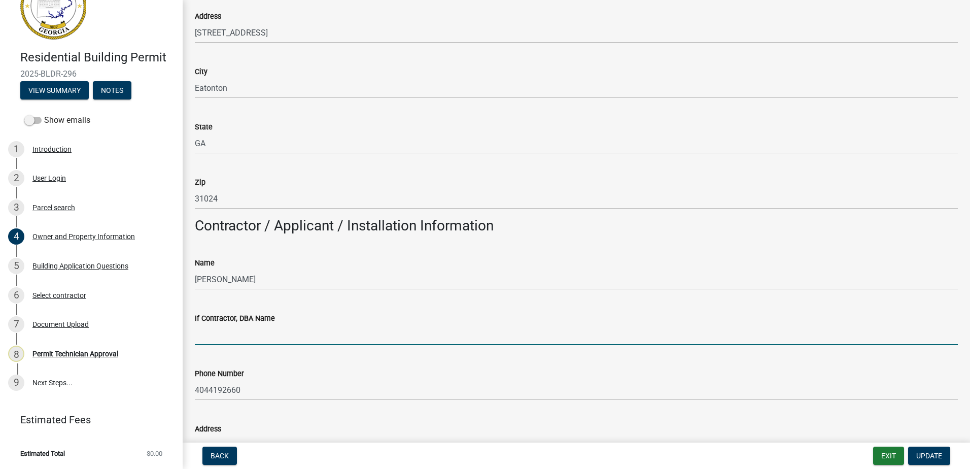
click at [243, 328] on input "If Contractor, DBA Name" at bounding box center [576, 334] width 763 height 21
click at [210, 340] on input "Tuffshed" at bounding box center [576, 334] width 763 height 21
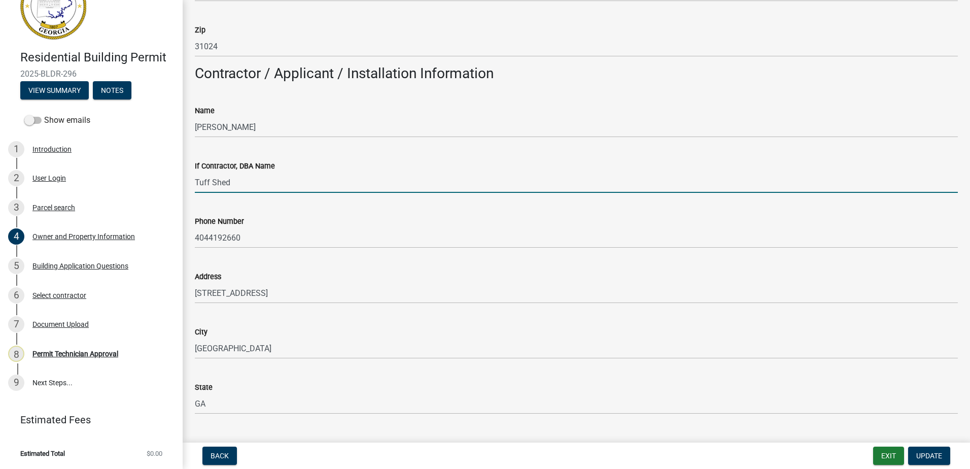
scroll to position [812, 0]
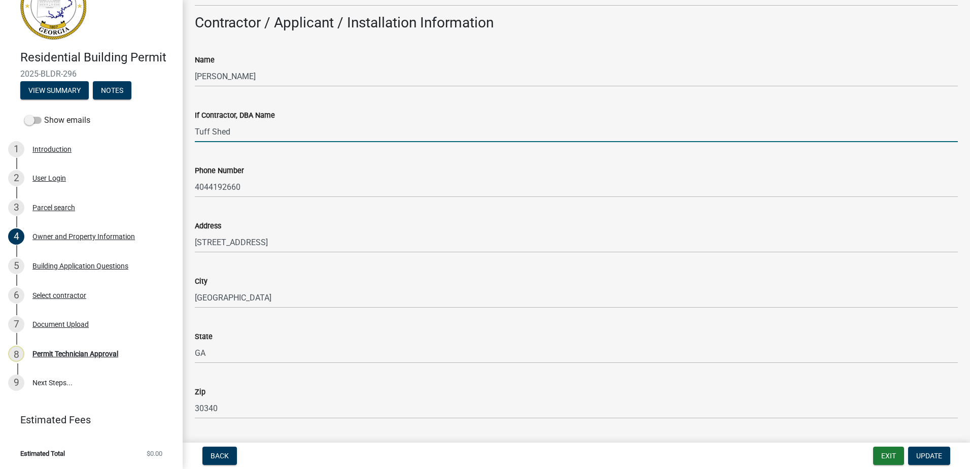
type input "Tuff Shed"
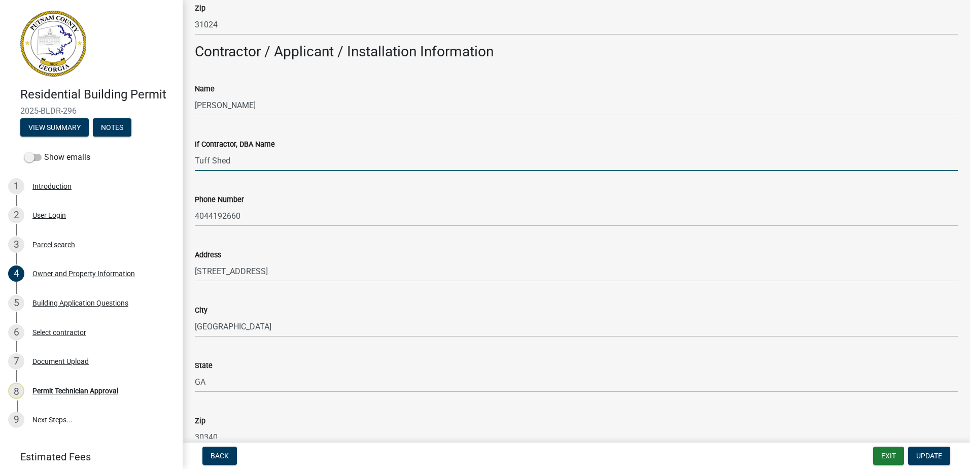
scroll to position [659, 0]
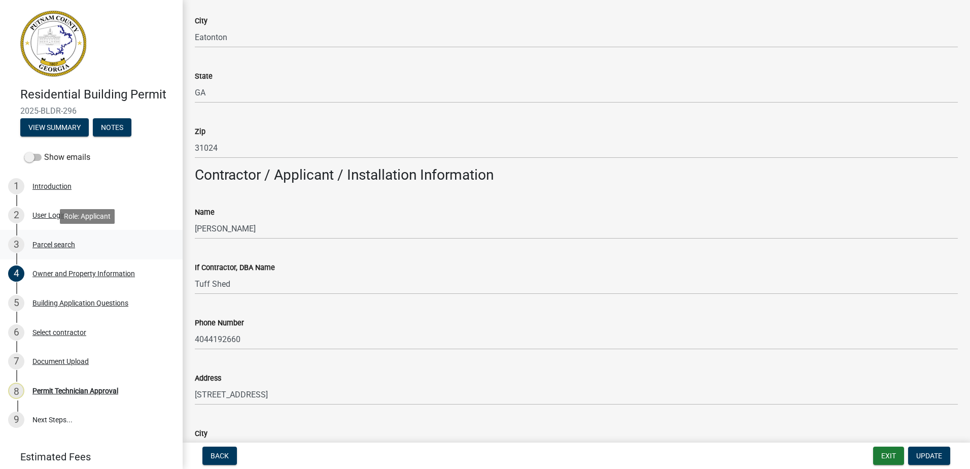
click at [69, 238] on div "3 Parcel search" at bounding box center [87, 244] width 158 height 16
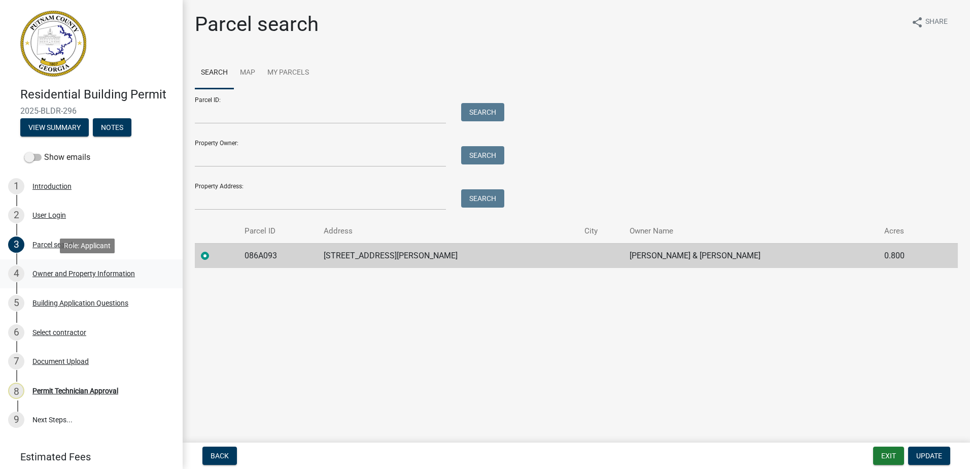
click at [63, 268] on div "4 Owner and Property Information" at bounding box center [87, 273] width 158 height 16
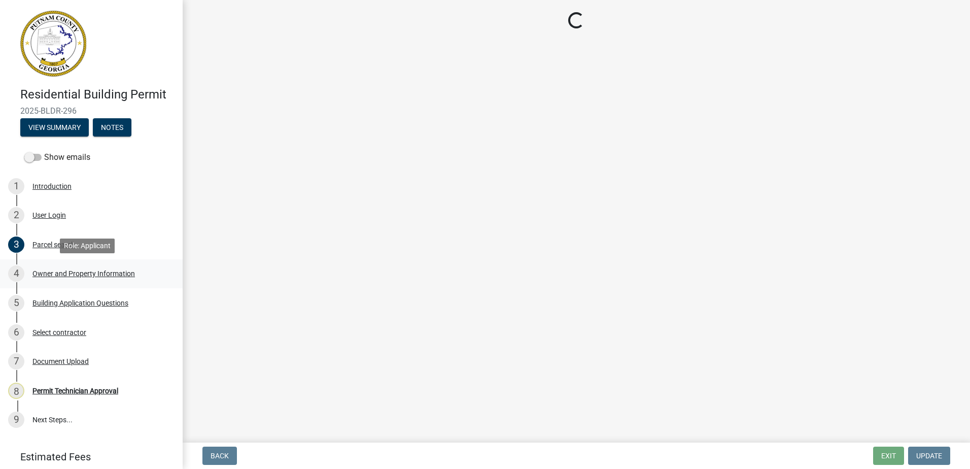
select select "34fe85c2-5f76-4343-b6bb-8ca387e0bed7"
select select "83394b22-4a11-496c-8e5c-75ade2e72faf"
select select "295c155f-de53-4b68-9fdd-08c8883e9b6f"
select select "6f1acead-4b1a-4680-ba5d-beeb03d30465"
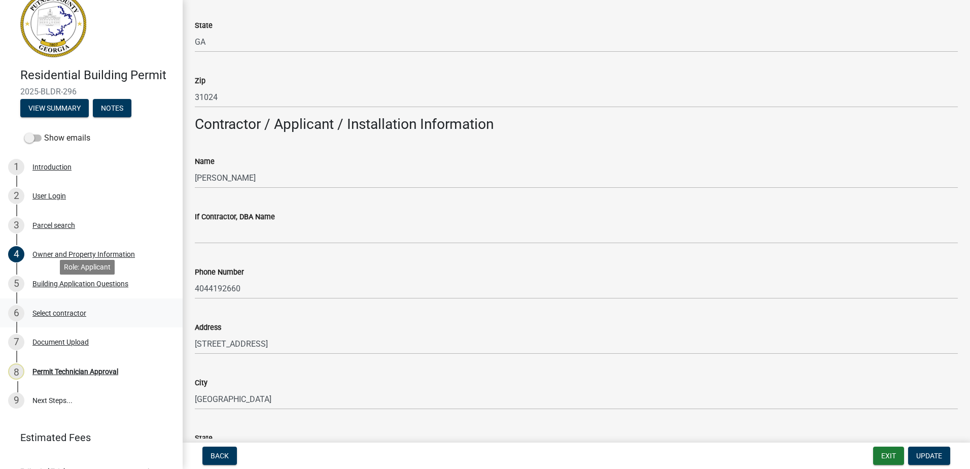
scroll to position [37, 0]
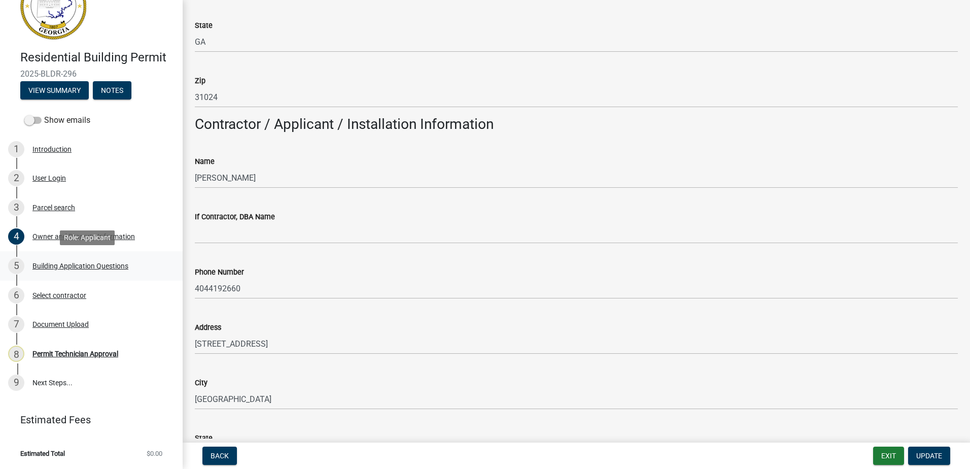
click at [67, 268] on div "Building Application Questions" at bounding box center [80, 265] width 96 height 7
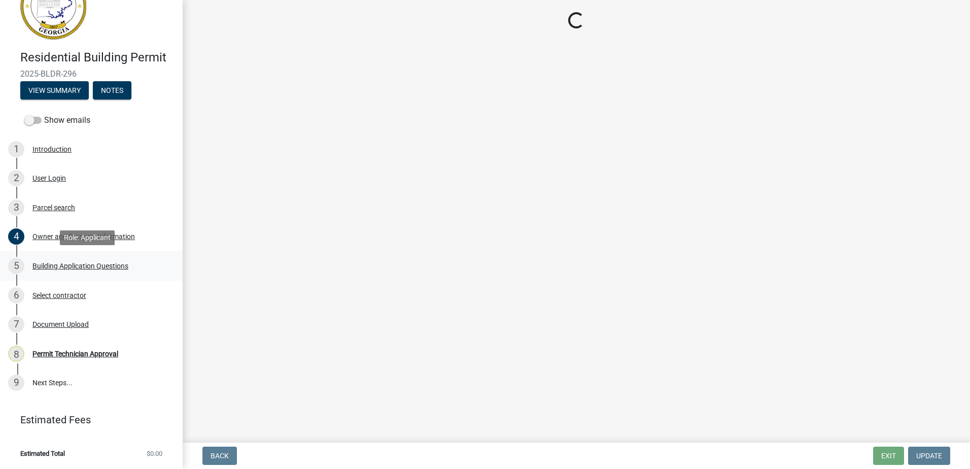
select select "88022258-0bd9-40f8-bafd-3512c074867d"
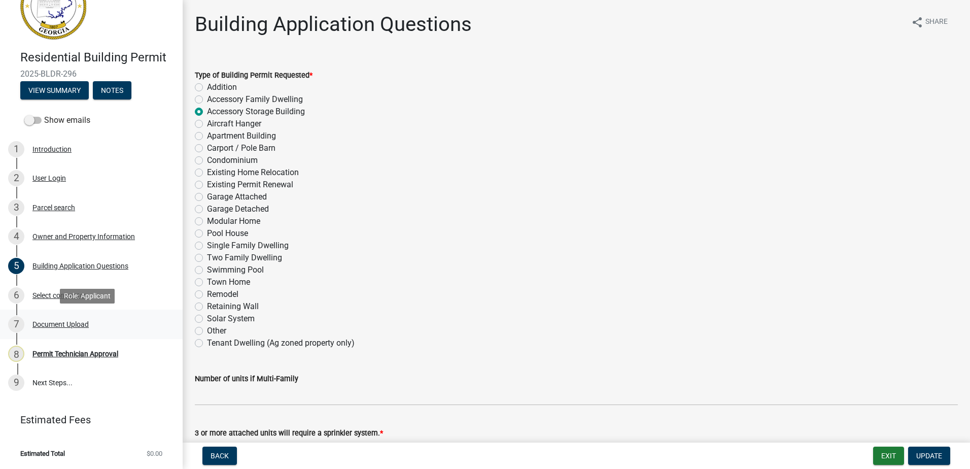
click at [56, 321] on div "Document Upload" at bounding box center [60, 324] width 56 height 7
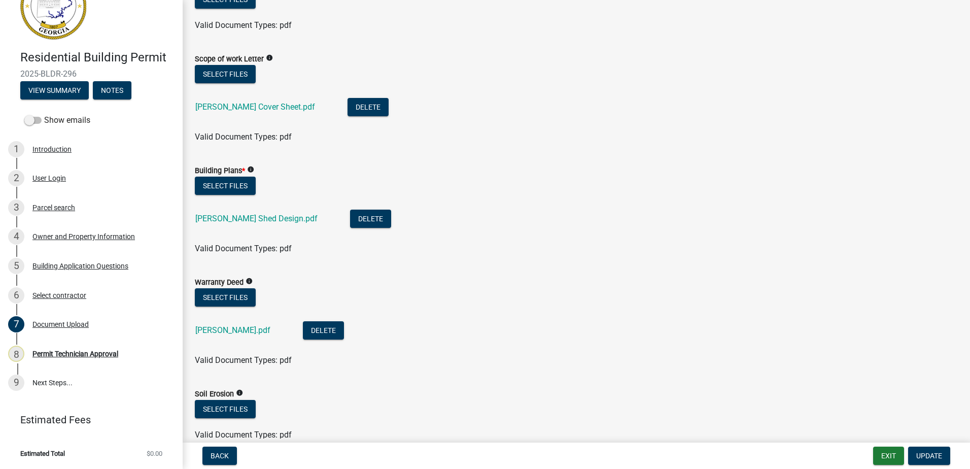
scroll to position [406, 0]
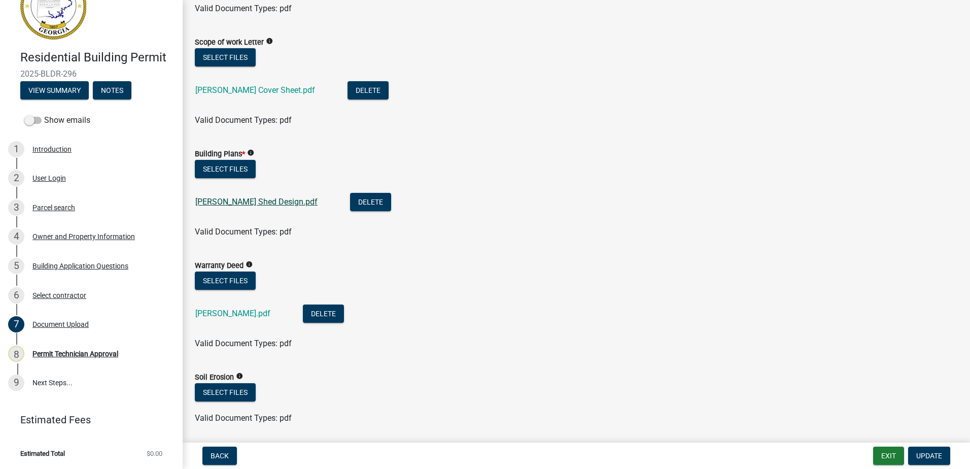
click at [216, 199] on link "[PERSON_NAME] Shed Design.pdf" at bounding box center [256, 202] width 122 height 10
click at [253, 312] on link "[PERSON_NAME].pdf" at bounding box center [232, 313] width 75 height 10
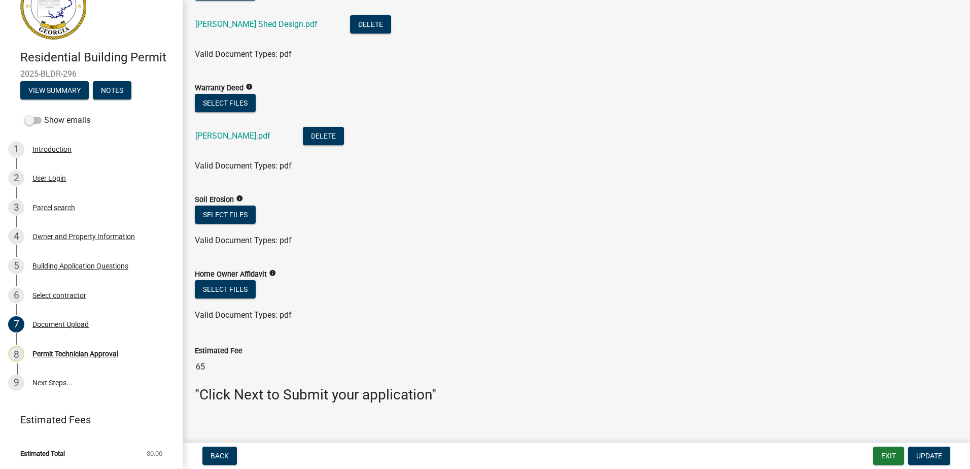
scroll to position [596, 0]
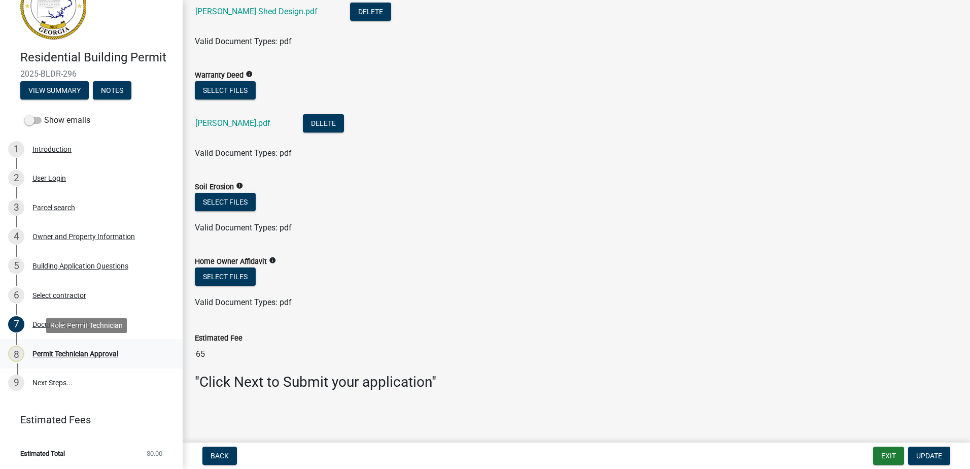
click at [54, 353] on div "Permit Technician Approval" at bounding box center [75, 353] width 86 height 7
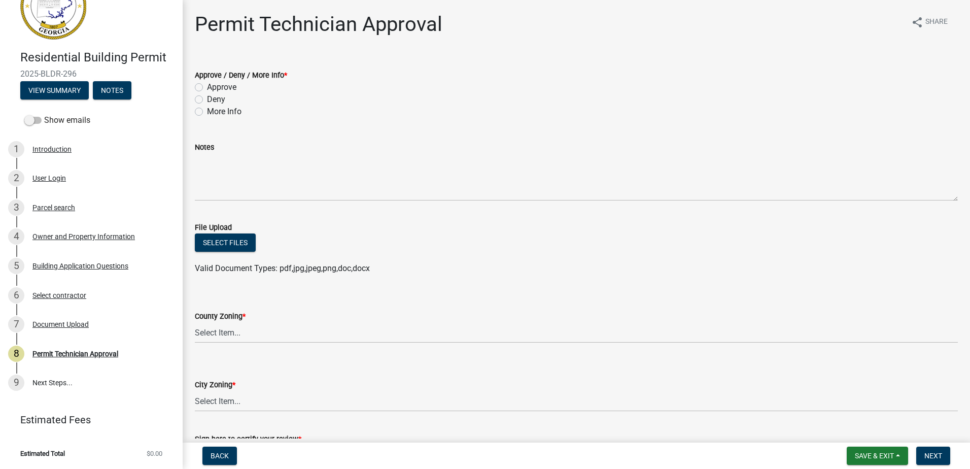
click at [207, 112] on label "More Info" at bounding box center [224, 112] width 34 height 12
click at [207, 112] on input "More Info" at bounding box center [210, 109] width 7 height 7
radio input "true"
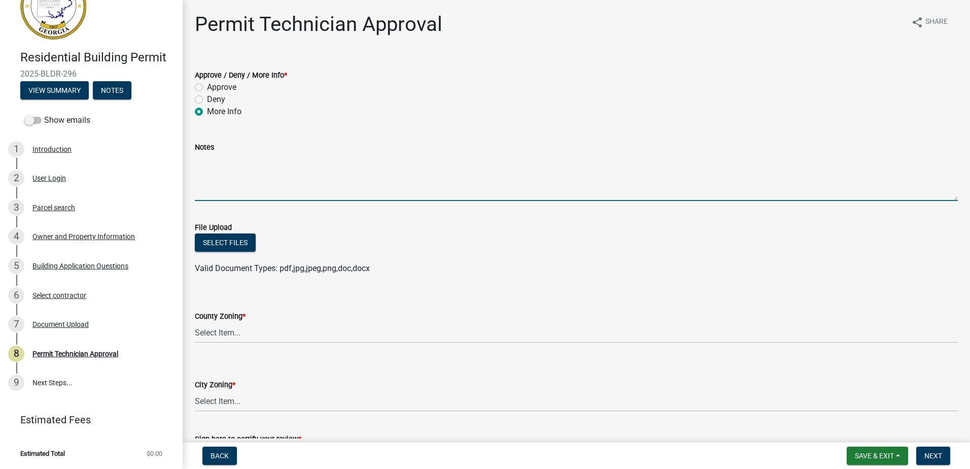
drag, startPoint x: 207, startPoint y: 164, endPoint x: 209, endPoint y: 157, distance: 8.0
click at [208, 160] on textarea "Notes" at bounding box center [576, 177] width 763 height 48
type textarea "The application is incomplete. I need the Contractor's sta"
